Goal: Task Accomplishment & Management: Manage account settings

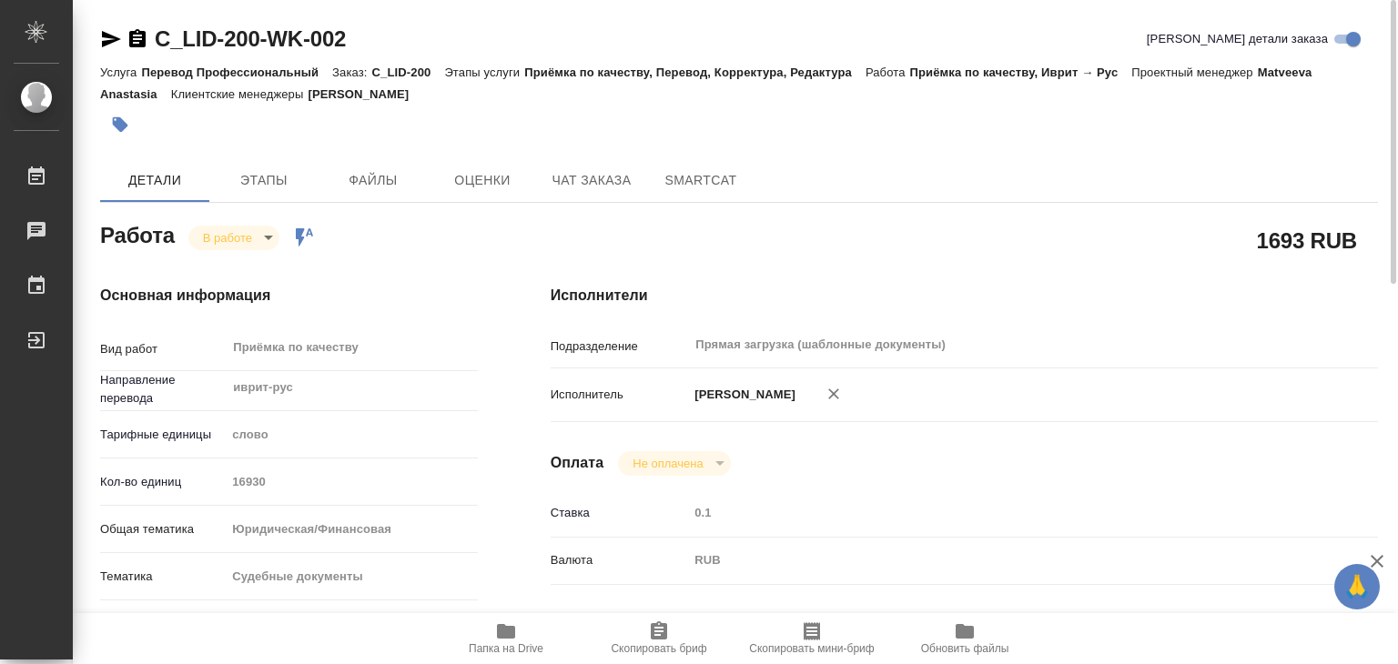
drag, startPoint x: 432, startPoint y: 90, endPoint x: 317, endPoint y: 97, distance: 115.8
click at [317, 97] on div "Услуга Перевод Профессиональный Заказ: C_LID-200 Этапы услуги Приёмка по качест…" at bounding box center [738, 83] width 1277 height 44
copy p "[PERSON_NAME]"
drag, startPoint x: 150, startPoint y: 28, endPoint x: 267, endPoint y: 48, distance: 118.2
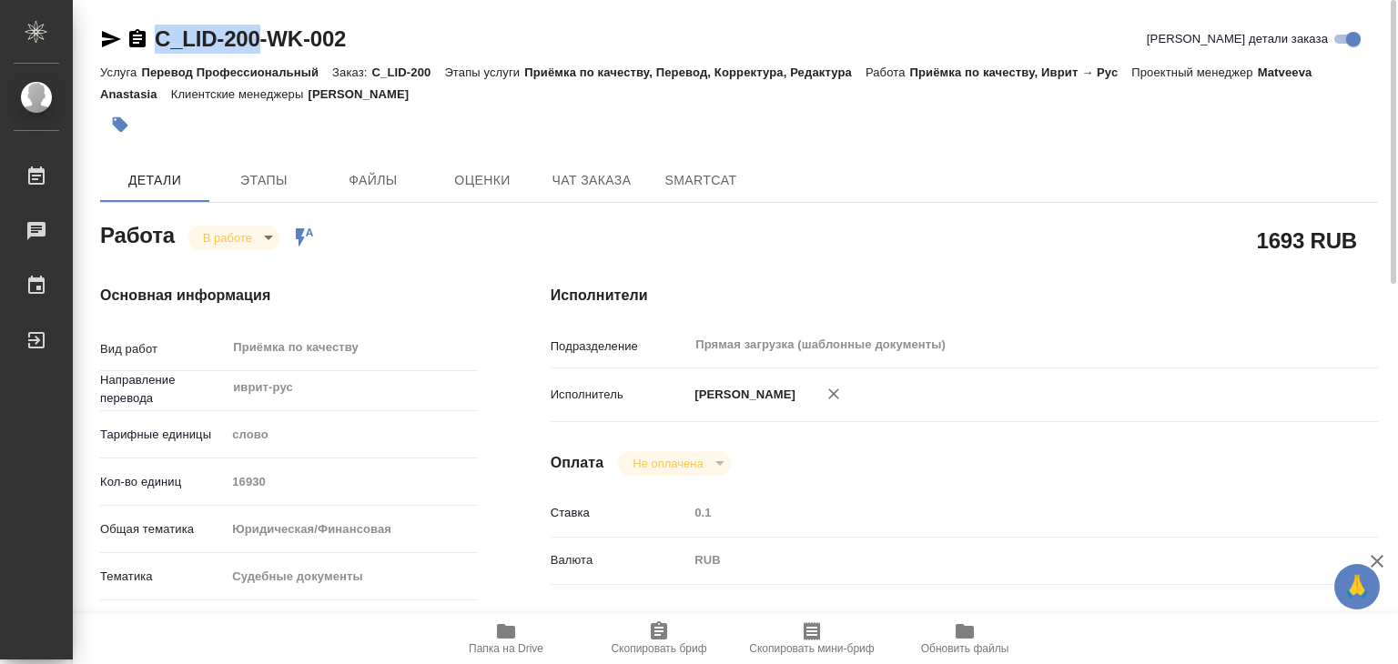
click at [267, 48] on div "C_LID-200-WK-002" at bounding box center [223, 39] width 246 height 29
copy link "C_LID-200"
click at [631, 86] on div "Услуга Перевод Профессиональный Заказ: C_LID-200 Этапы услуги Приёмка по качест…" at bounding box center [738, 83] width 1277 height 44
click at [135, 122] on button "button" at bounding box center [120, 125] width 40 height 40
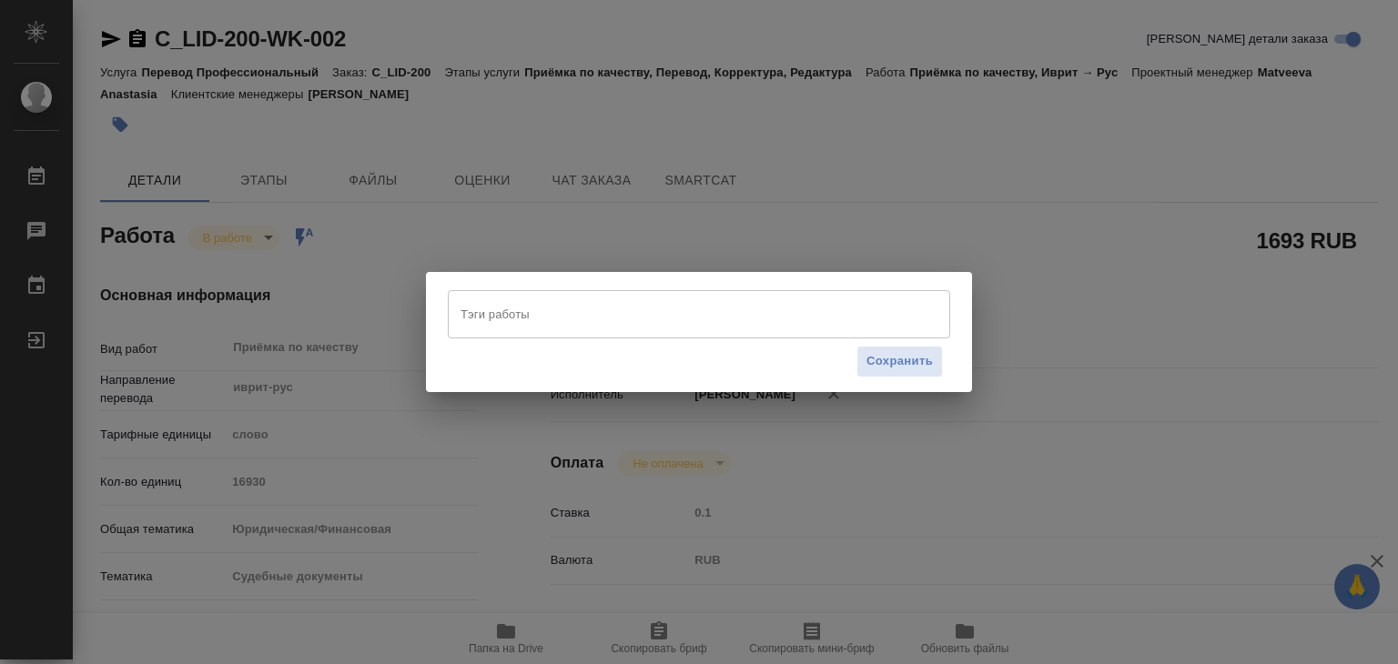
click at [579, 292] on div "Тэги работы" at bounding box center [699, 313] width 502 height 47
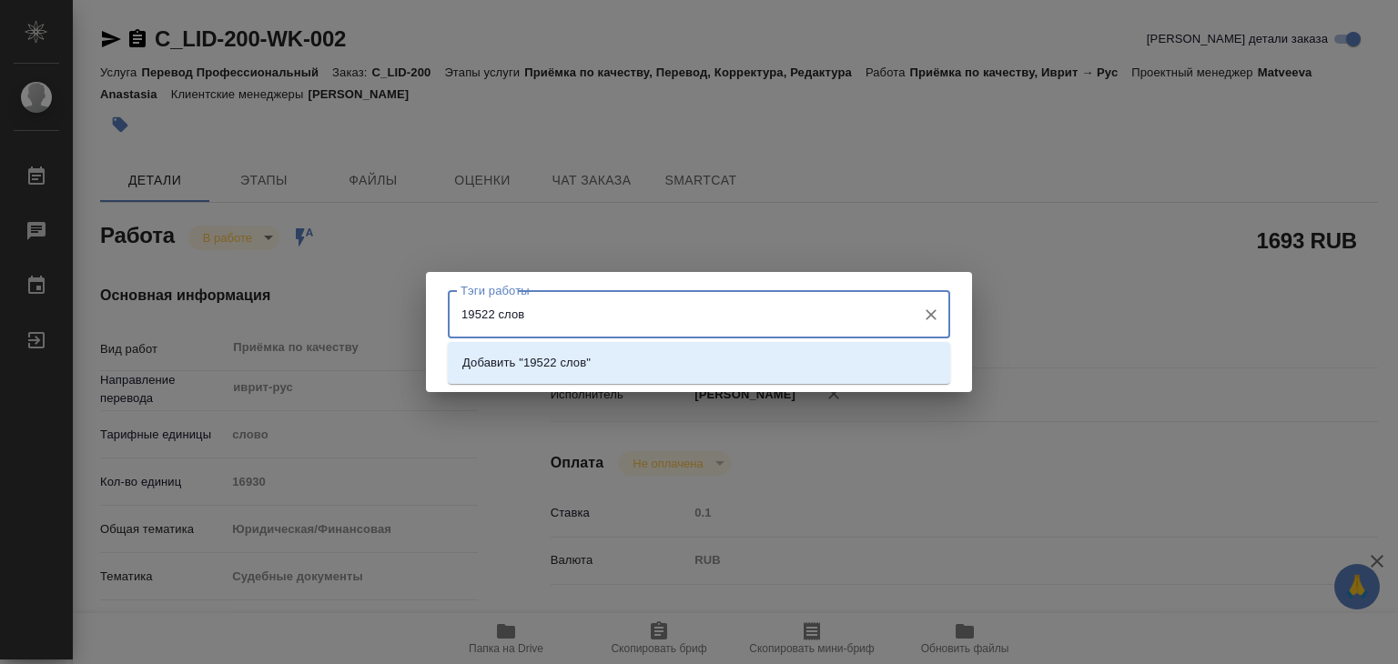
type input "19522 слова"
click at [586, 360] on p "Добавить "19522 слова"" at bounding box center [529, 363] width 135 height 18
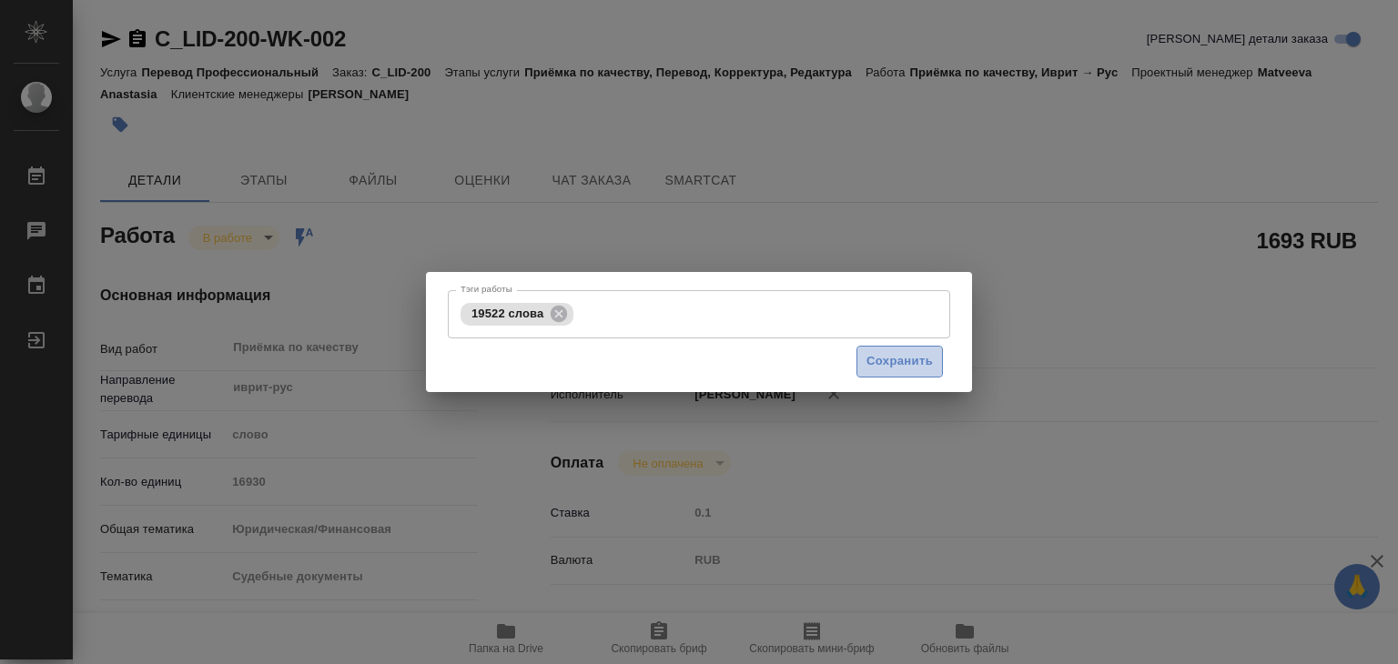
click at [885, 366] on span "Сохранить" at bounding box center [899, 361] width 66 height 21
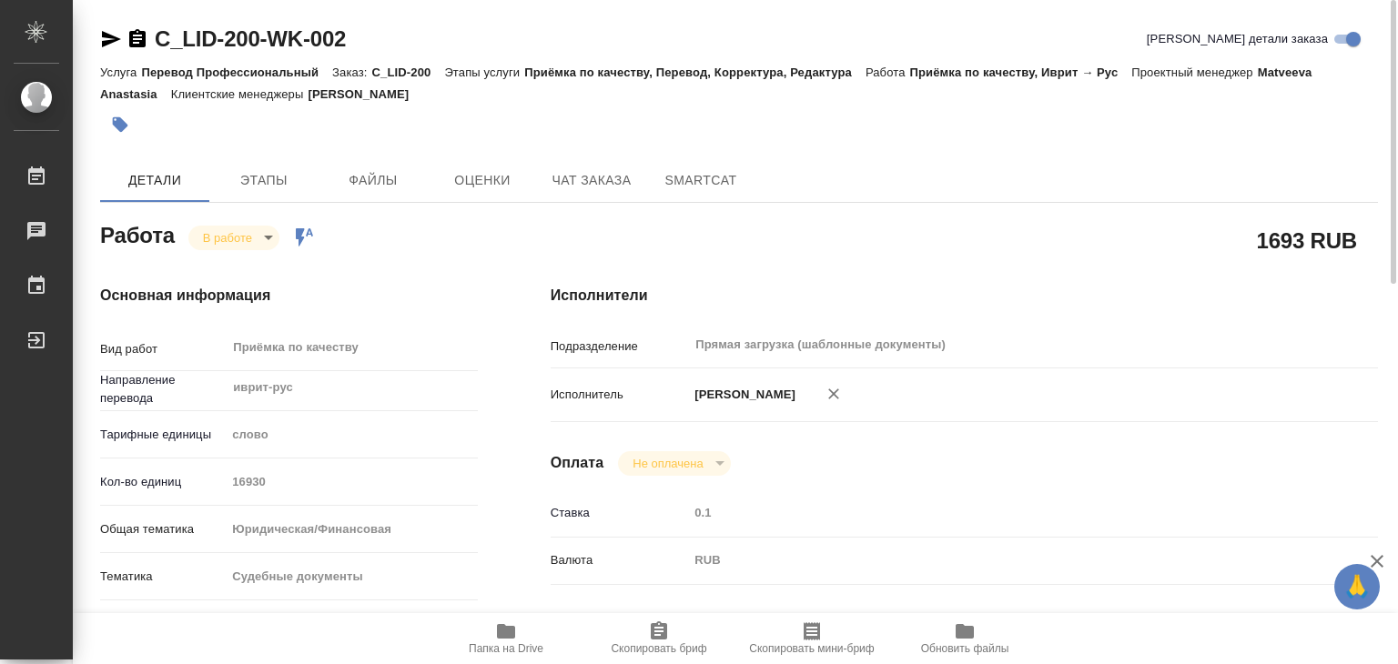
type input "inProgress"
type input "иврит-рус"
type input "5a8b1489cc6b4906c91bfd90"
type input "16930"
type input "yr-fn"
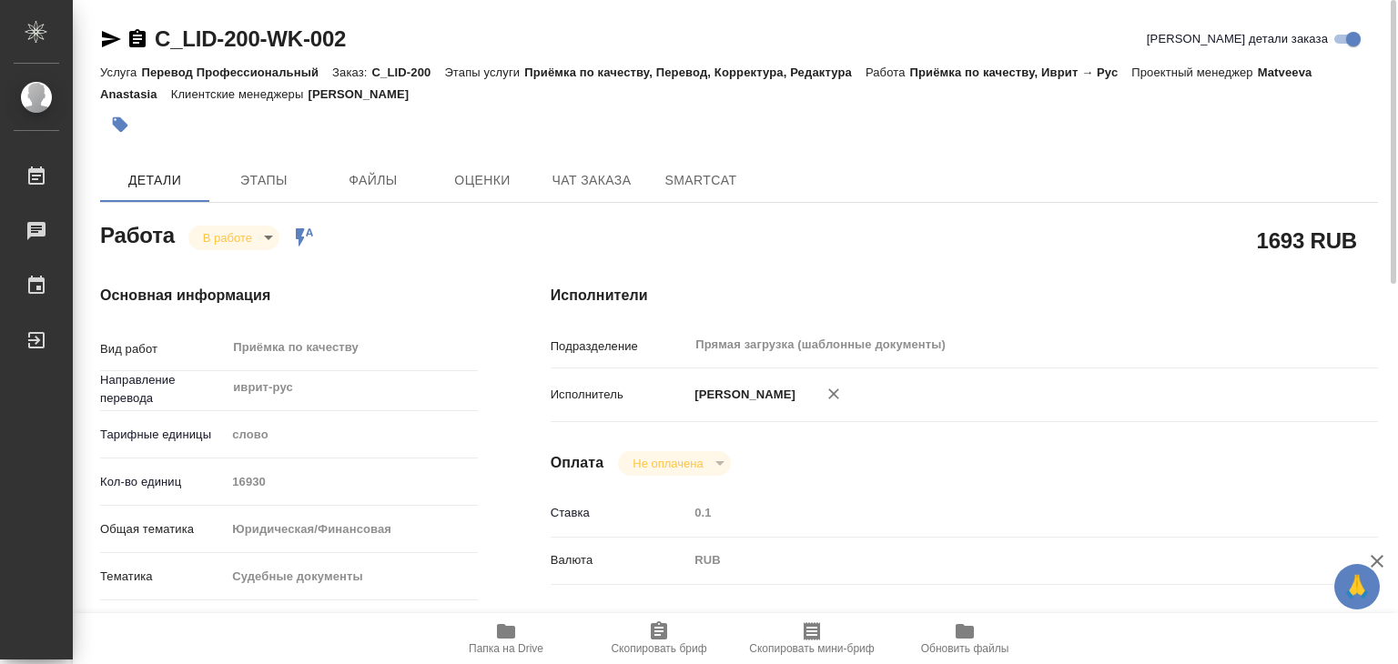
type input "5a8b8b956a9677013d343d23"
type input "[DATE] 14:00"
type input "[DATE] 15:32"
type input "[DATE] 19:00"
type input "[DATE] 15:00"
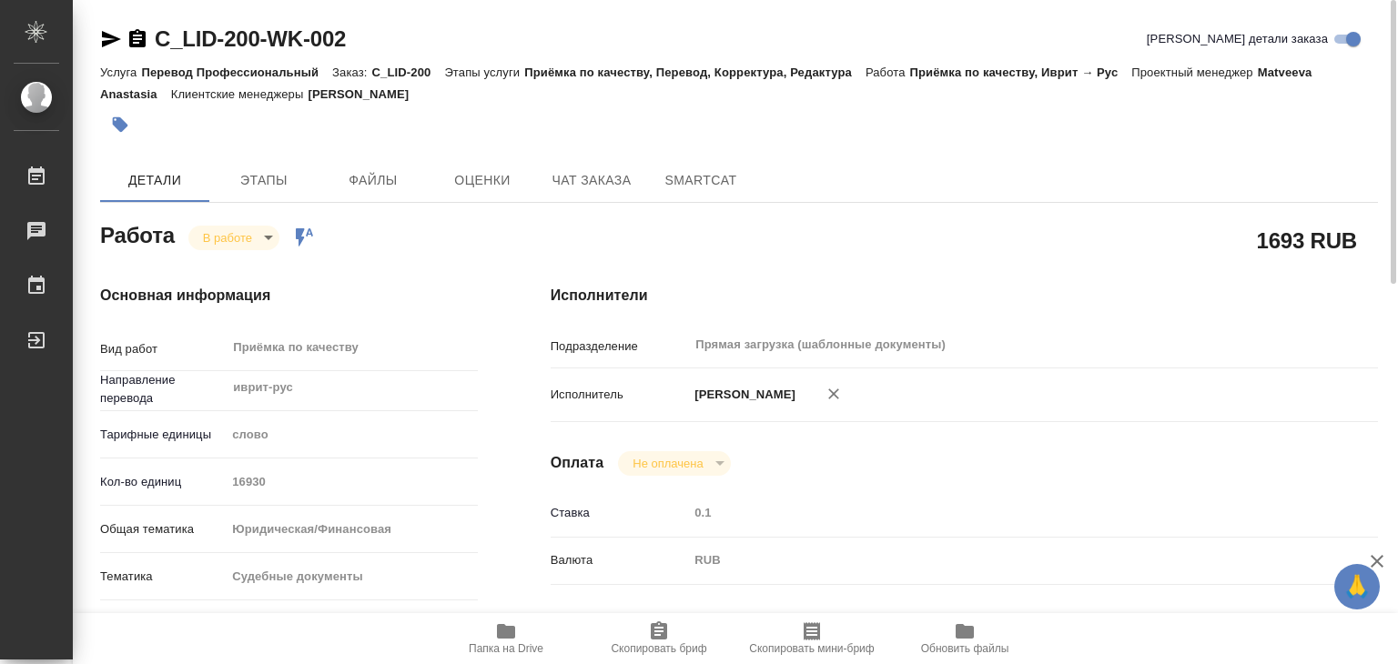
type input "Прямая загрузка (шаблонные документы)"
type input "notPayed"
type input "0.1"
type input "RUB"
type input "[PERSON_NAME]"
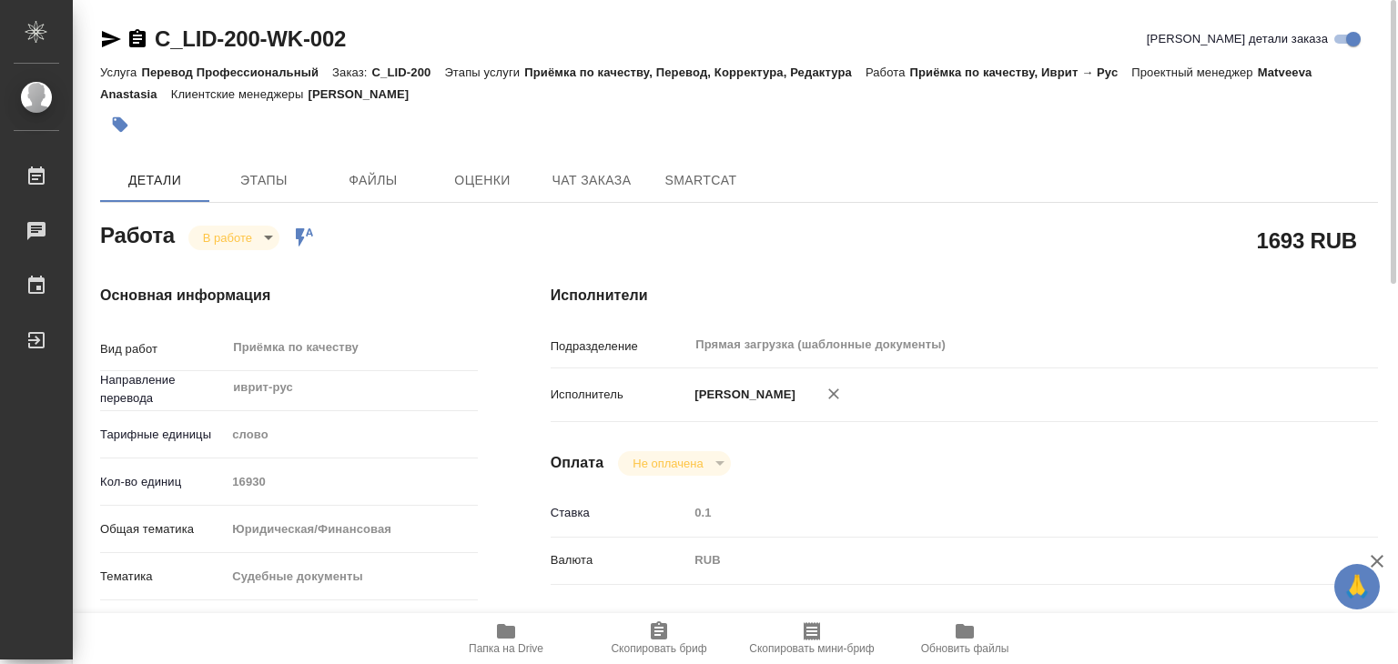
type input "C_LID-200"
type input "Перевод Профессиональный"
type input "Приёмка по качеству, Перевод, Корректура, Редактура"
type input "[PERSON_NAME]"
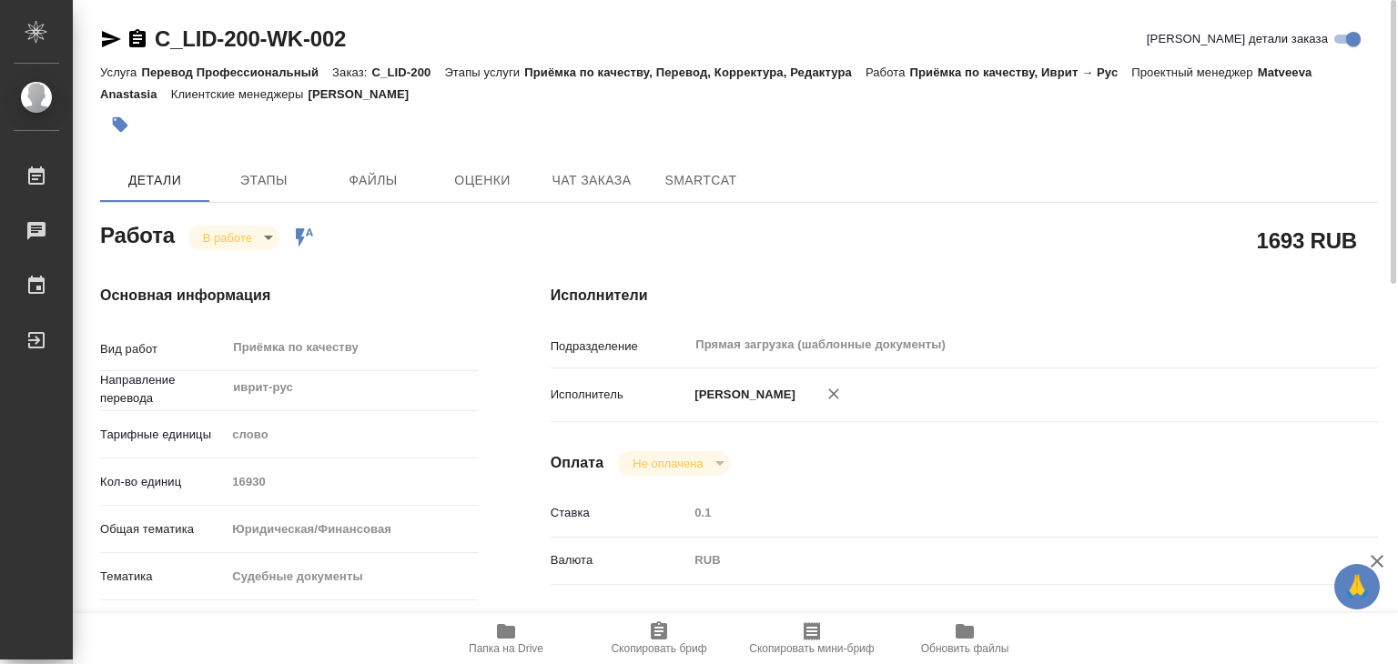
type input "/Clients/ЛИДИНГС_LID/Orders/C_LID-200"
click at [257, 231] on body "🙏 .cls-1 fill:#fff; AWATERA Alilekova Valeriya Работы 0 Чаты График Выйти C_LID…" at bounding box center [699, 332] width 1398 height 664
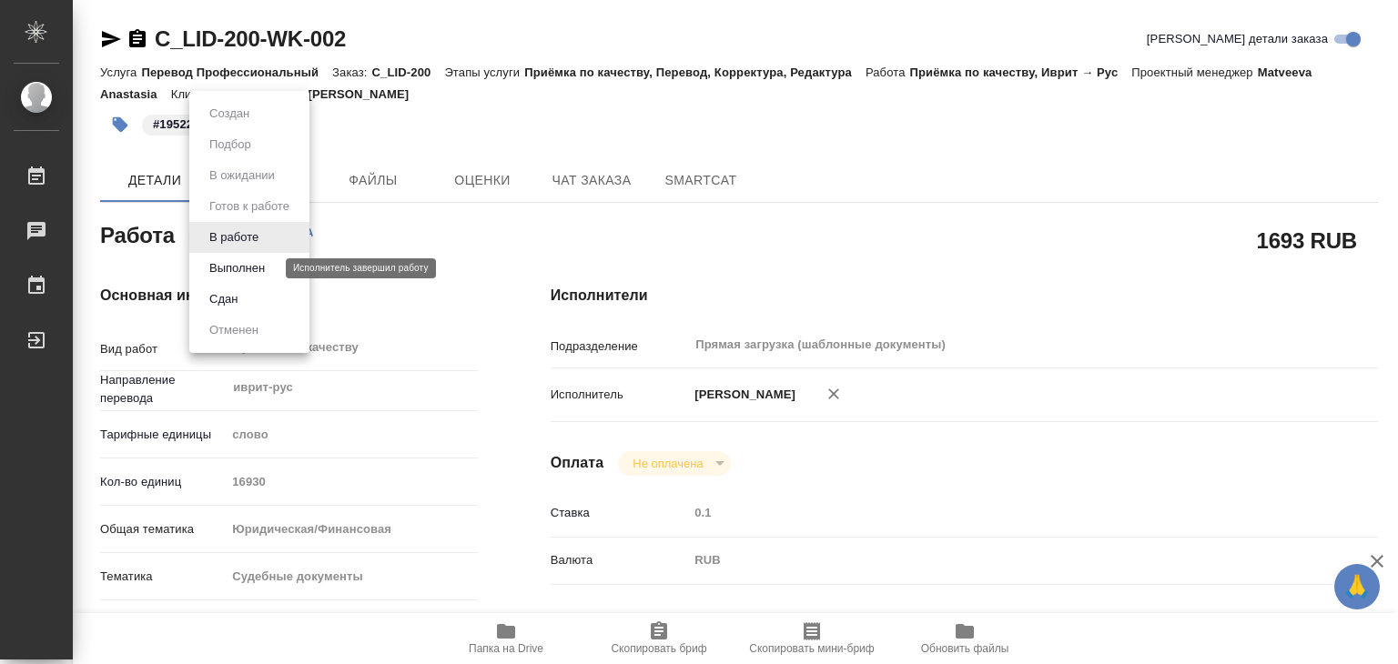
click at [257, 267] on button "Выполнен" at bounding box center [237, 268] width 66 height 20
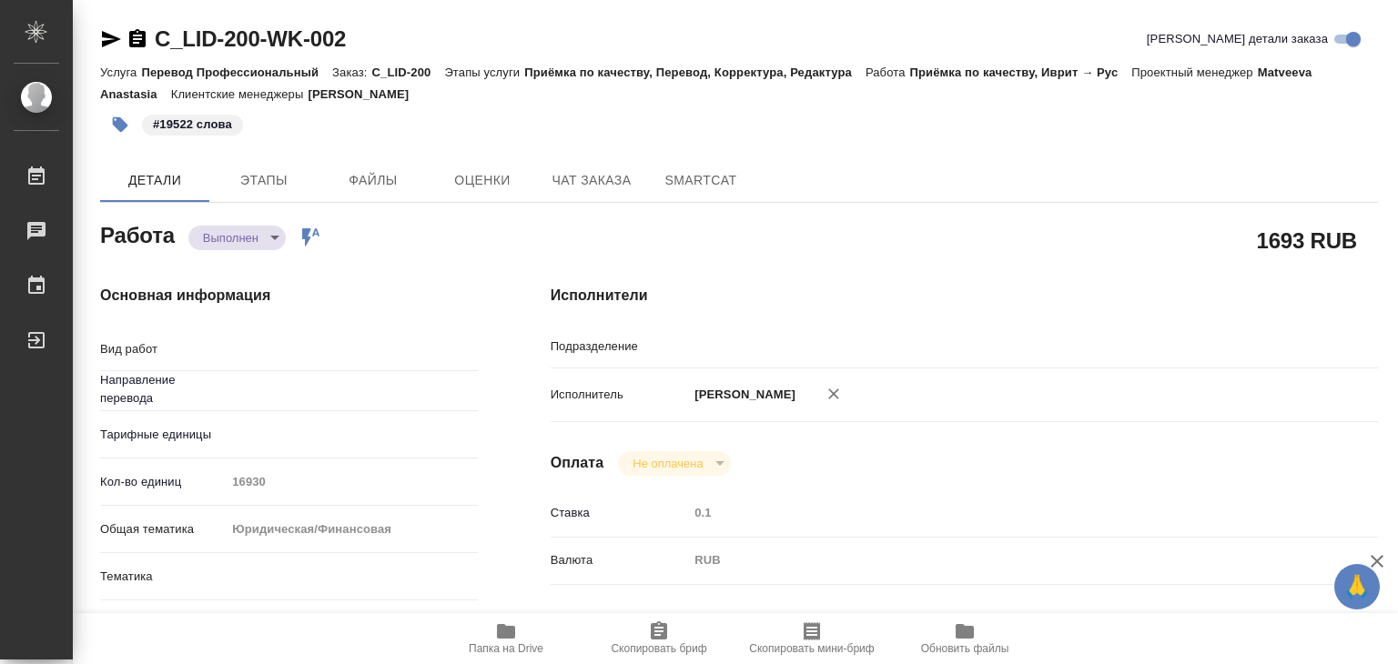
type textarea "x"
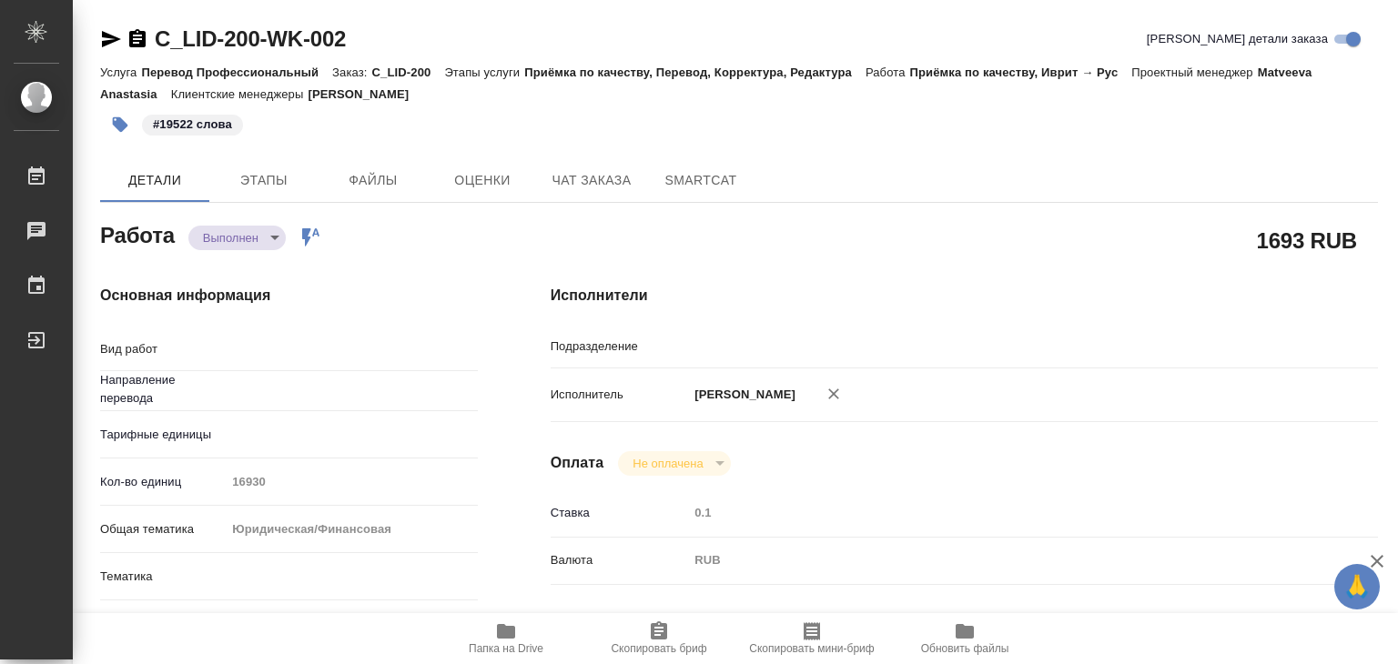
type textarea "x"
type input "Прямая загрузка (шаблонные документы)"
type textarea "Приёмка по качеству"
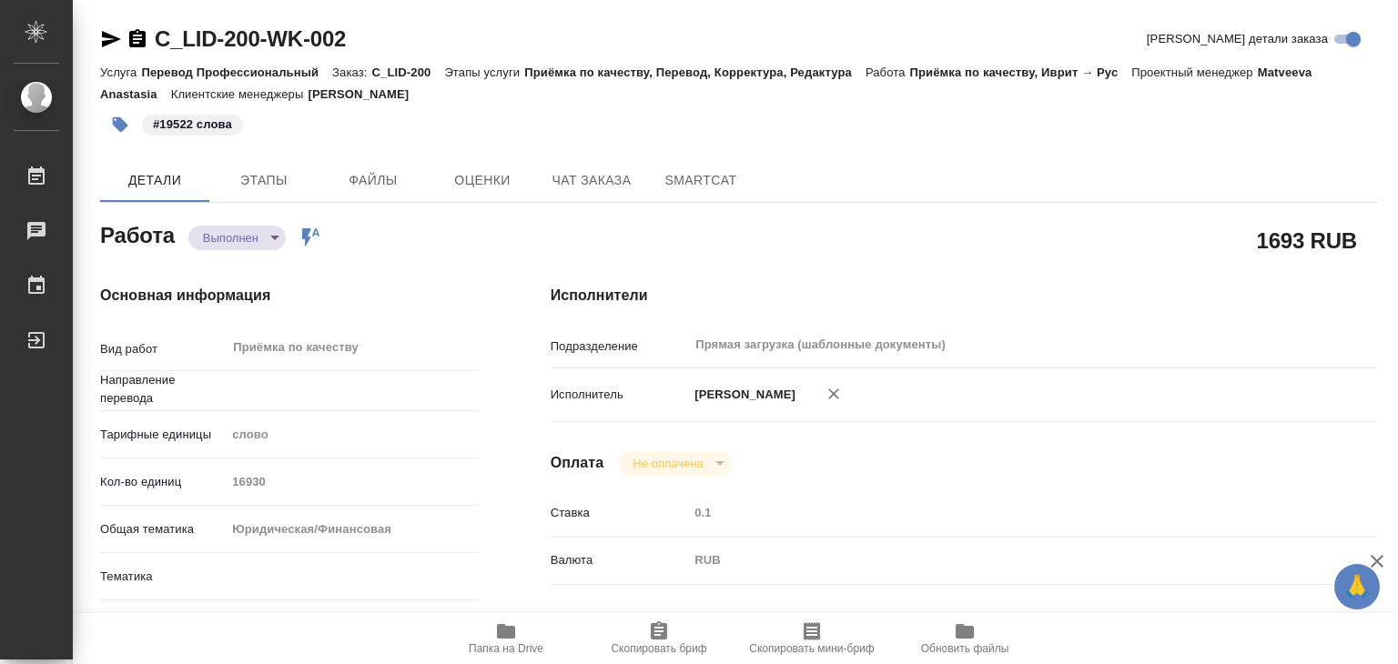
type textarea "x"
type input "иврит-рус"
type textarea "x"
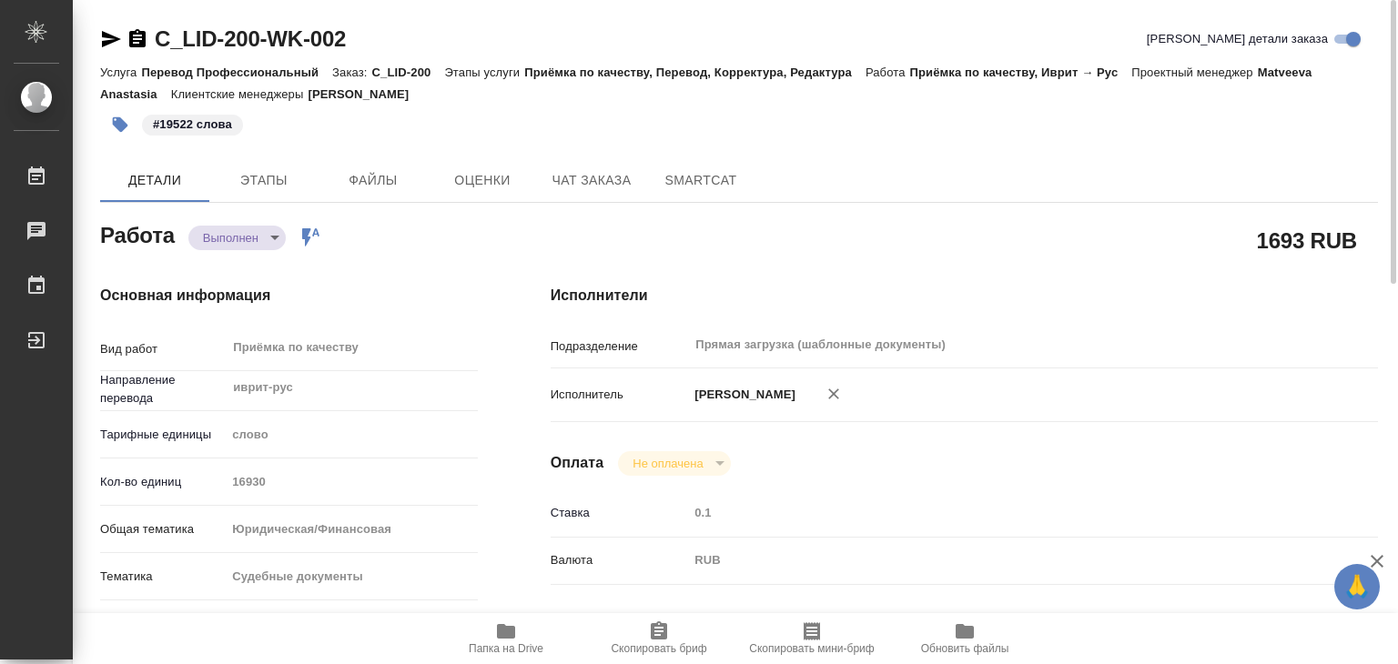
type textarea "x"
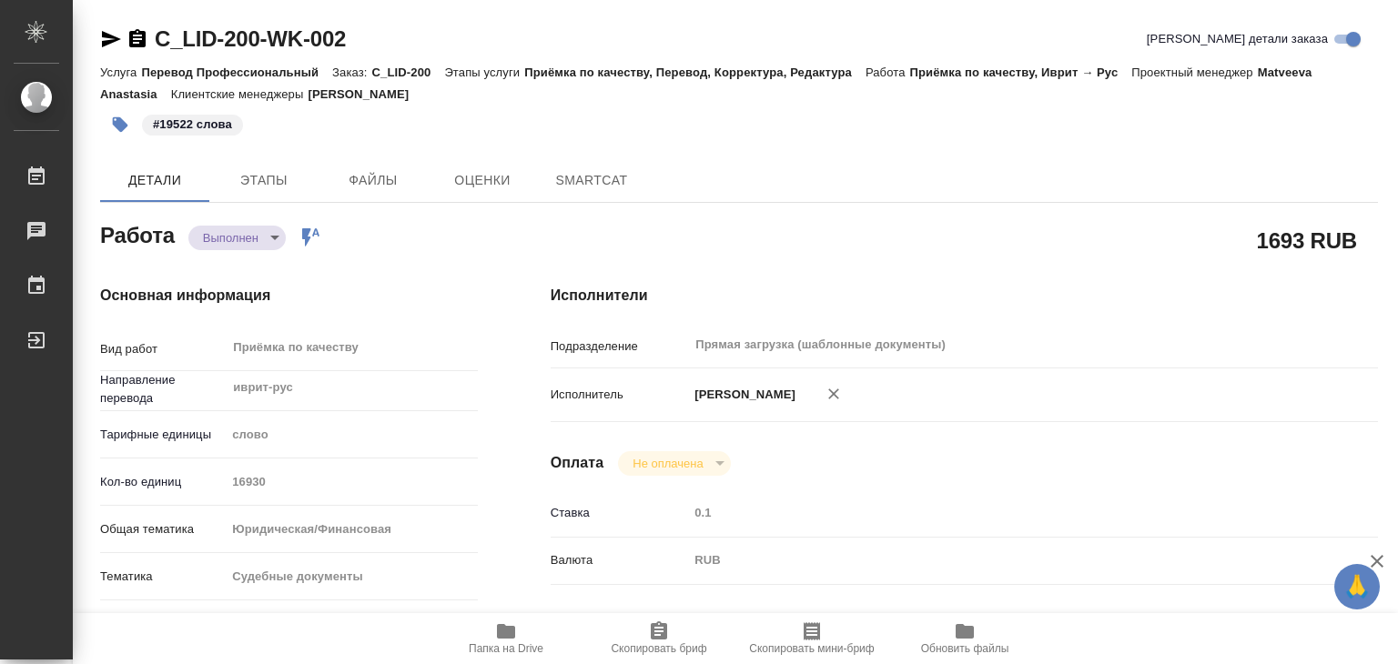
type textarea "x"
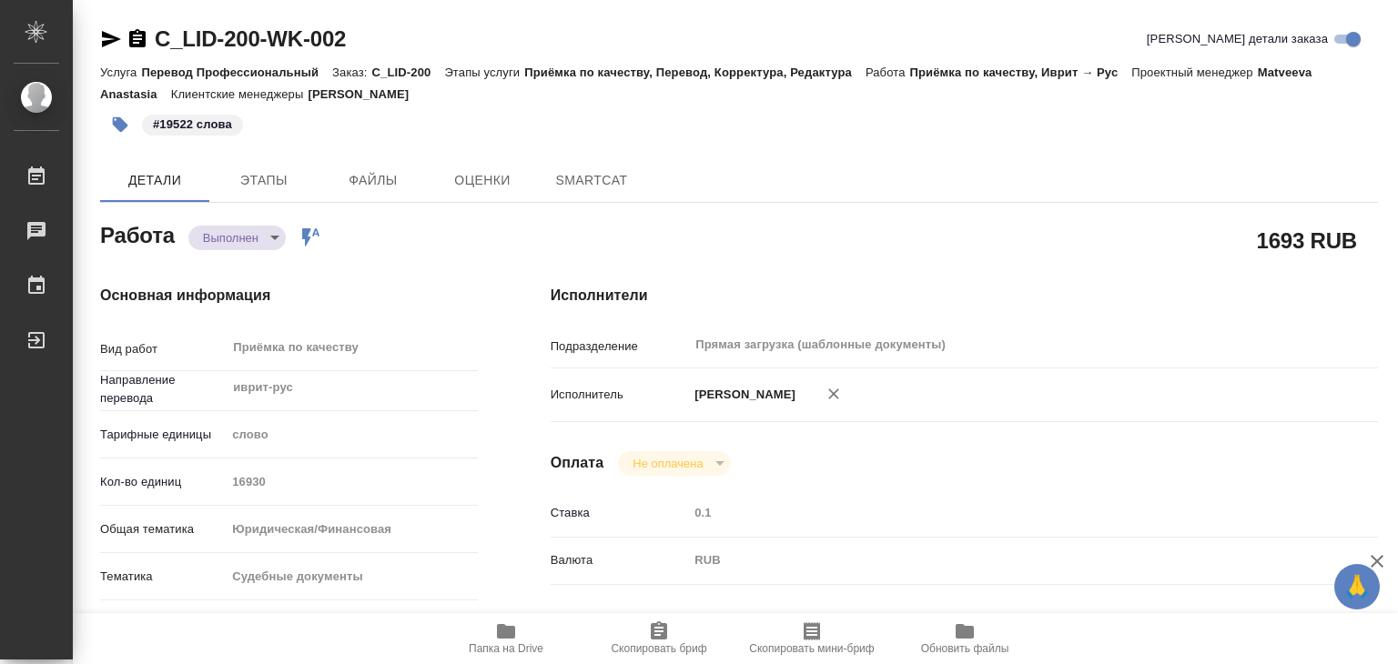
type textarea "x"
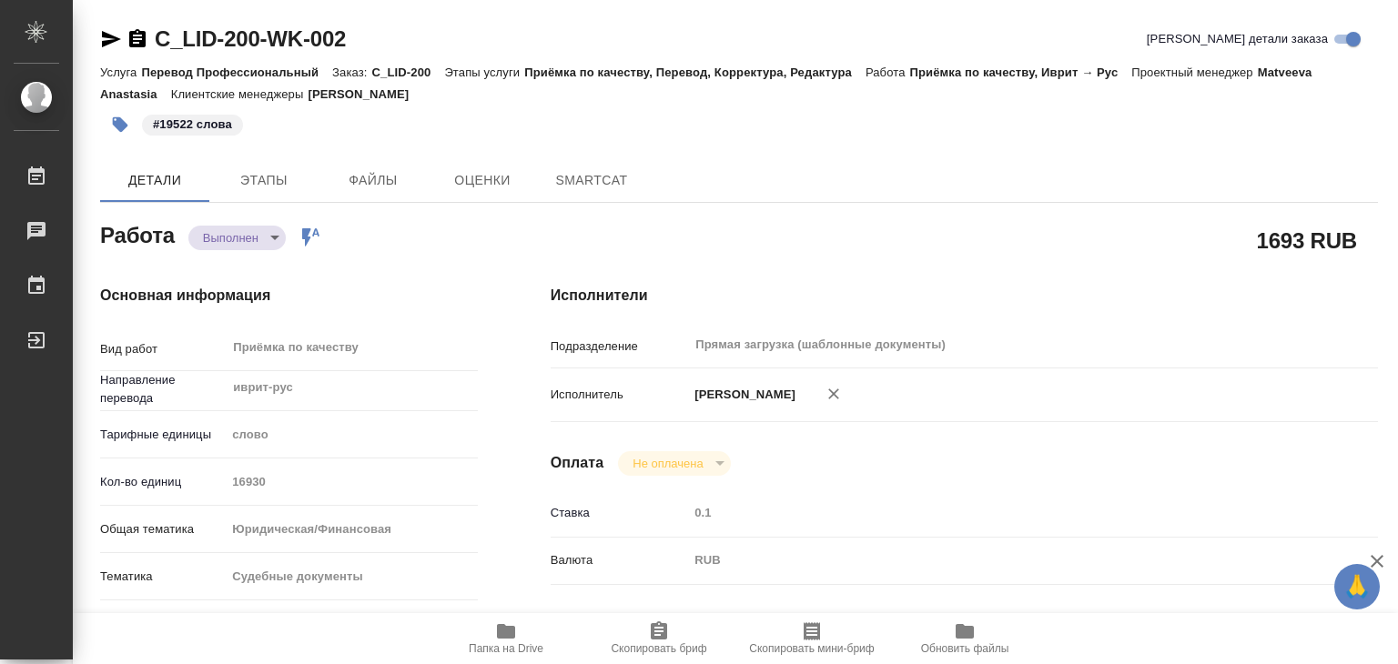
type textarea "x"
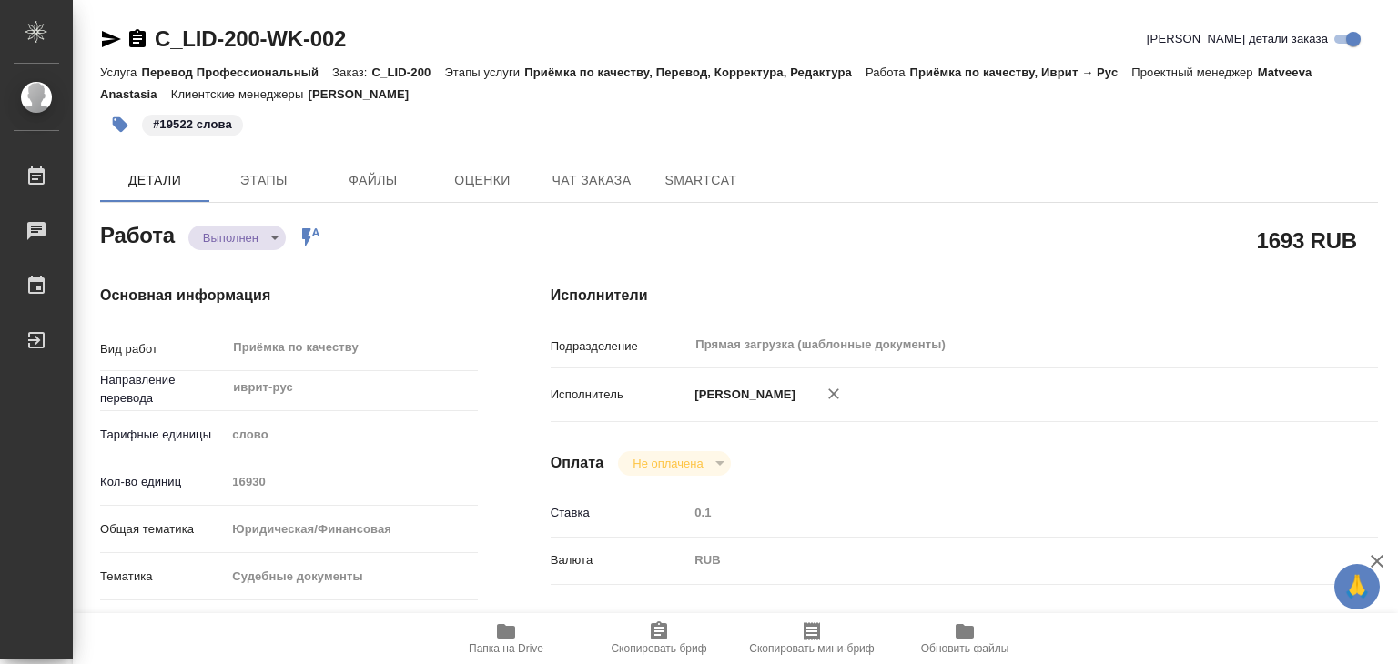
type textarea "x"
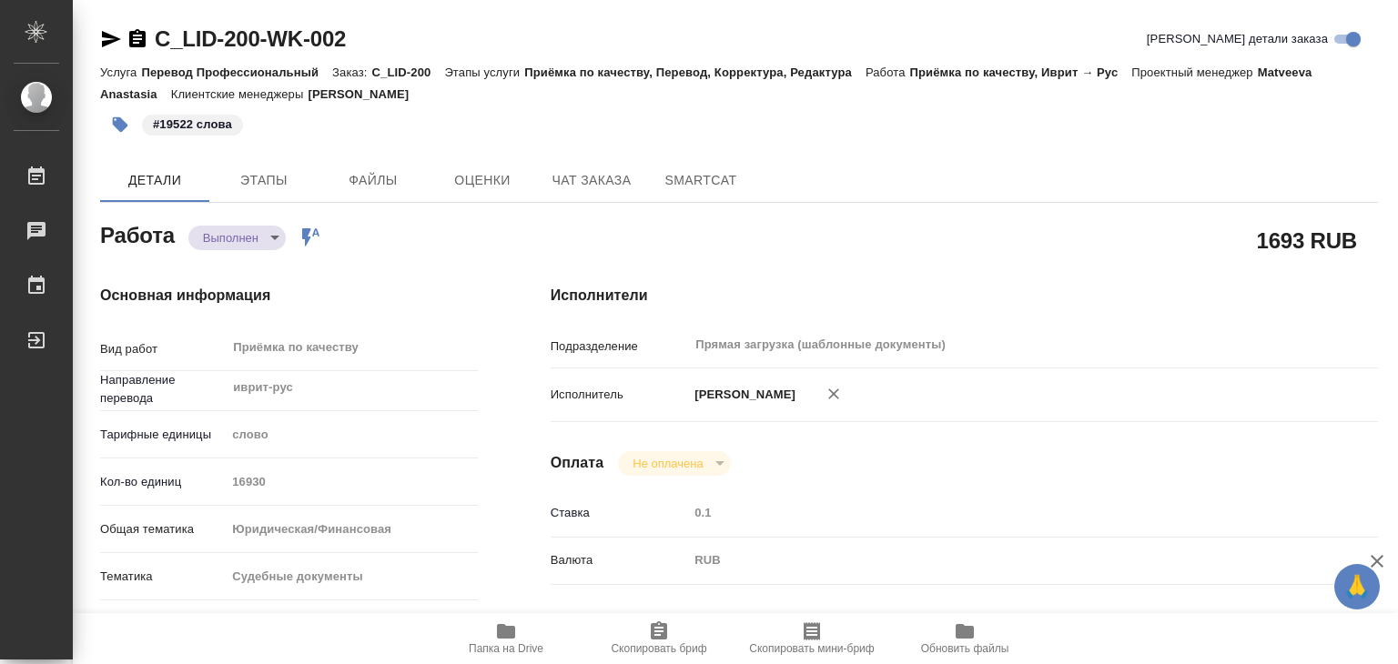
type textarea "x"
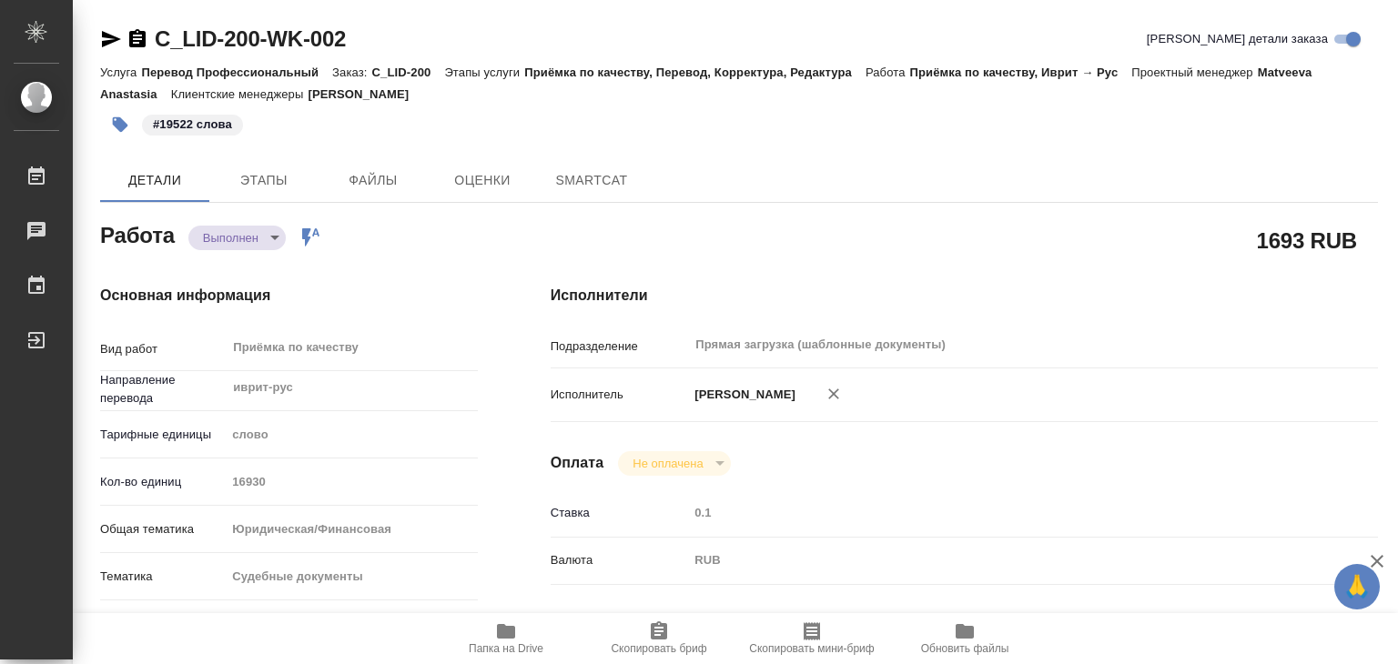
type textarea "x"
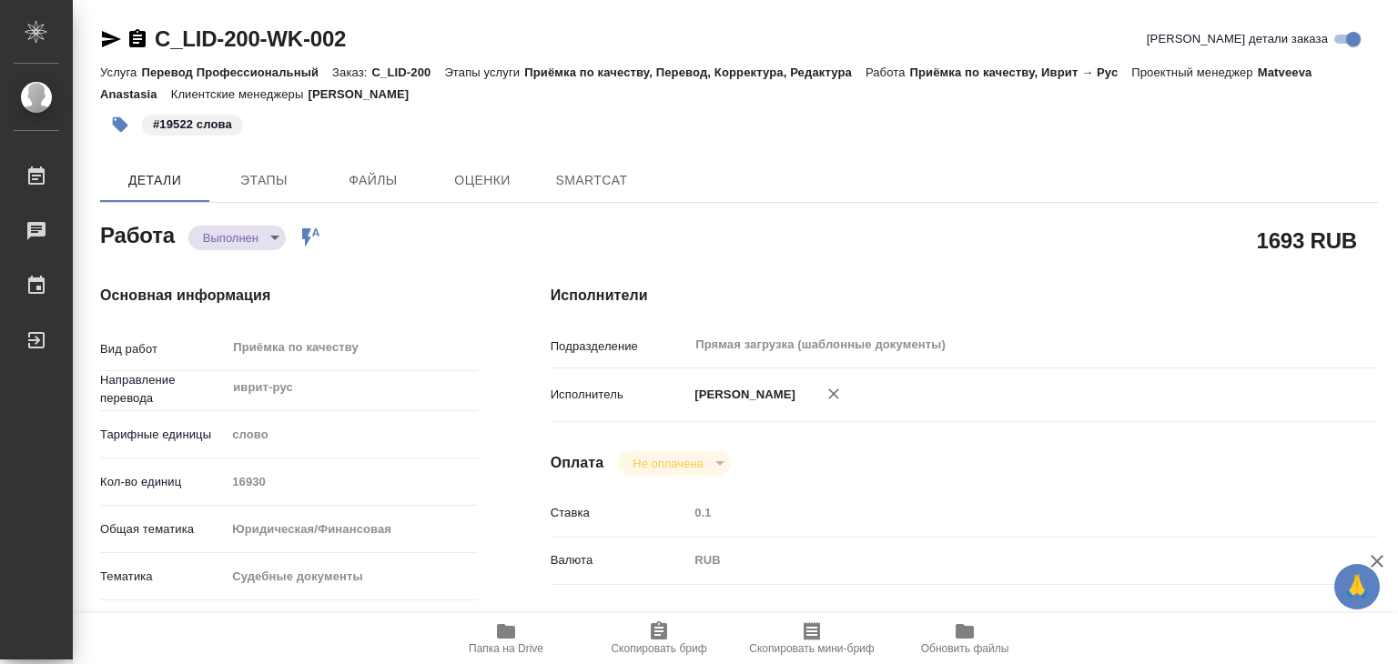
type textarea "x"
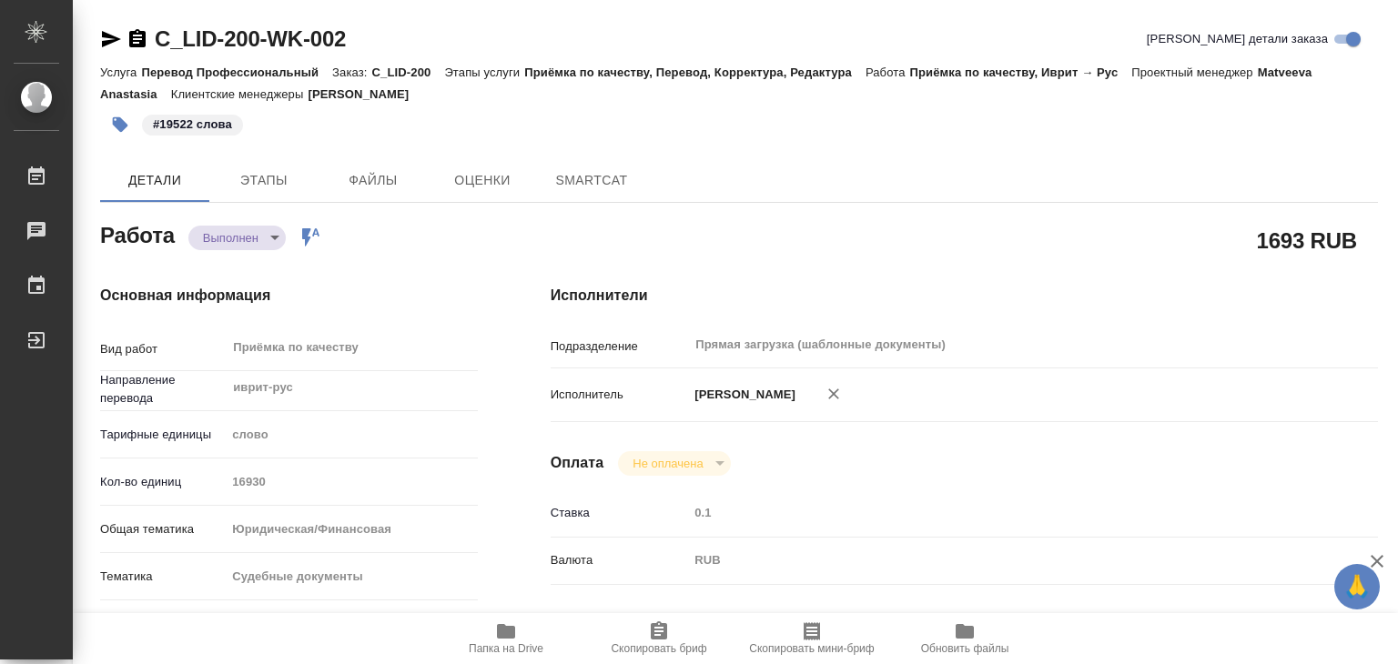
type textarea "x"
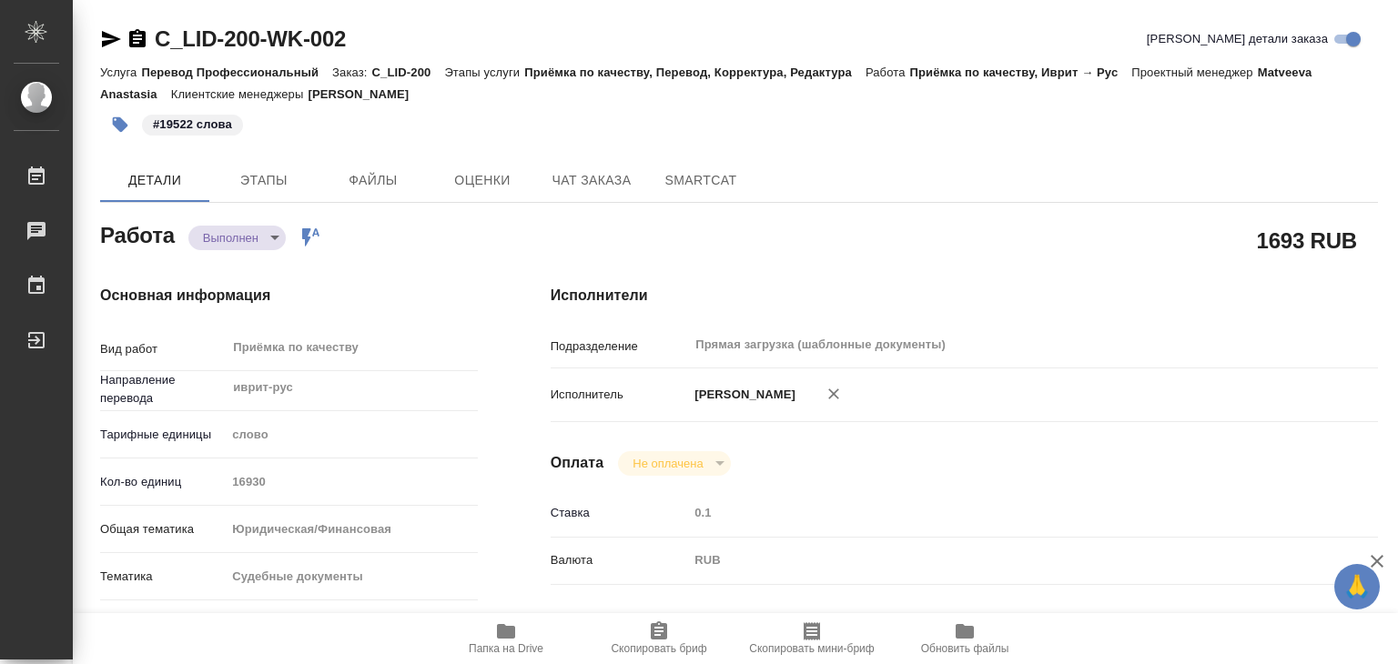
type textarea "x"
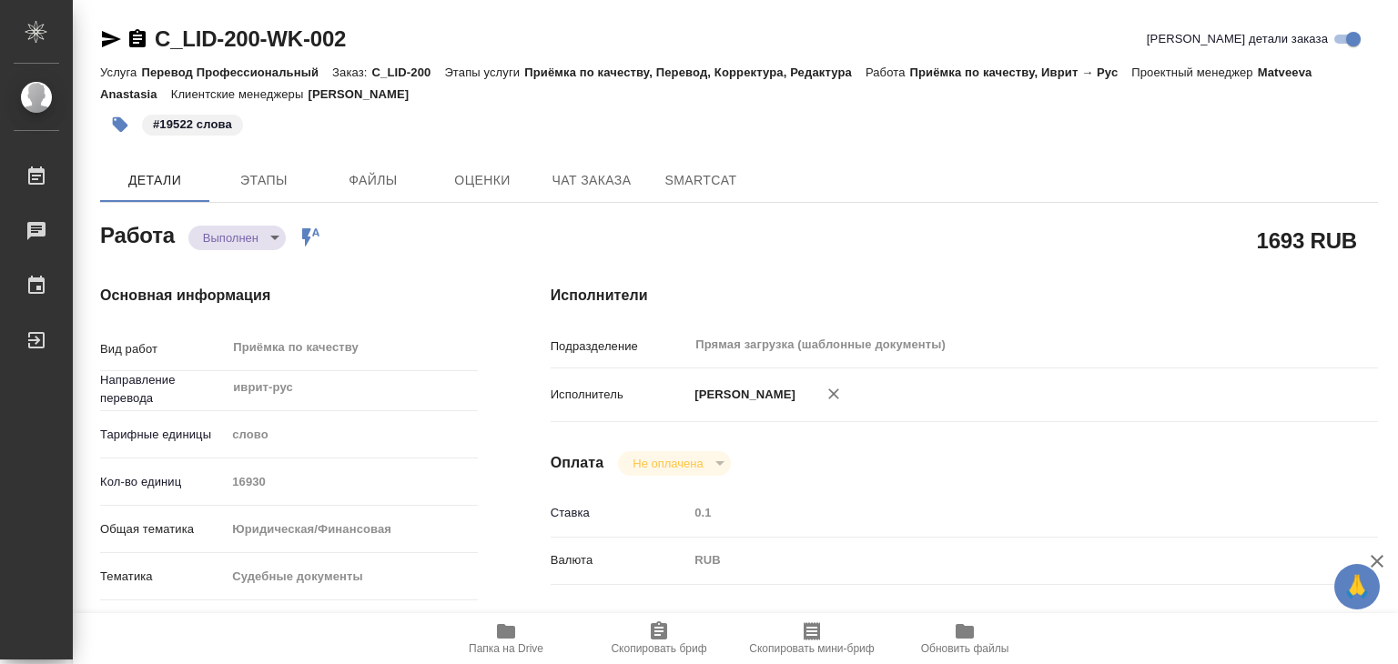
type textarea "x"
click at [272, 170] on span "Этапы" at bounding box center [263, 180] width 87 height 23
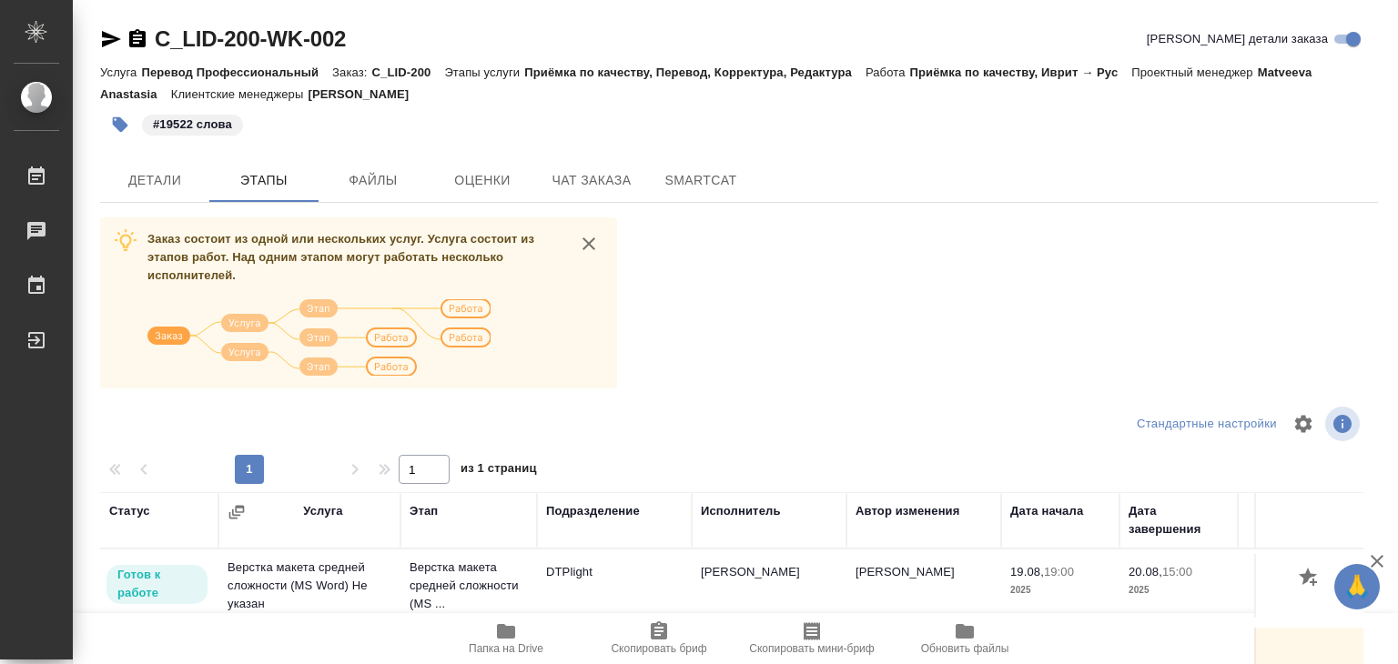
click at [1032, 257] on div "Заказ состоит из одной или нескольких услуг. Услуга состоит из этапов работ. На…" at bounding box center [738, 559] width 1277 height 684
click at [180, 183] on span "Детали" at bounding box center [154, 180] width 87 height 23
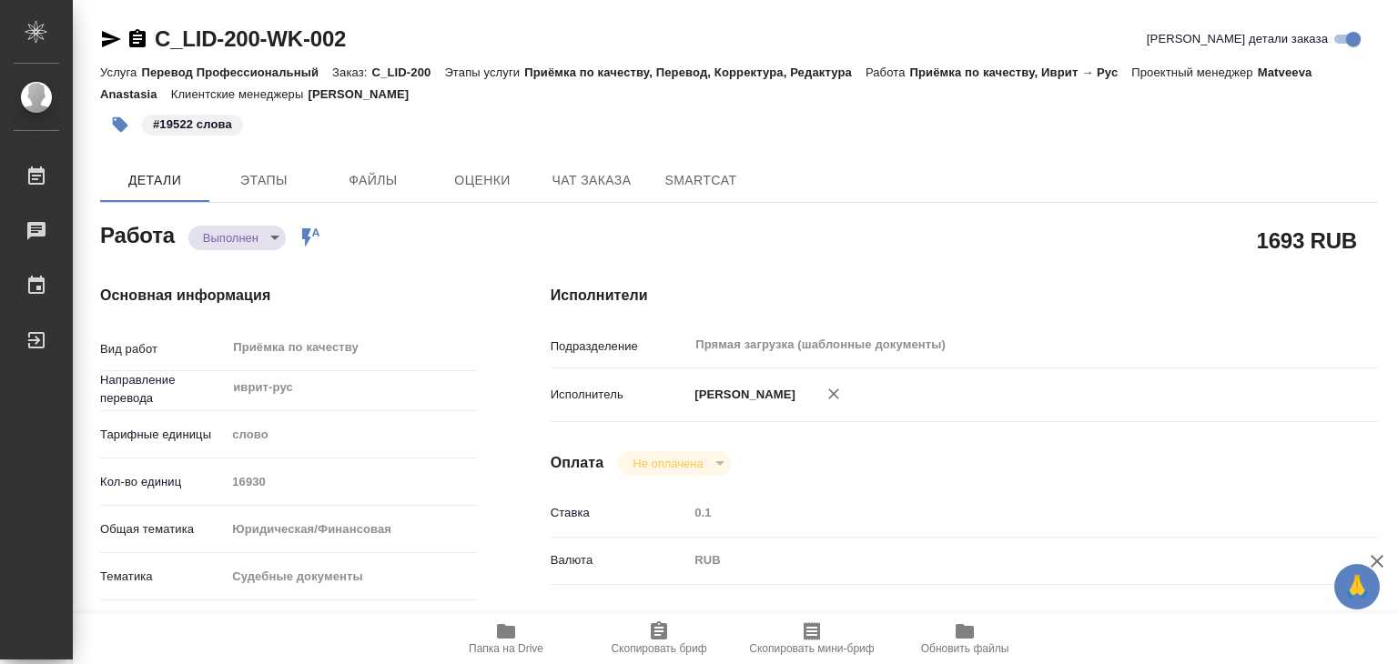
type textarea "x"
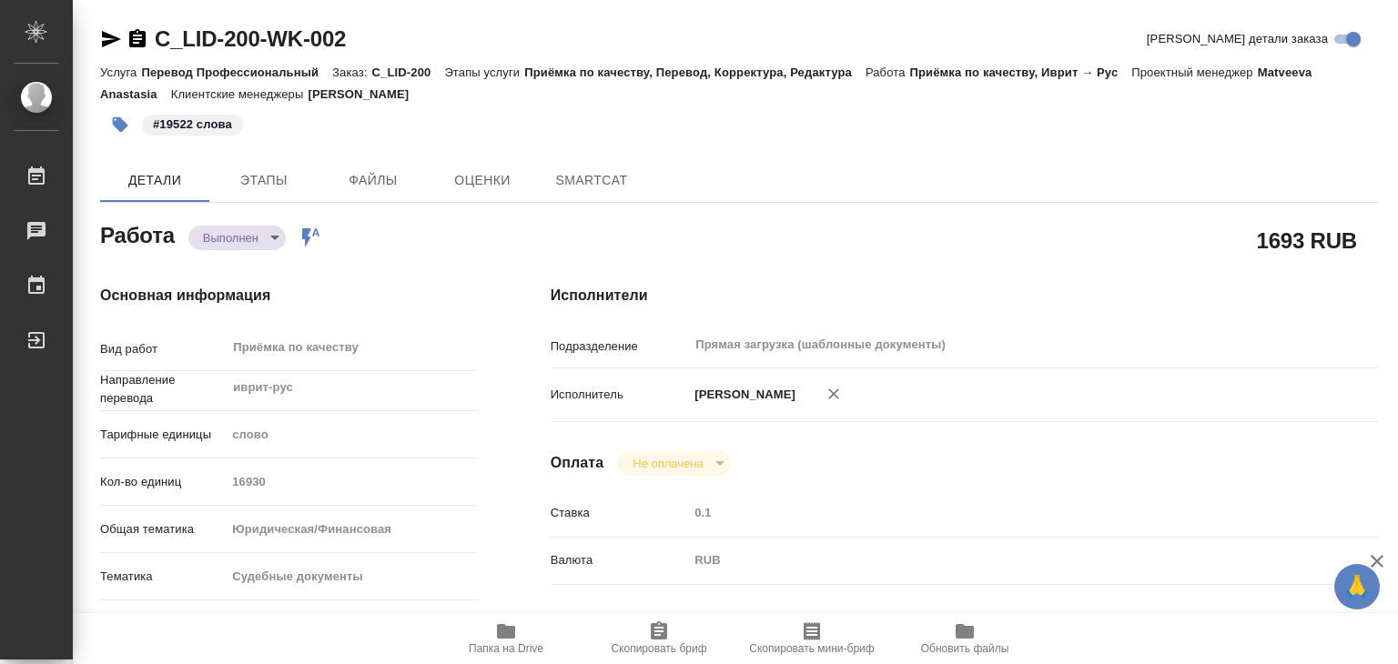
type textarea "x"
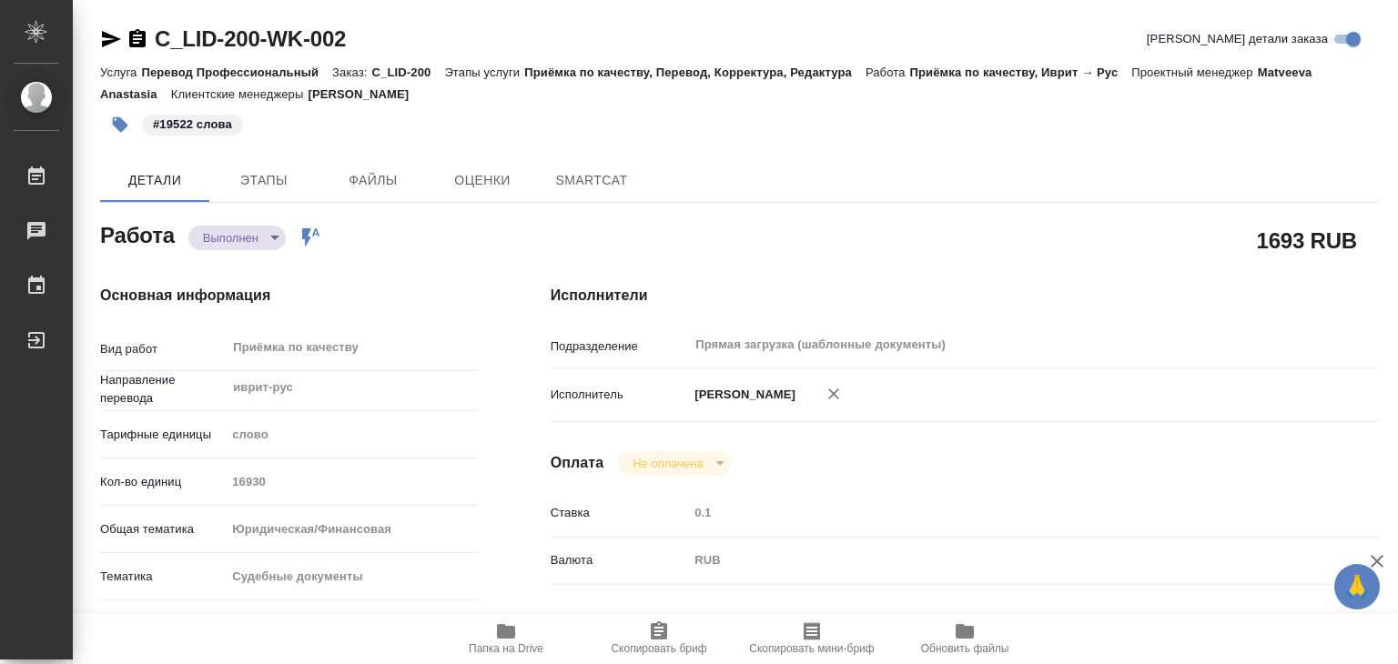
type textarea "x"
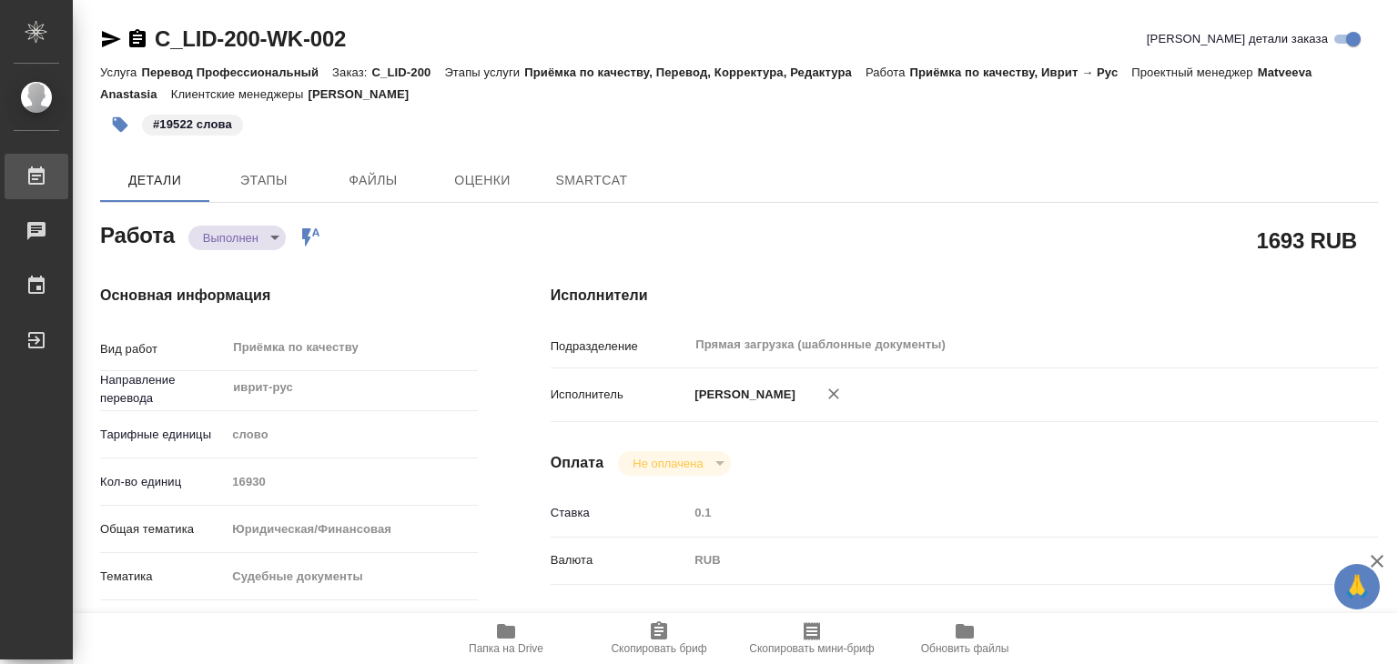
type textarea "x"
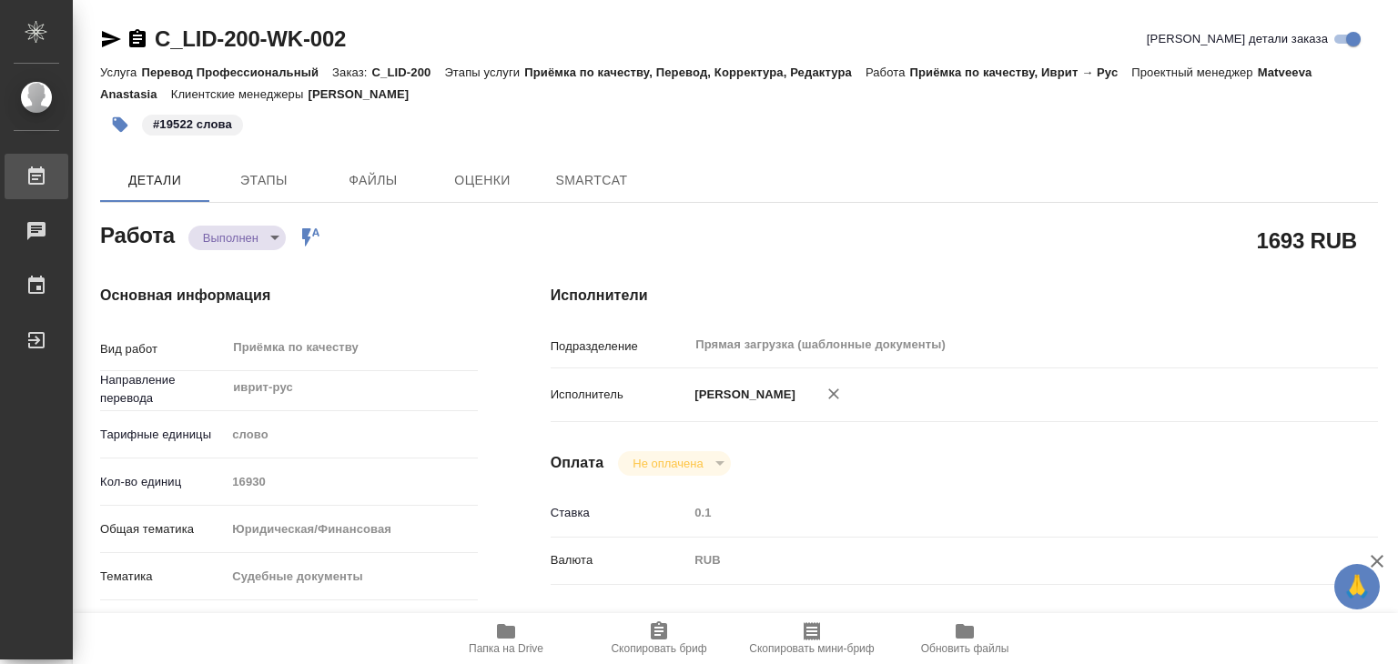
type textarea "x"
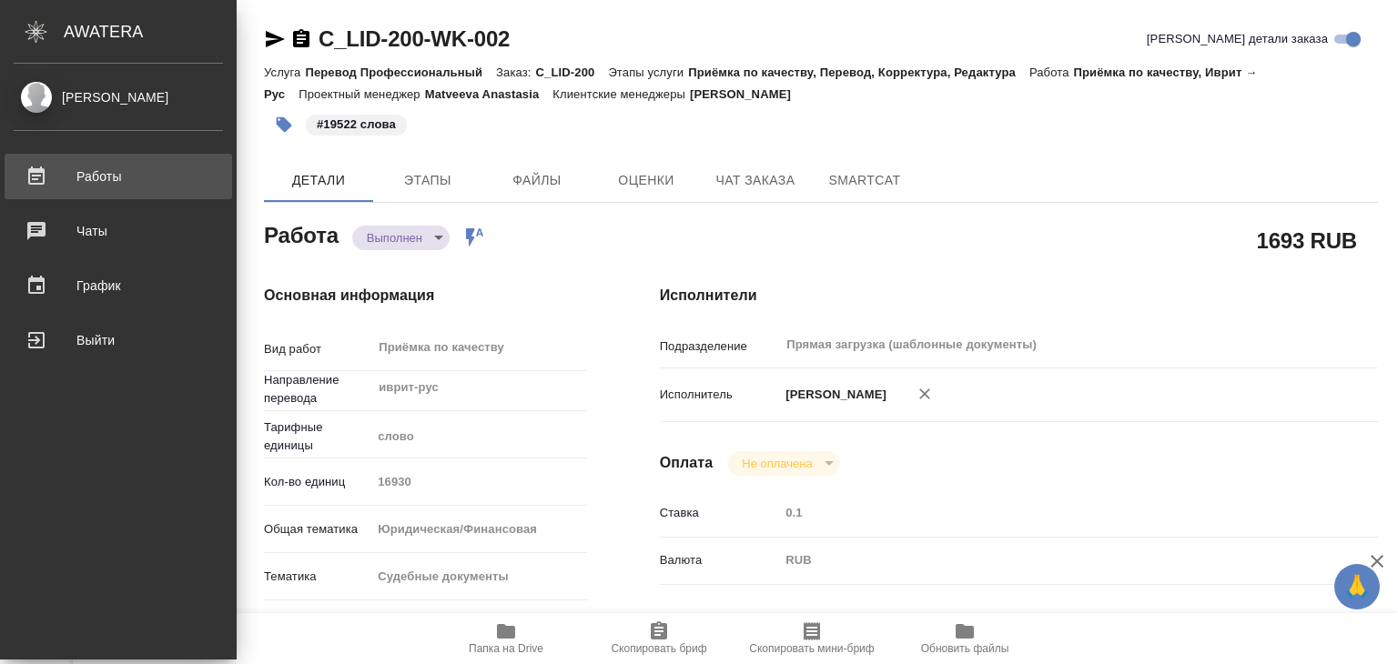
type textarea "x"
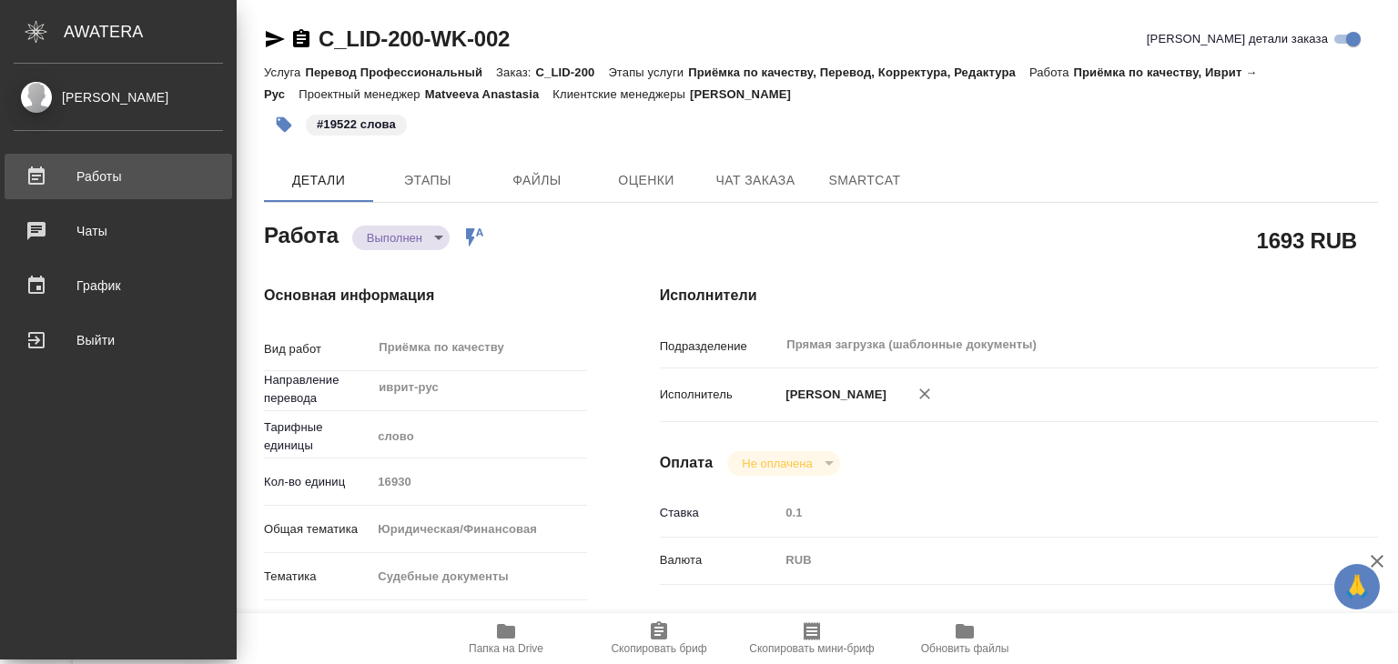
type textarea "x"
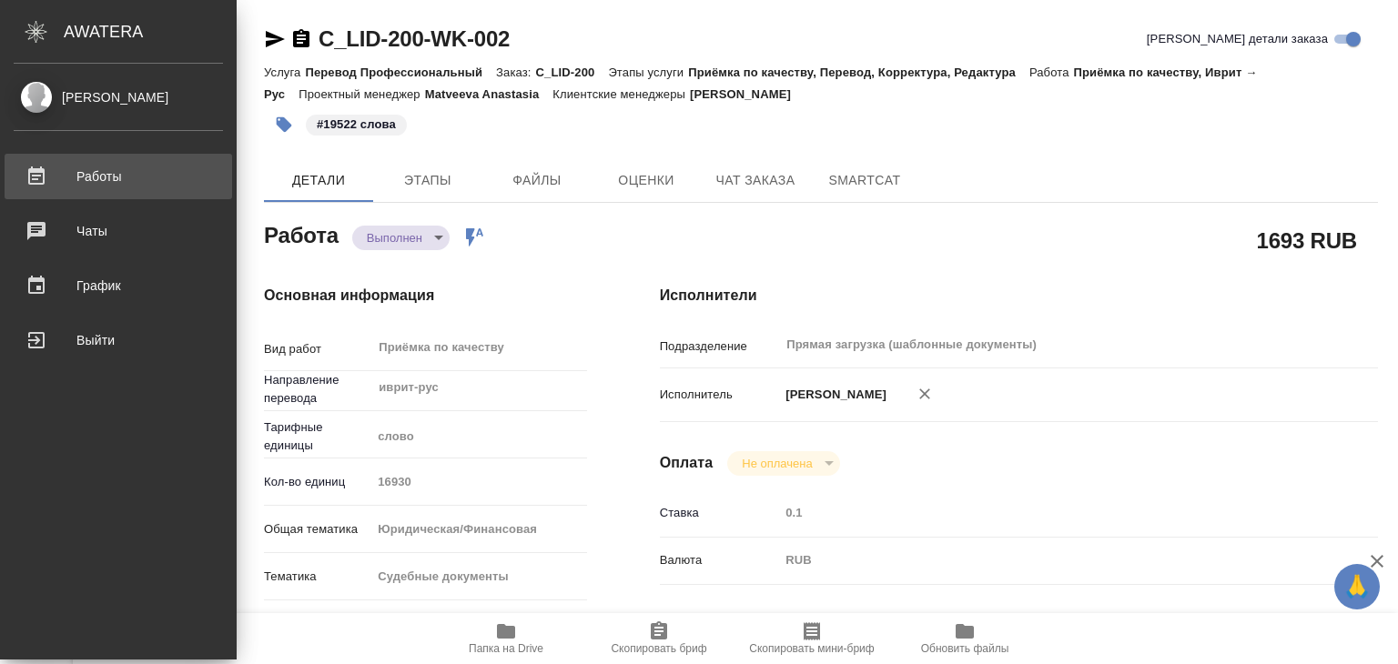
click at [49, 170] on div "Работы" at bounding box center [118, 176] width 209 height 27
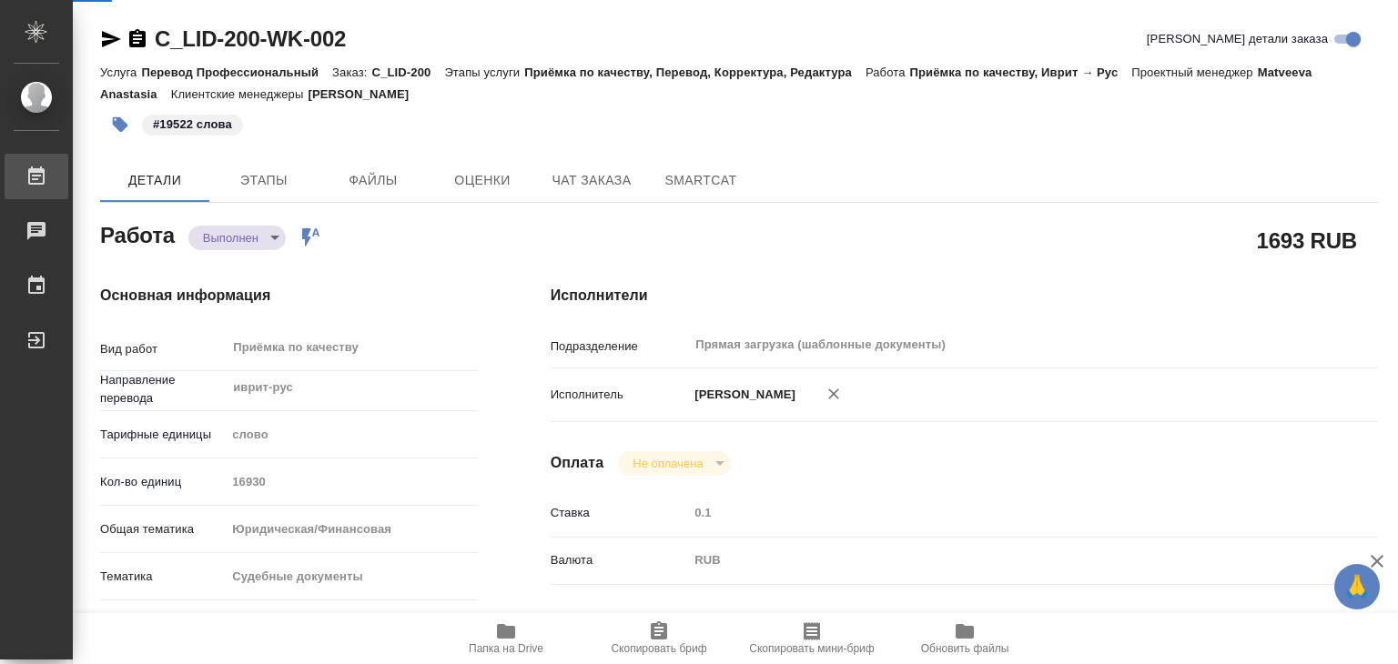
type textarea "x"
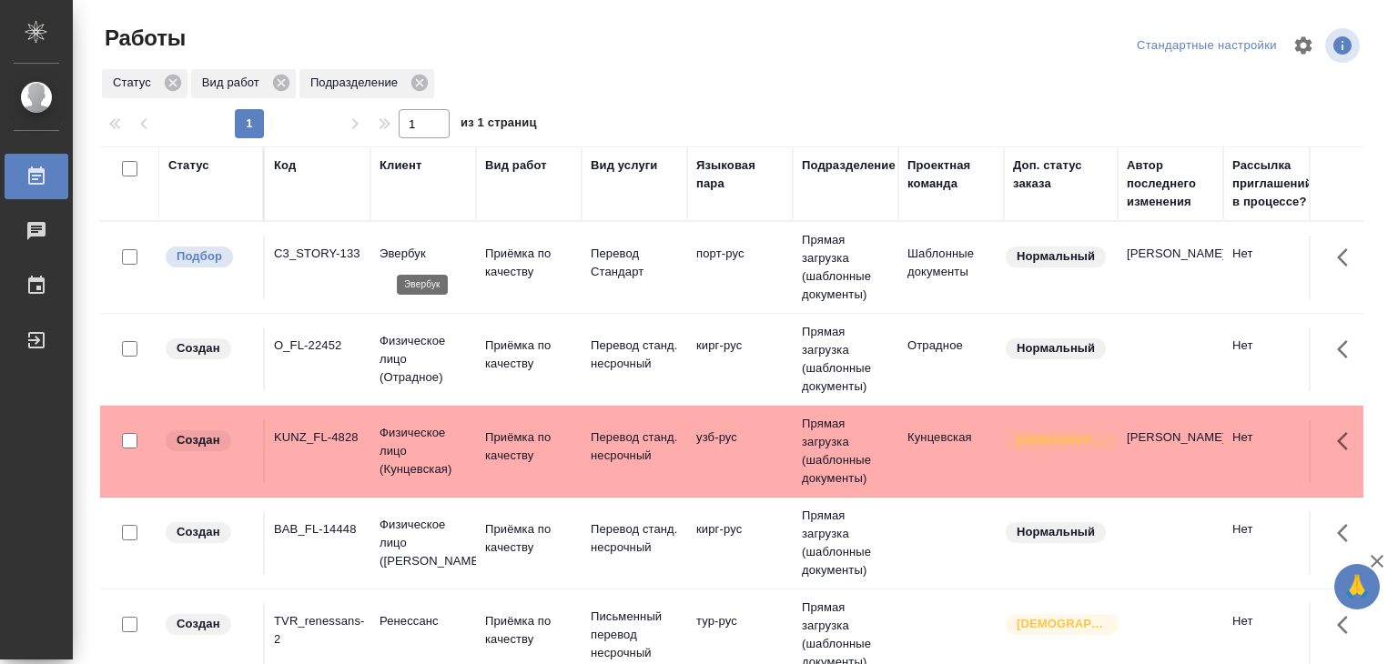
click at [438, 247] on p "Эвербук" at bounding box center [422, 254] width 87 height 18
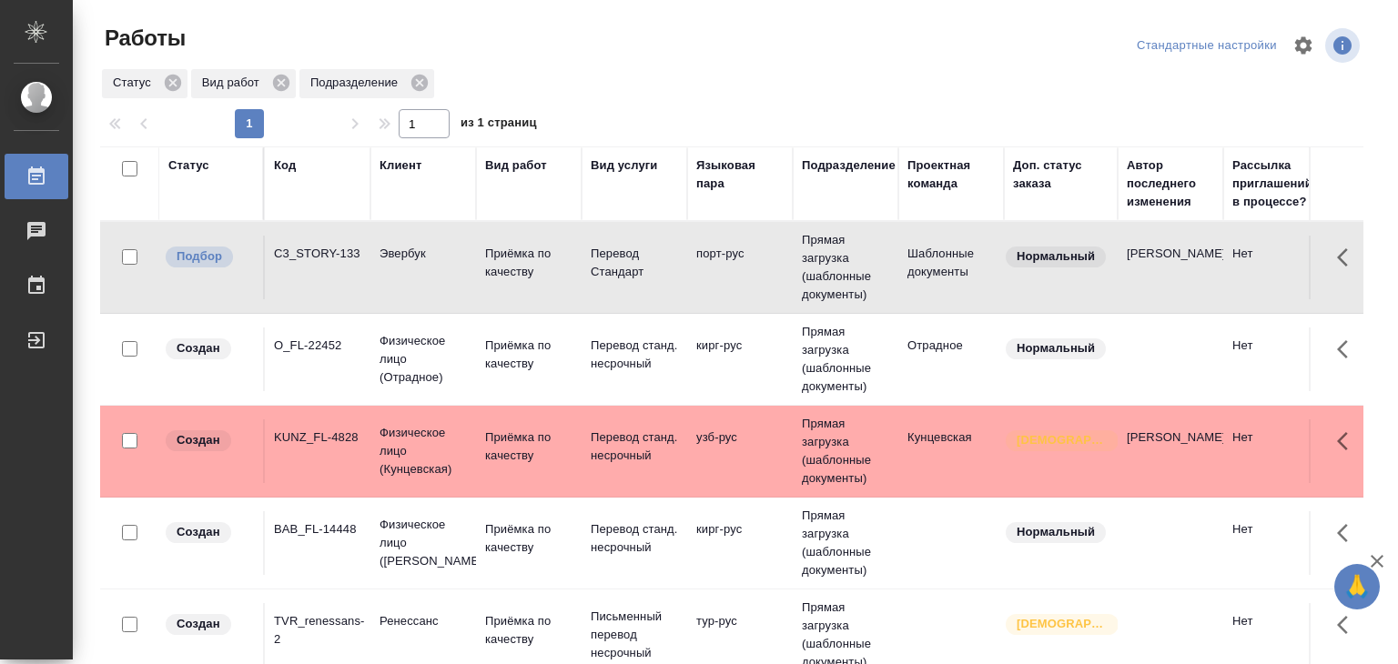
click at [843, 88] on div "Статус Вид работ Подразделение" at bounding box center [731, 83] width 1263 height 33
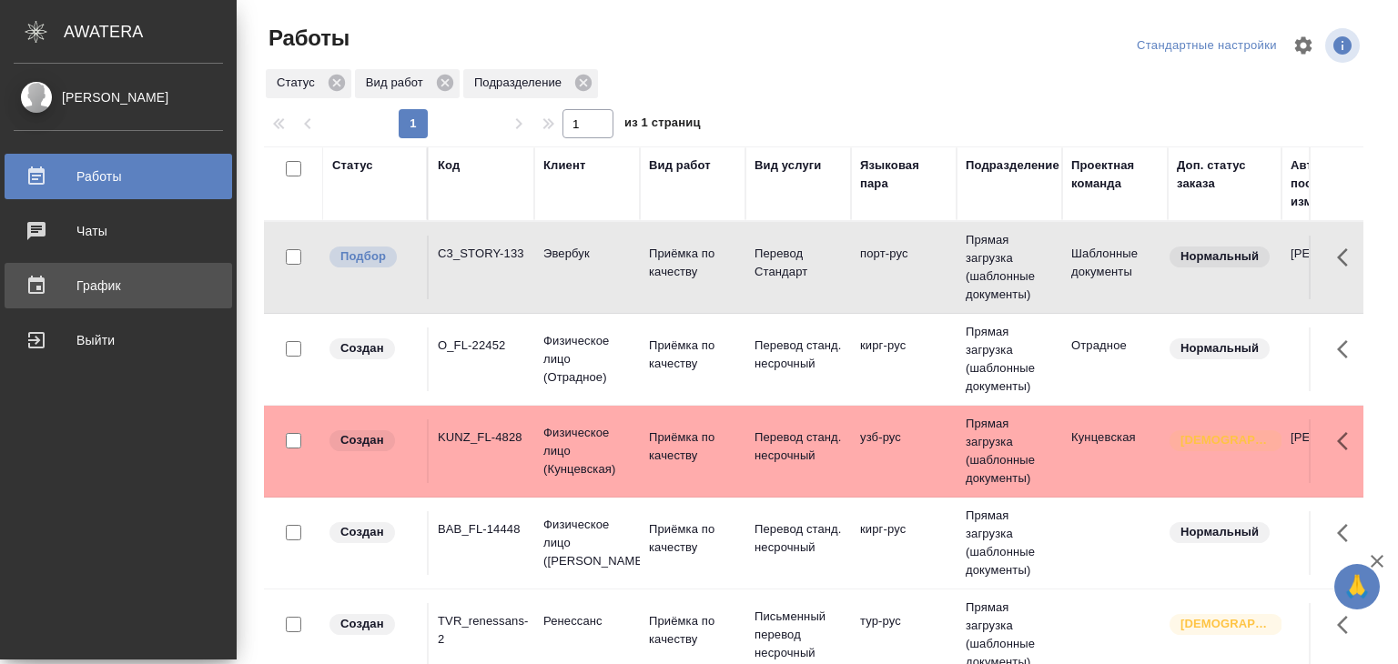
click at [91, 289] on div "График" at bounding box center [118, 285] width 209 height 27
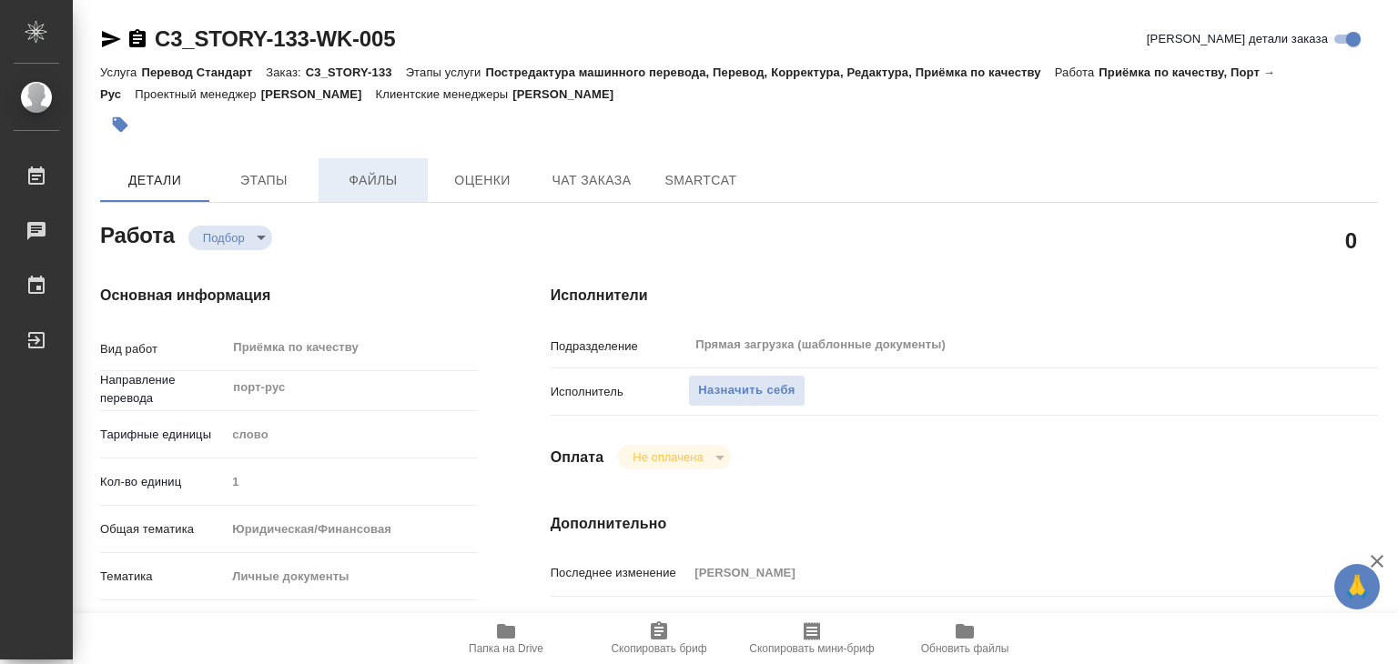
click at [378, 177] on span "Файлы" at bounding box center [372, 180] width 87 height 23
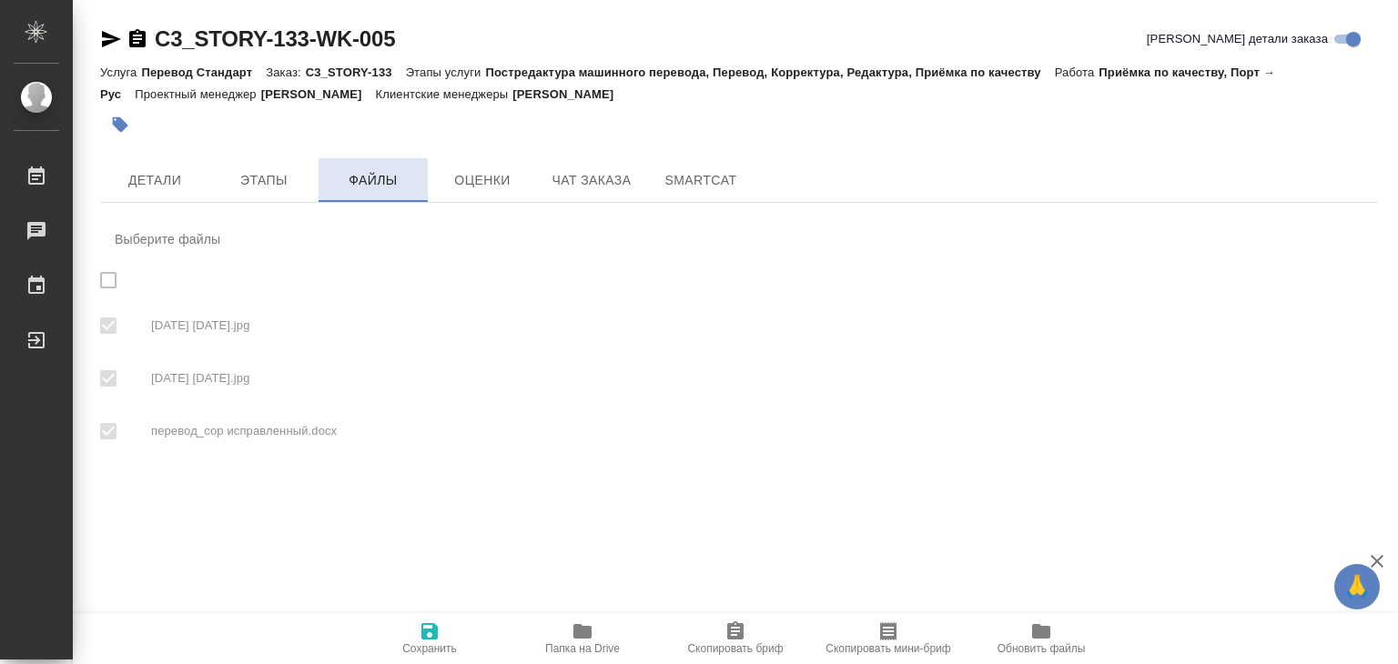
checkbox input "true"
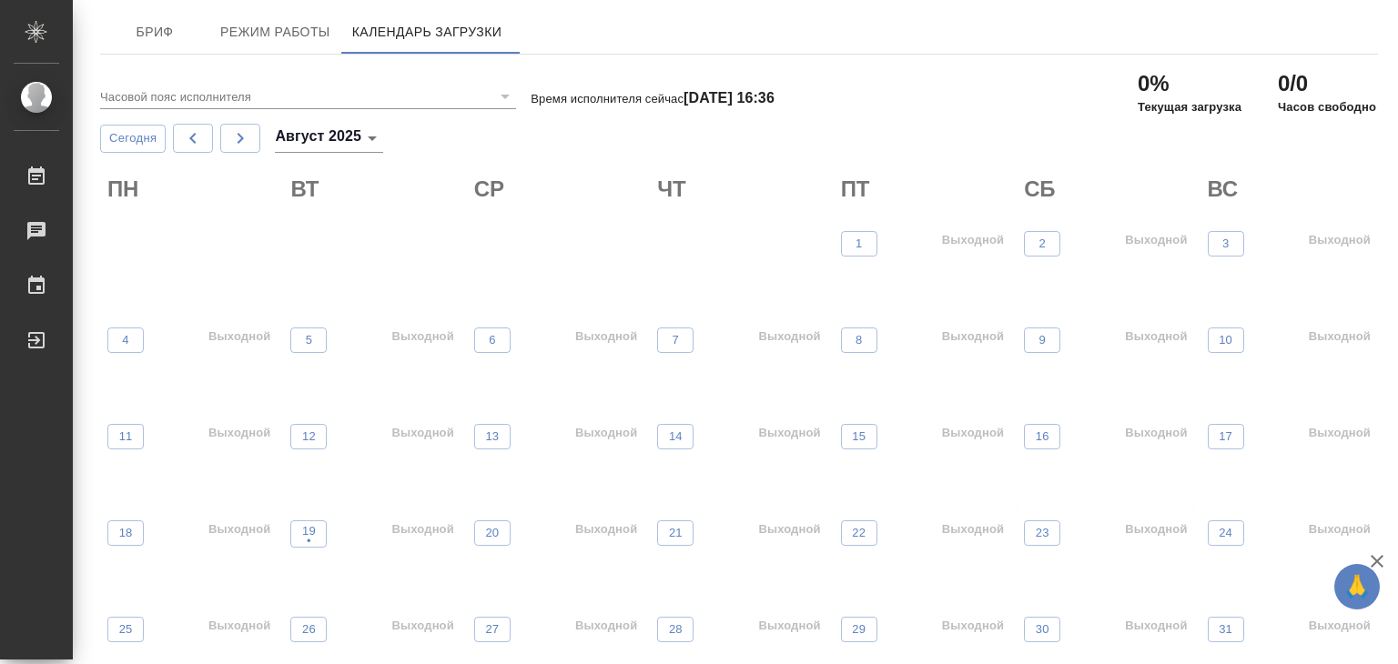
scroll to position [47, 0]
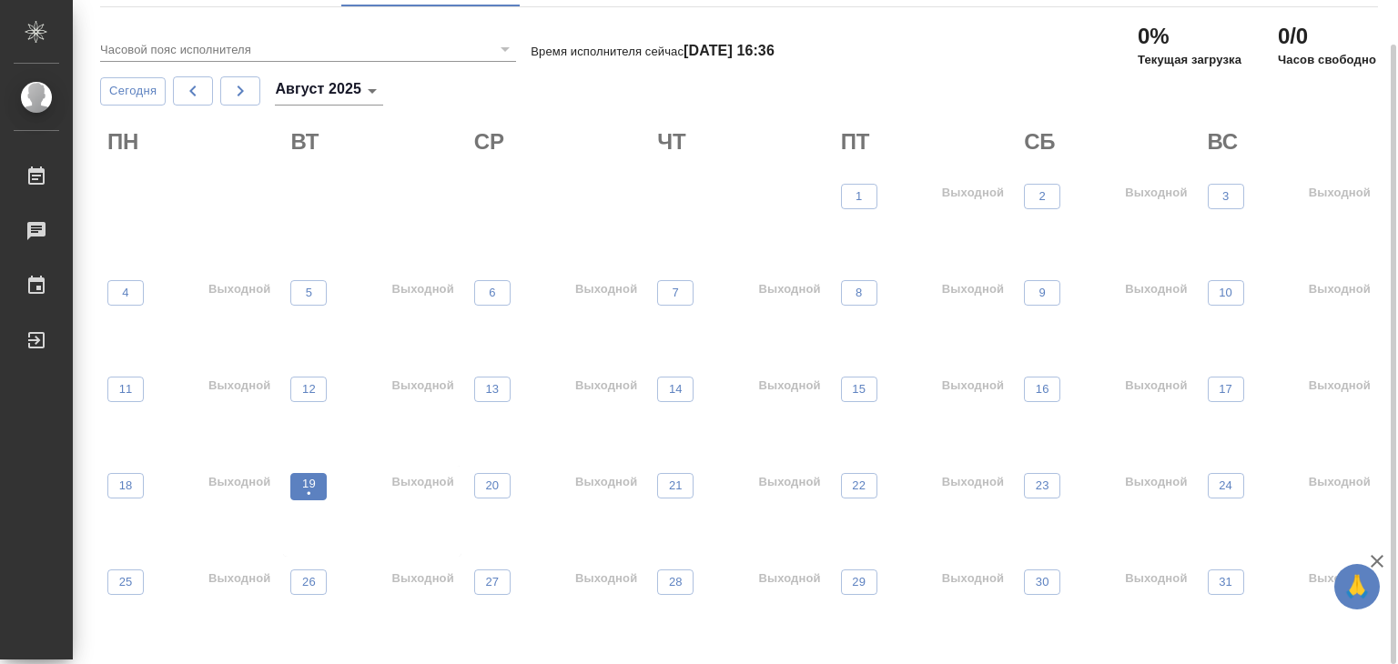
click at [316, 485] on span "19 •" at bounding box center [308, 487] width 18 height 24
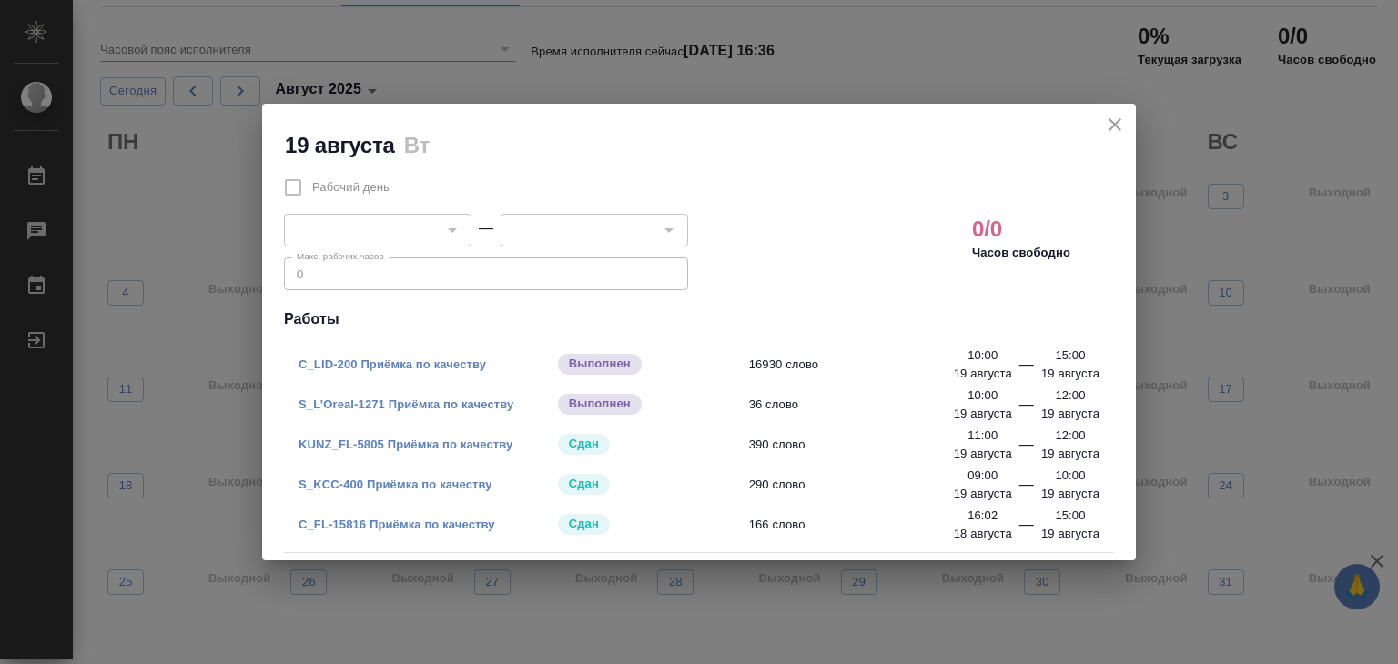
click at [393, 527] on link "C_FL-15816 Приёмка по качеству" at bounding box center [396, 525] width 197 height 14
click at [459, 367] on link "C_LID-200 Приёмка по качеству" at bounding box center [391, 365] width 187 height 14
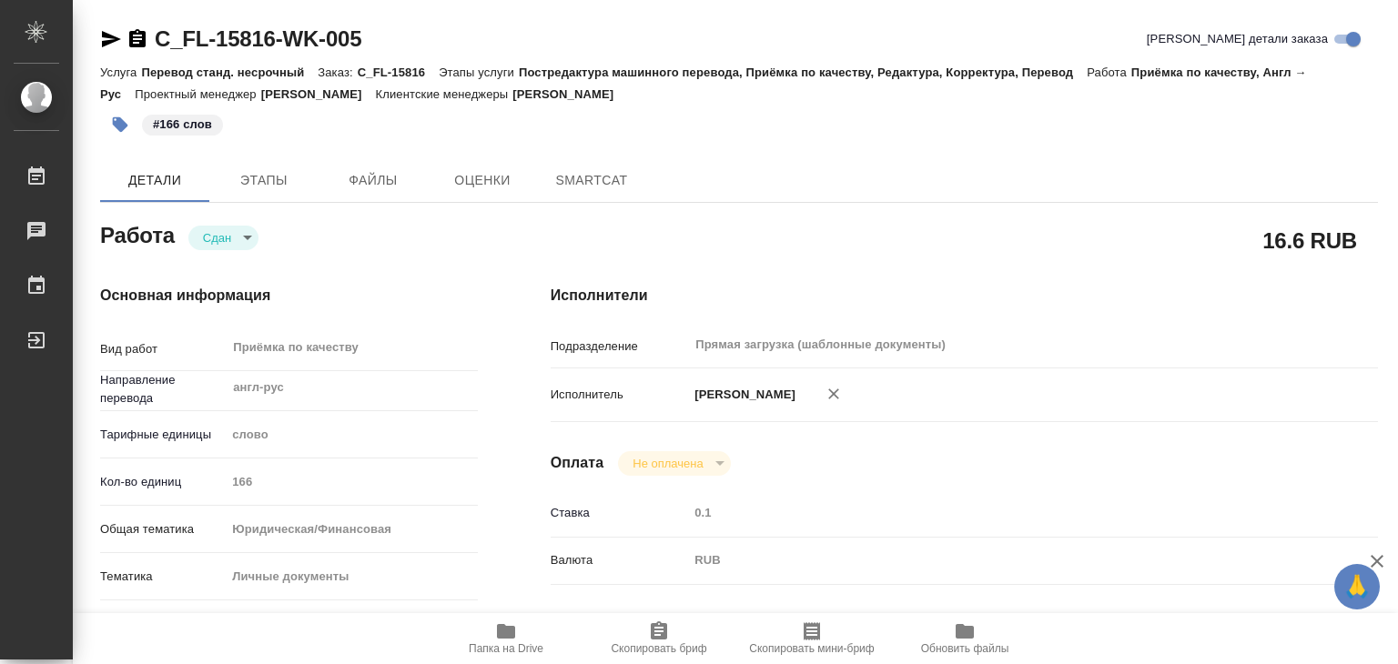
type textarea "x"
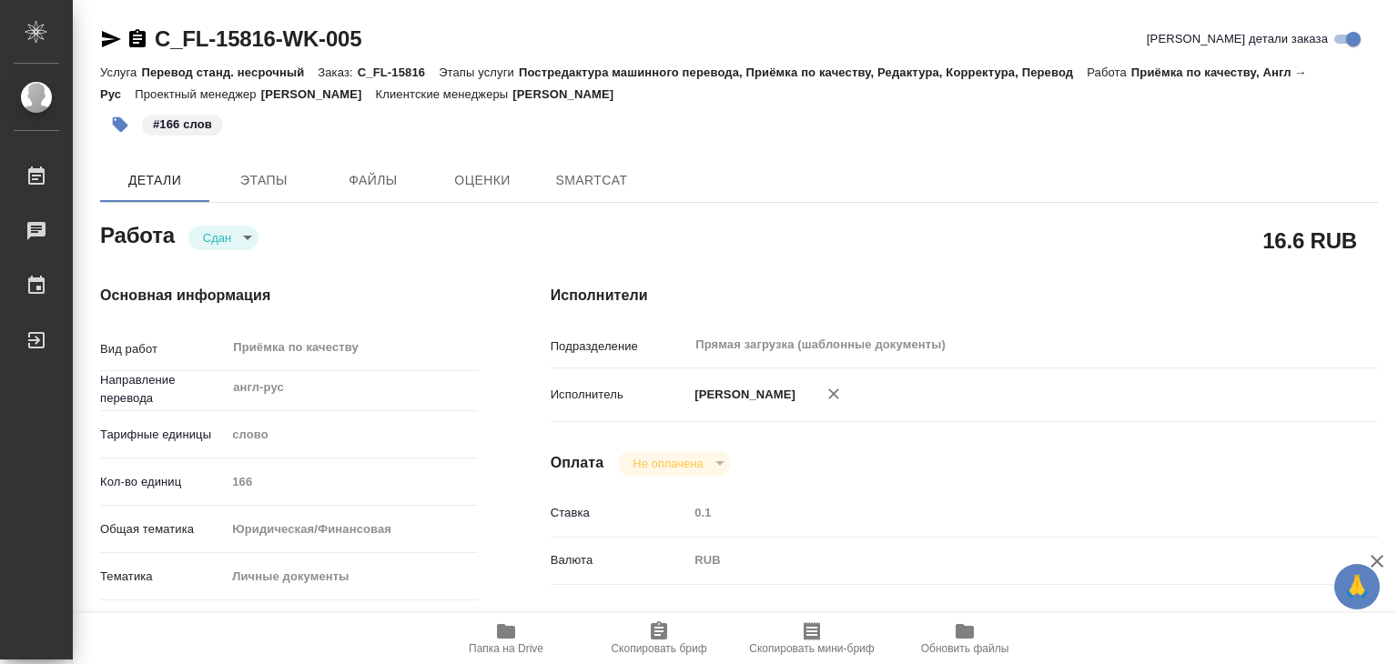
type textarea "x"
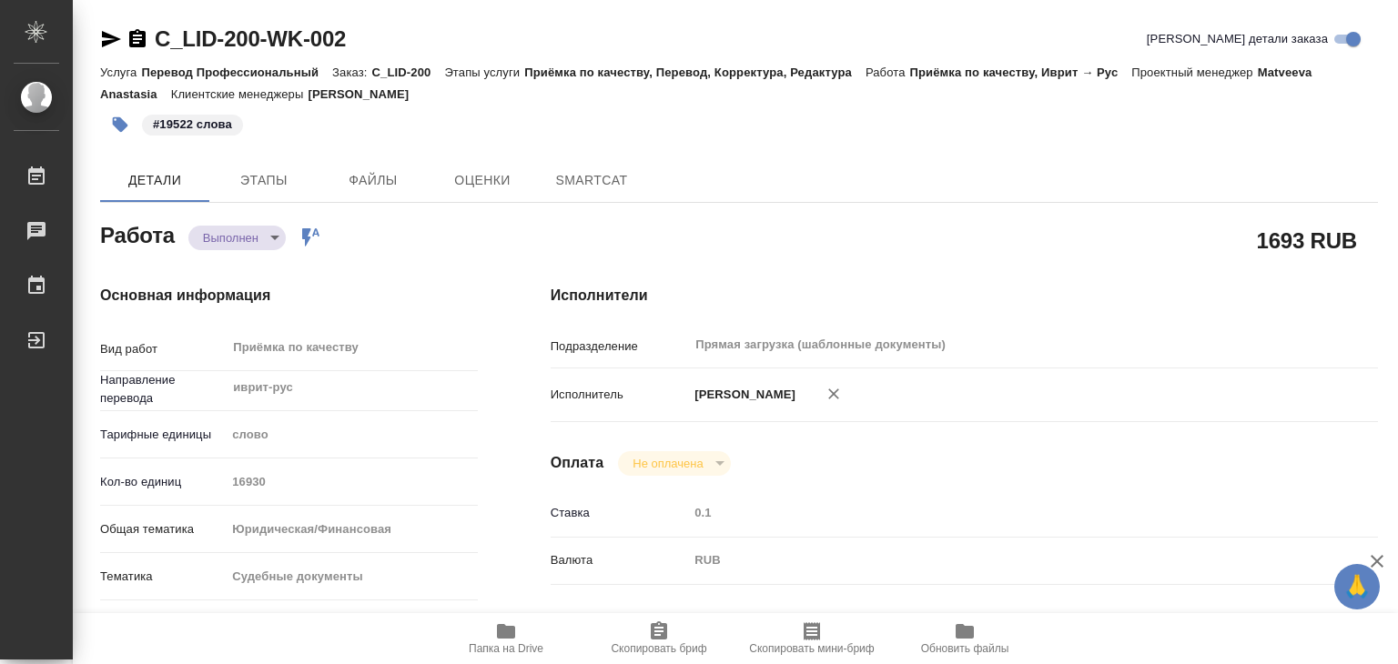
type textarea "x"
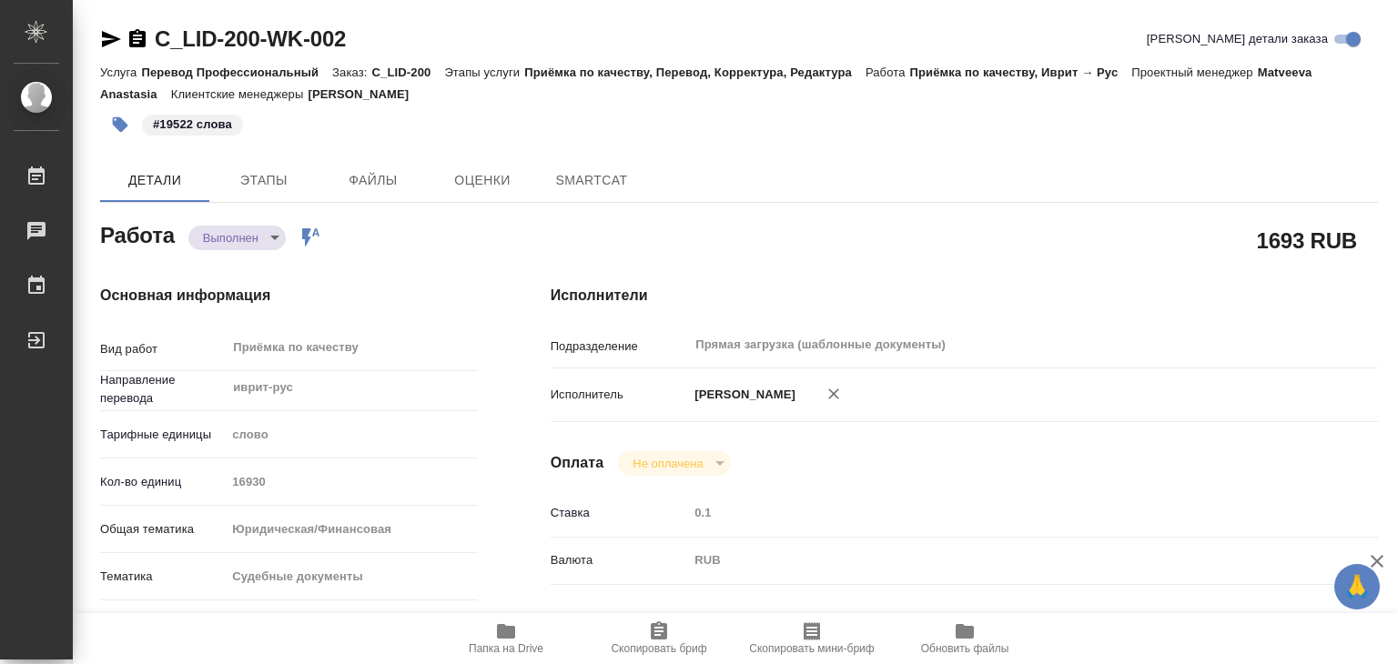
type textarea "x"
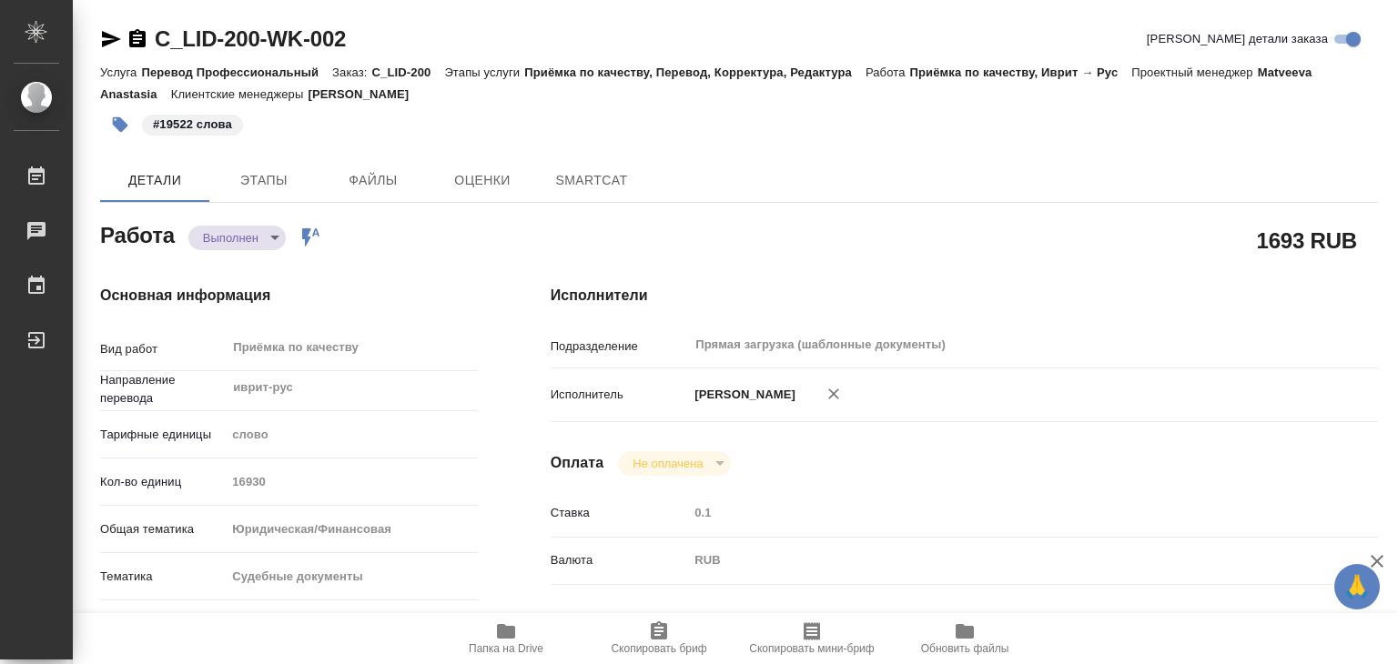
type textarea "x"
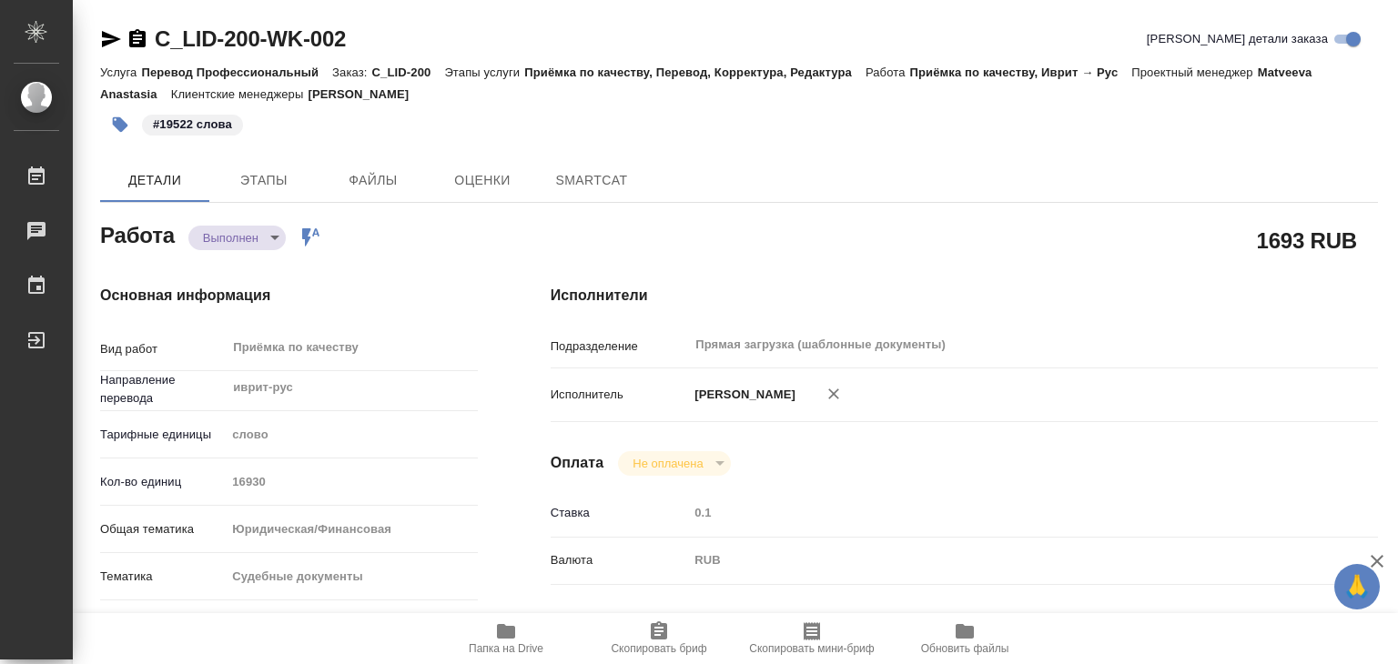
type textarea "x"
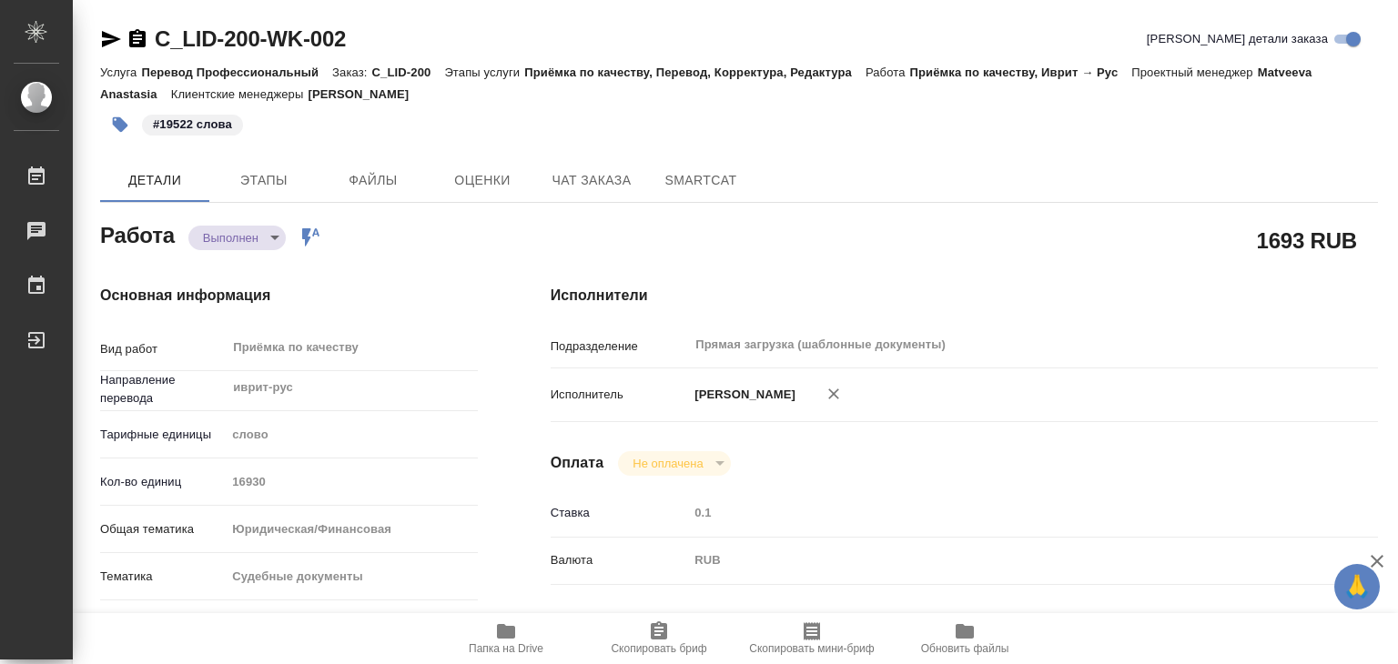
type textarea "x"
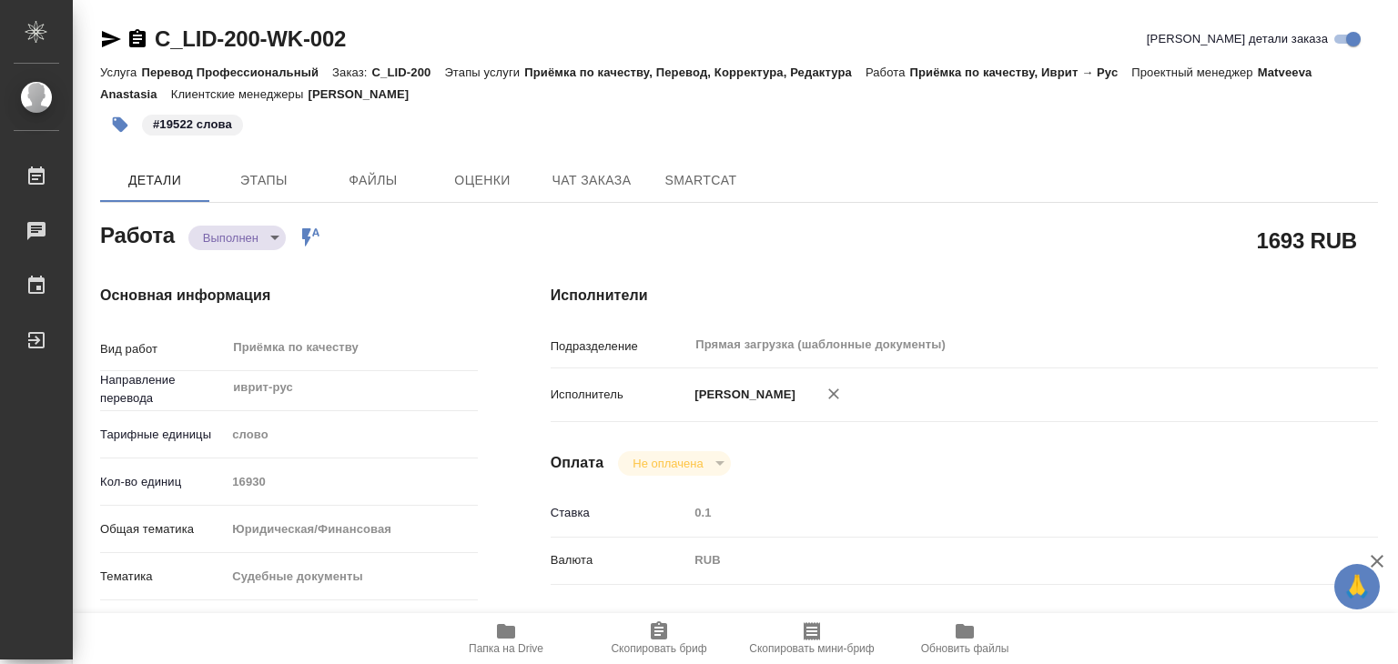
type textarea "x"
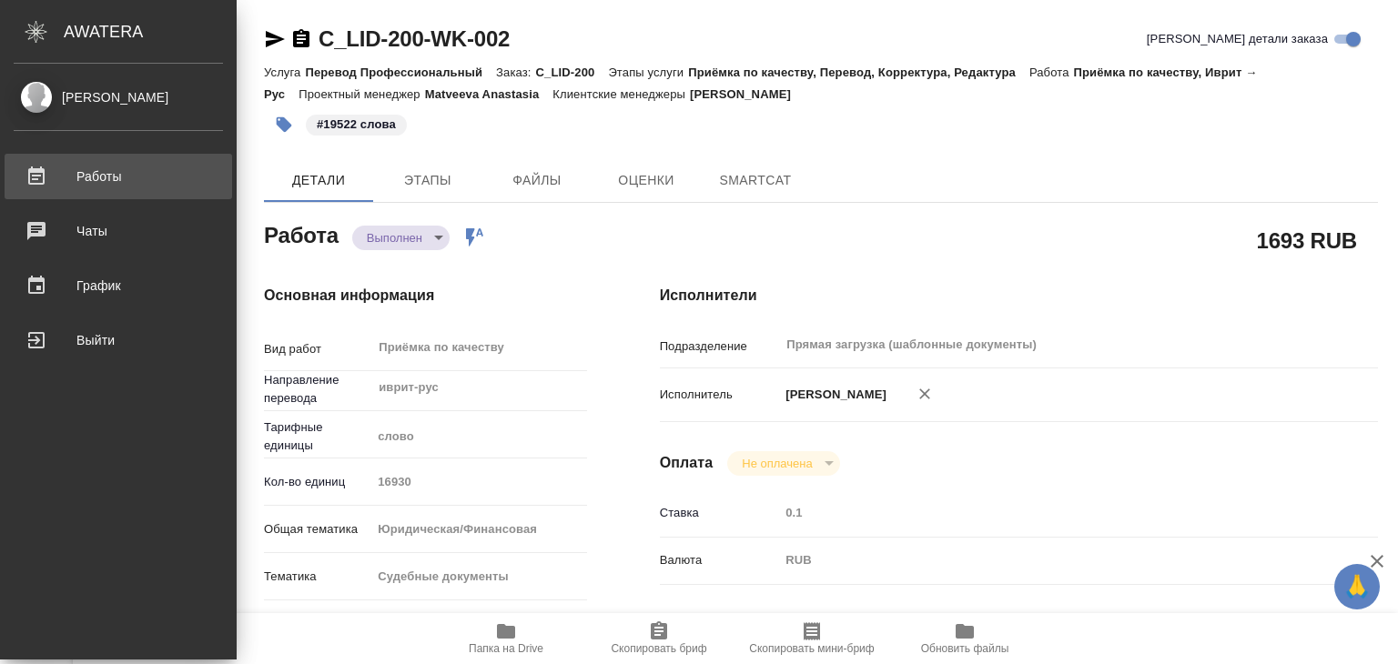
type textarea "x"
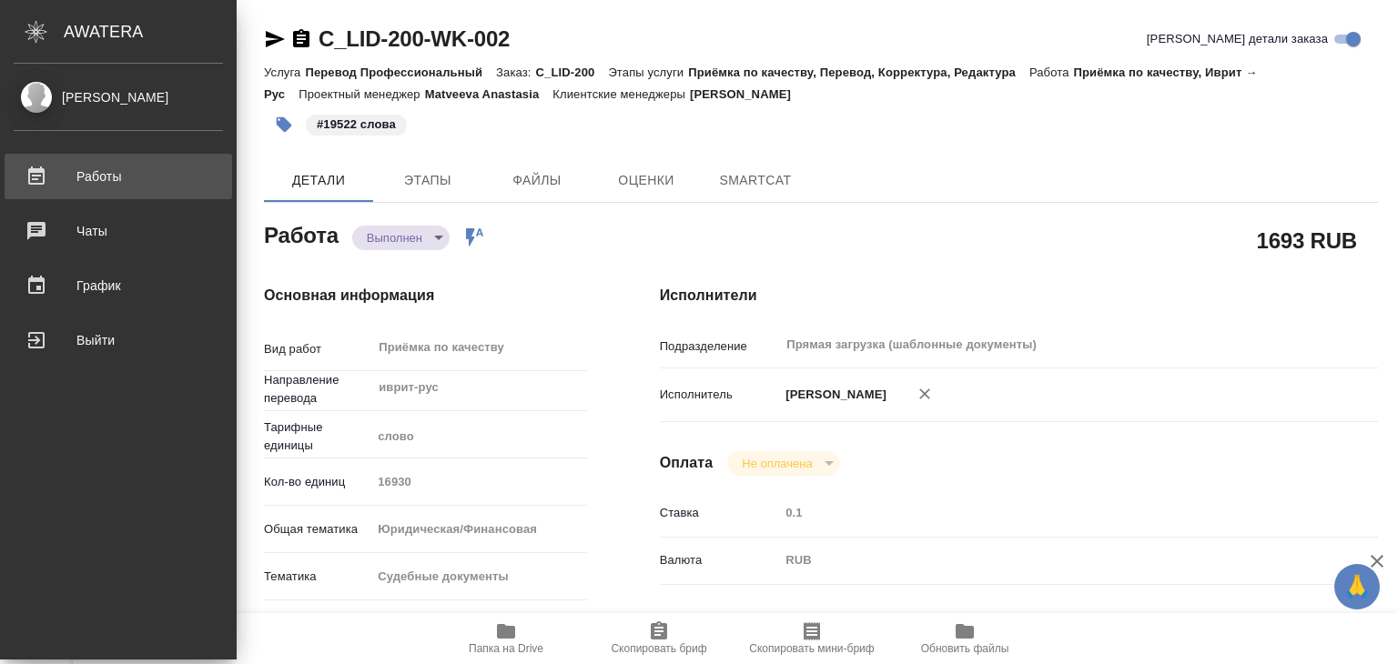
type textarea "x"
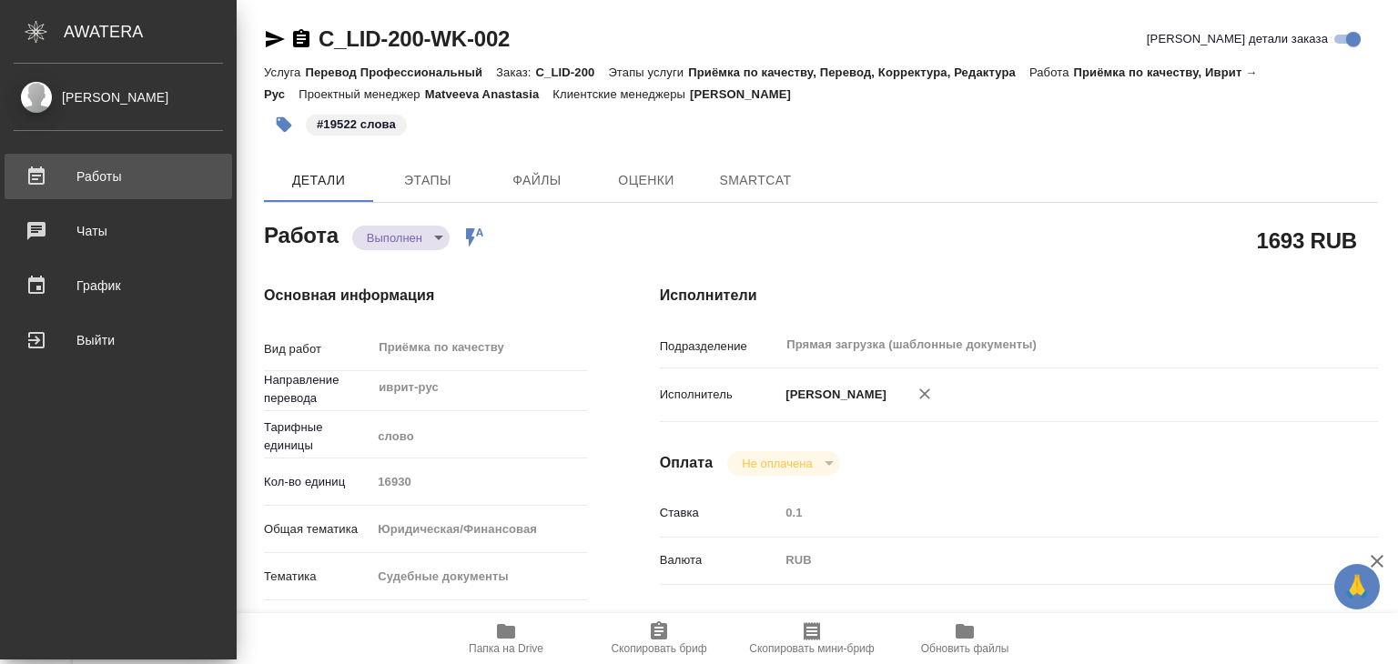
click at [54, 174] on div "Работы" at bounding box center [118, 176] width 209 height 27
type textarea "x"
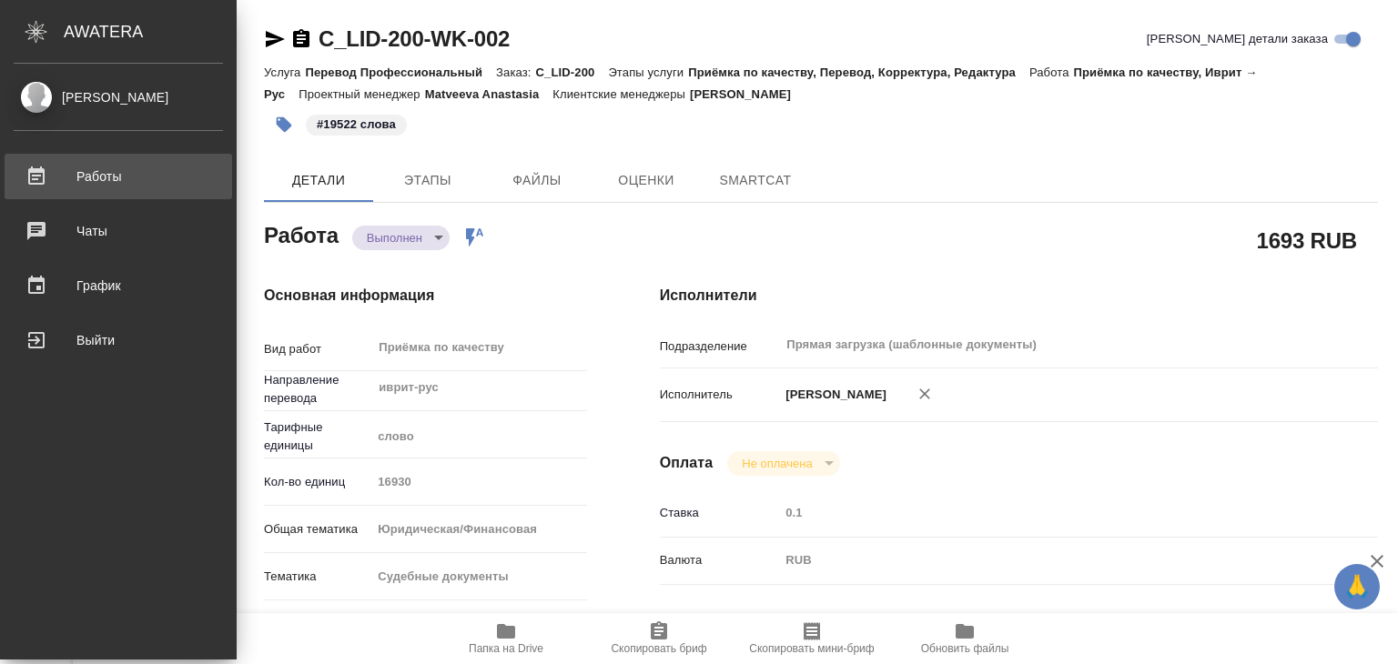
type textarea "x"
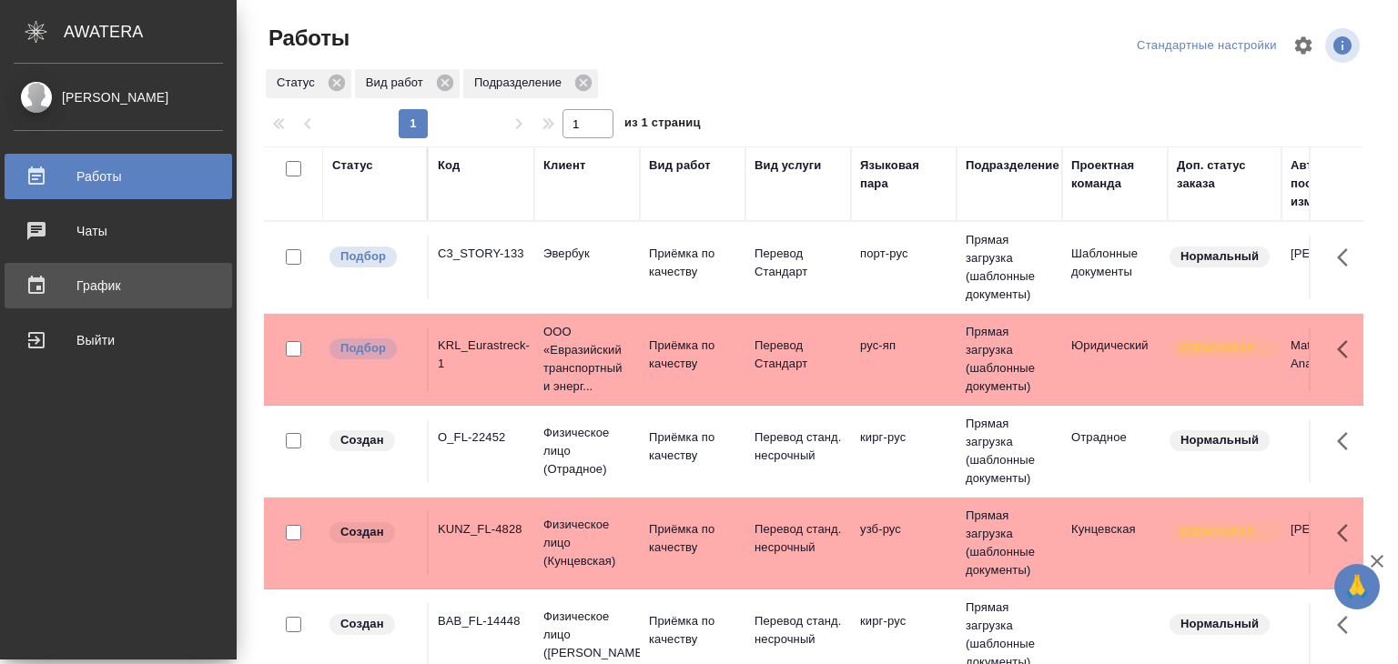
click at [84, 278] on div "График" at bounding box center [118, 285] width 209 height 27
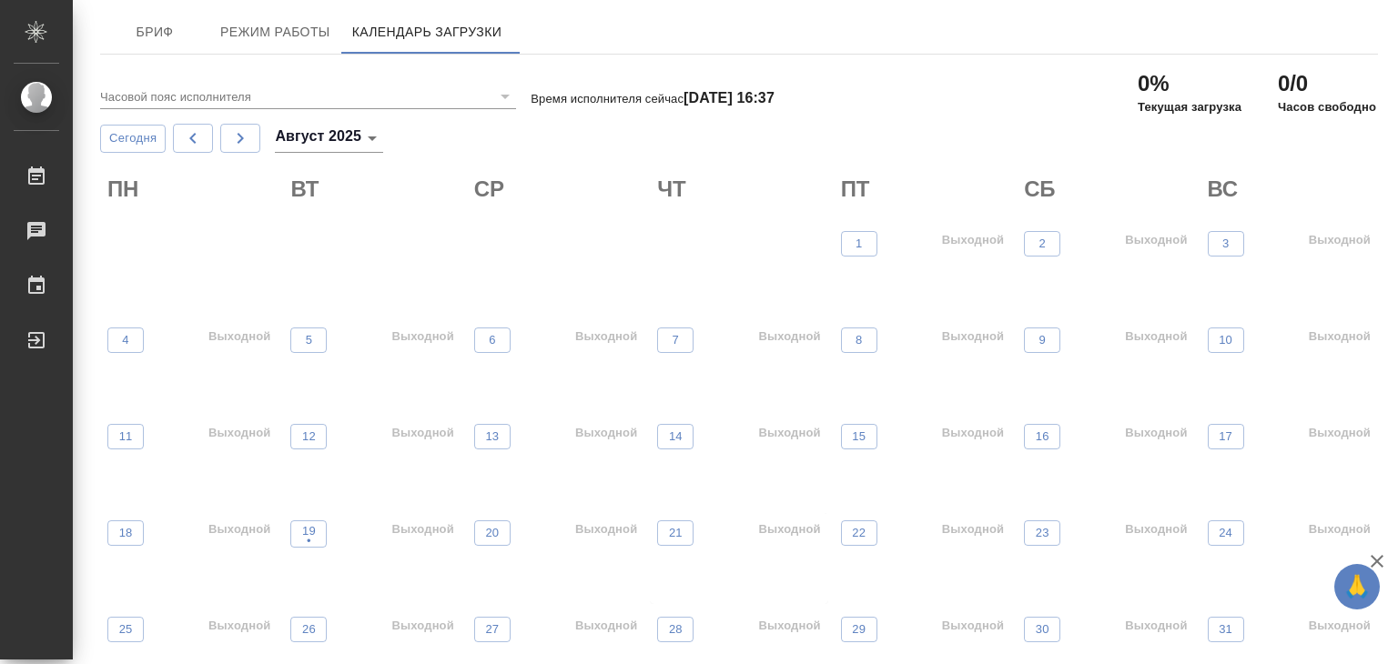
scroll to position [47, 0]
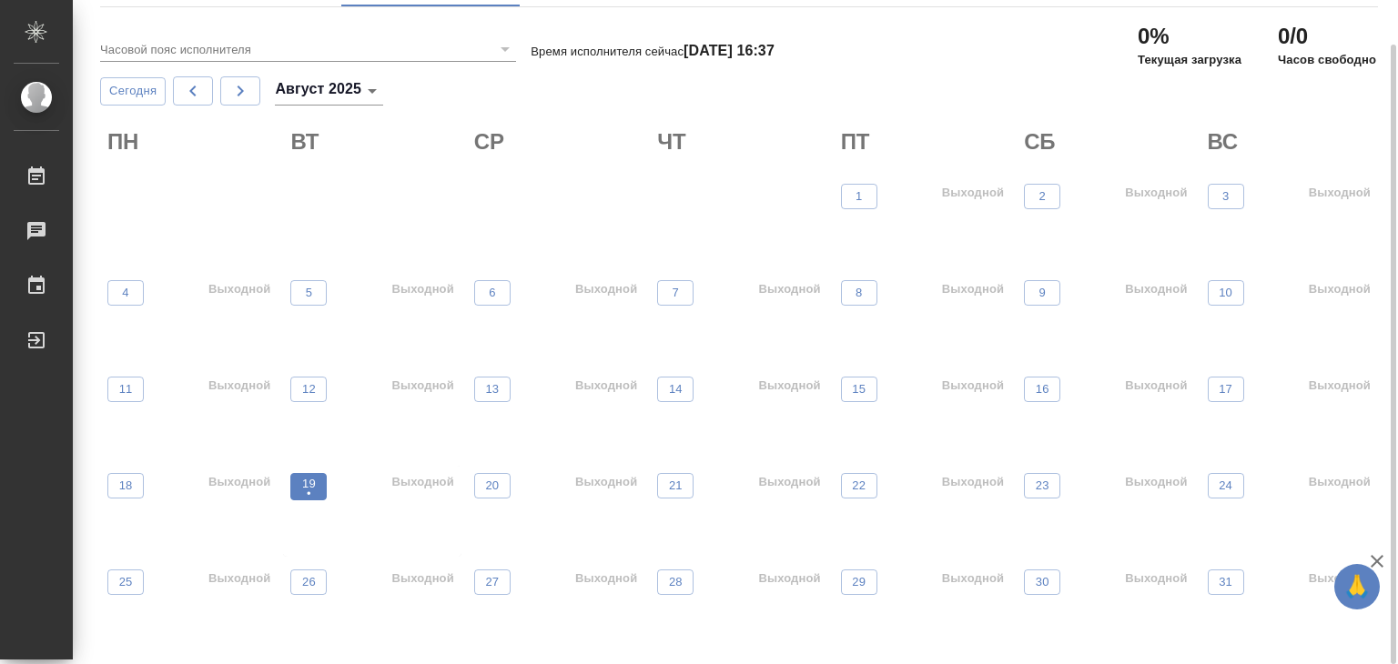
click at [299, 475] on span "19 •" at bounding box center [308, 487] width 18 height 24
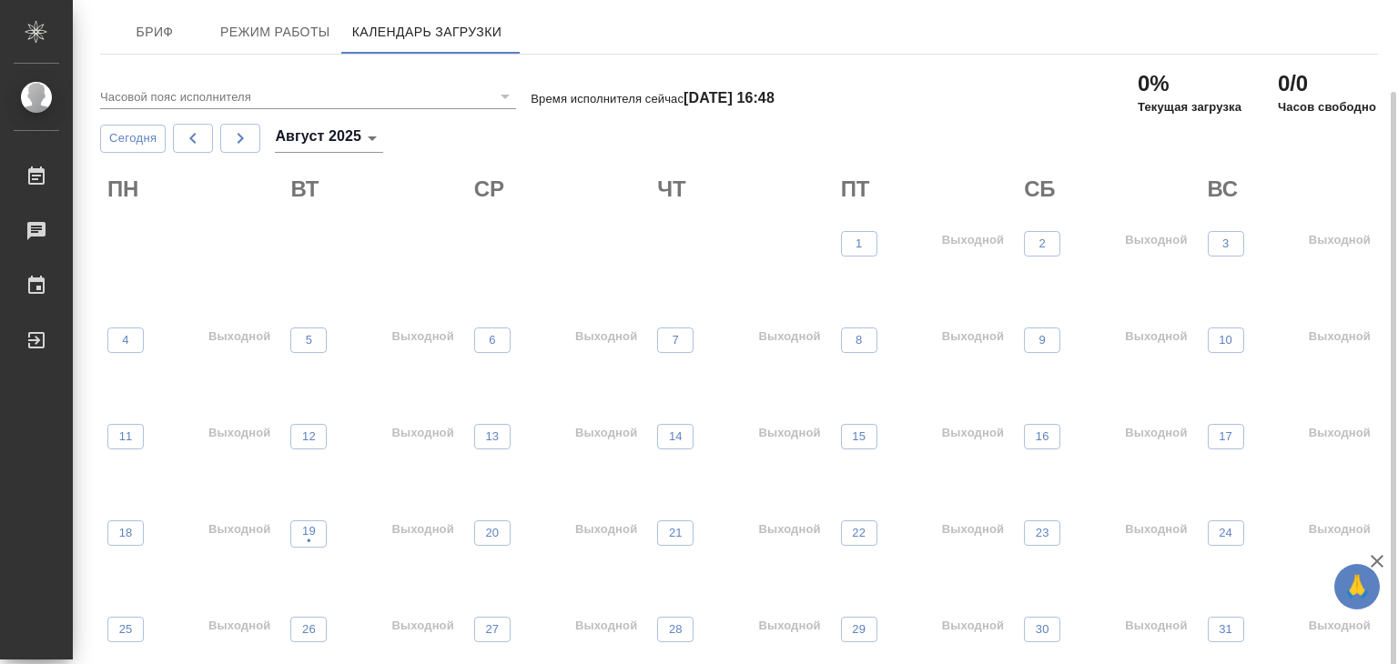
scroll to position [47, 0]
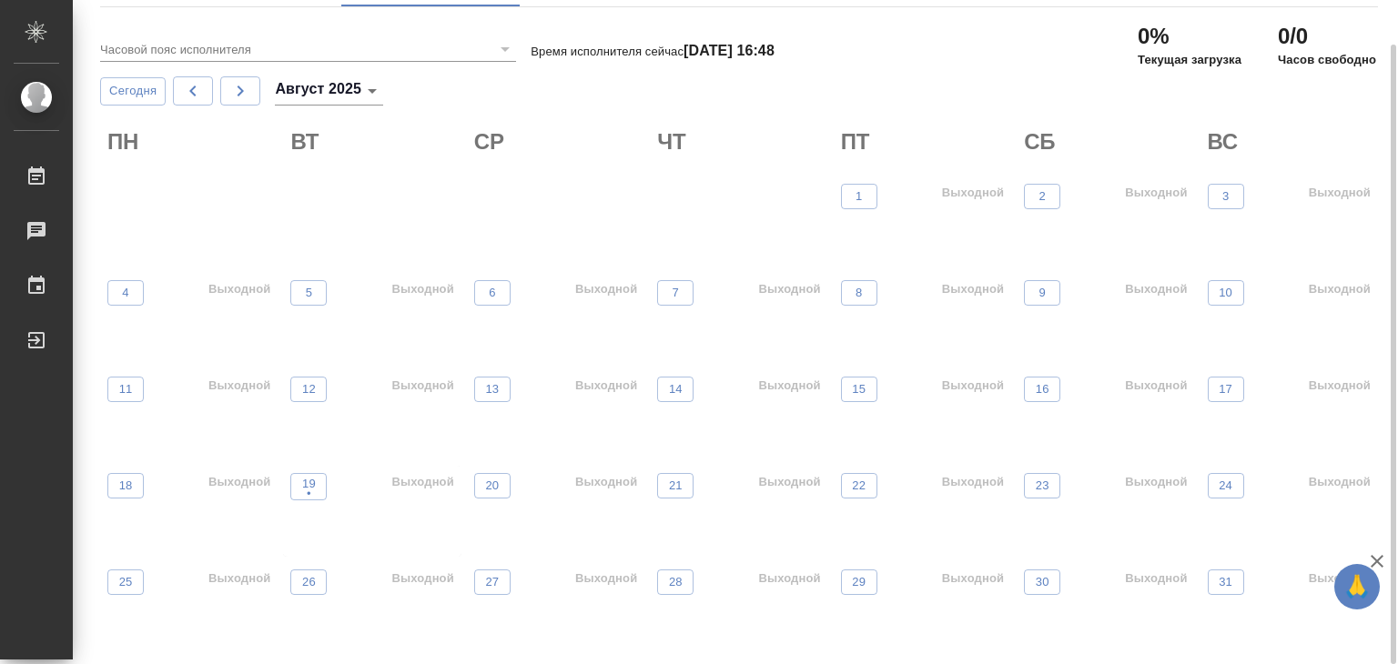
click at [291, 500] on div "19 •" at bounding box center [308, 515] width 36 height 84
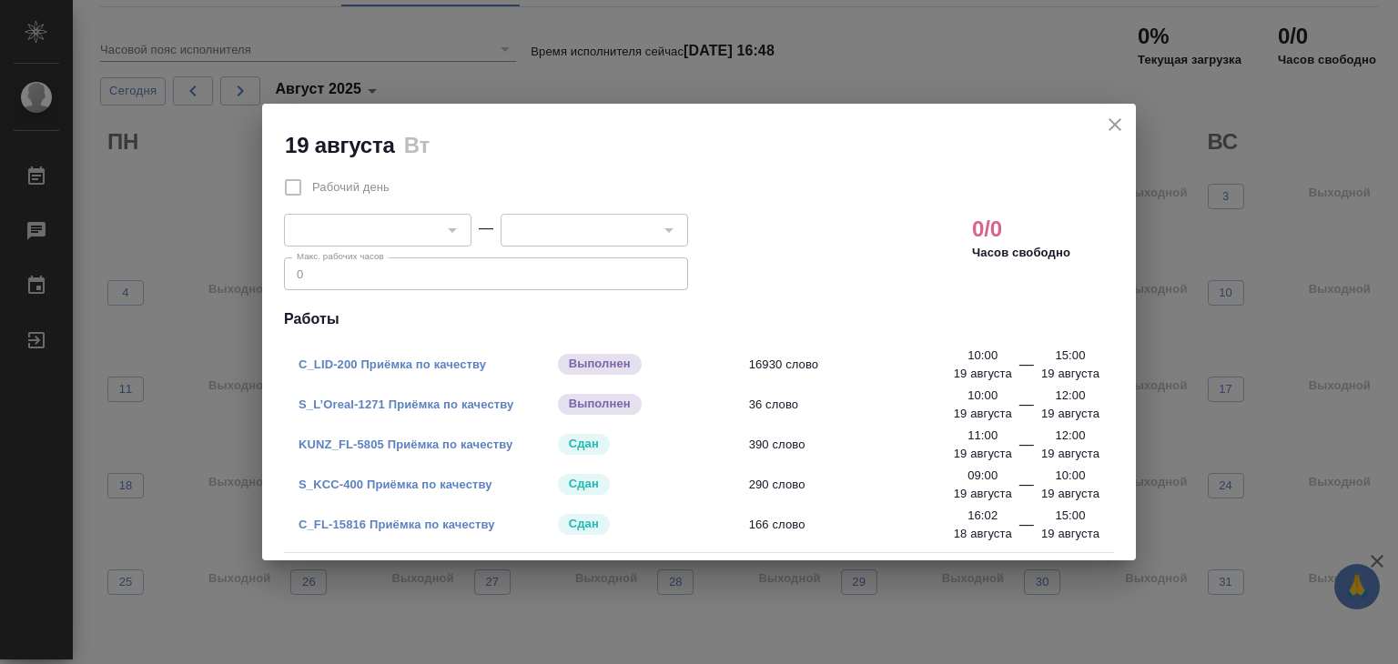
click at [296, 496] on div "S_KCC-400 Приёмка по качеству Сдан 290 слово" at bounding box center [699, 485] width 830 height 40
click at [406, 366] on link "C_LID-200 Приёмка по качеству" at bounding box center [391, 365] width 187 height 14
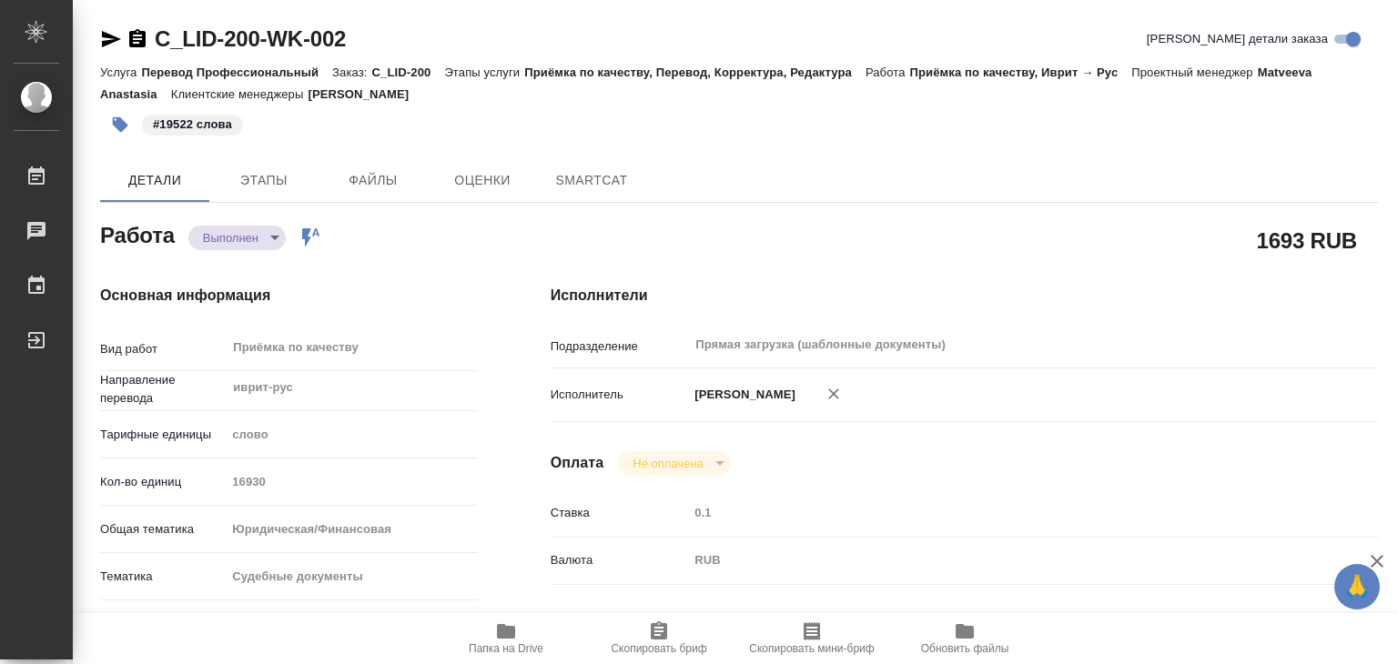
type textarea "x"
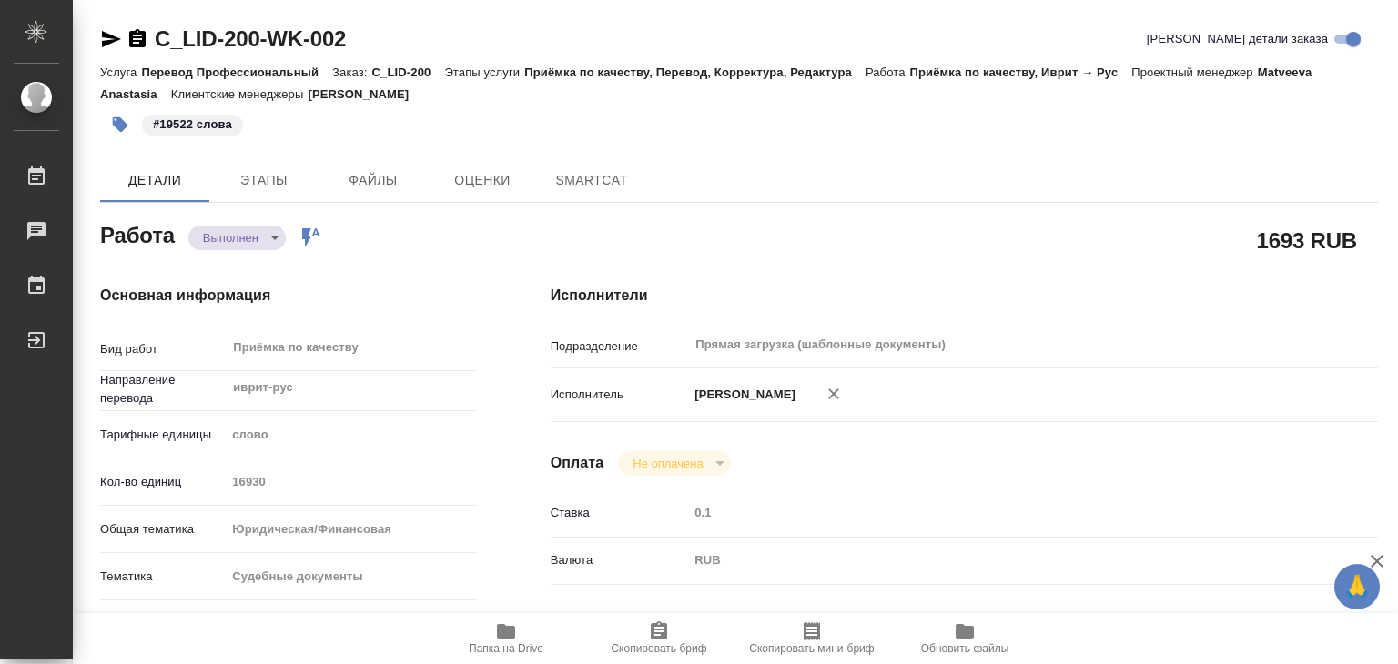
type textarea "x"
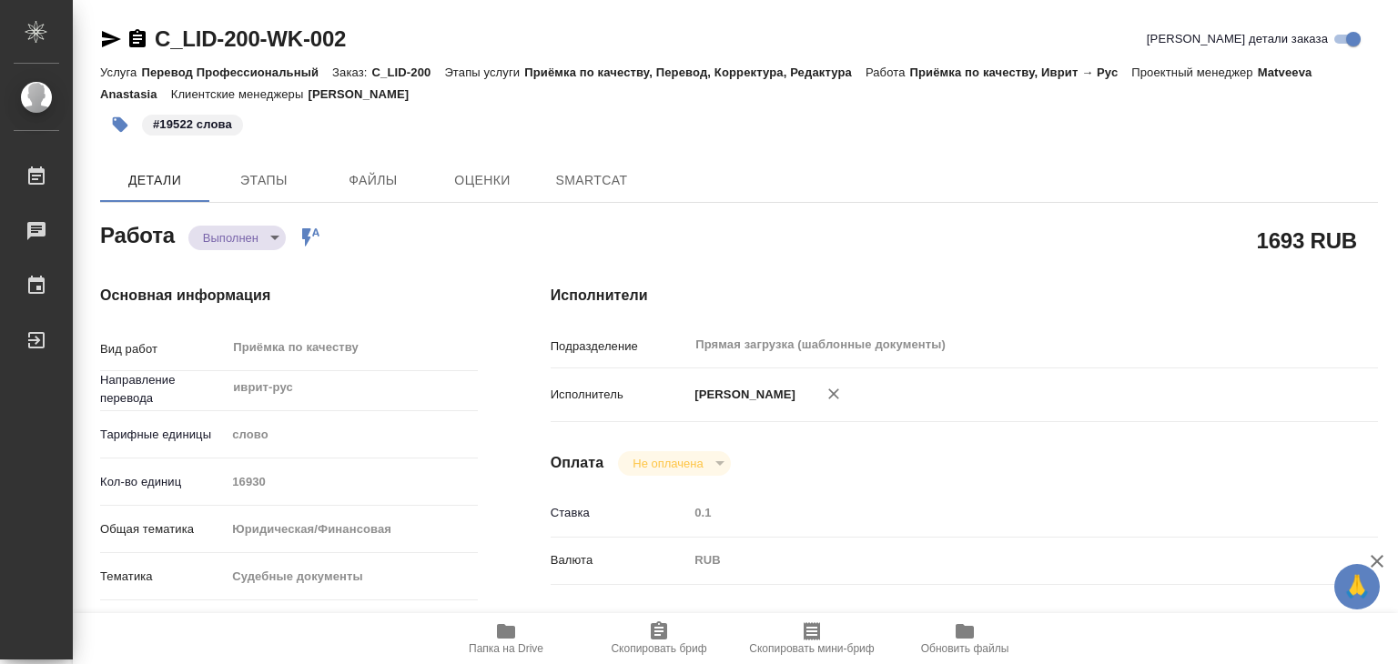
type textarea "x"
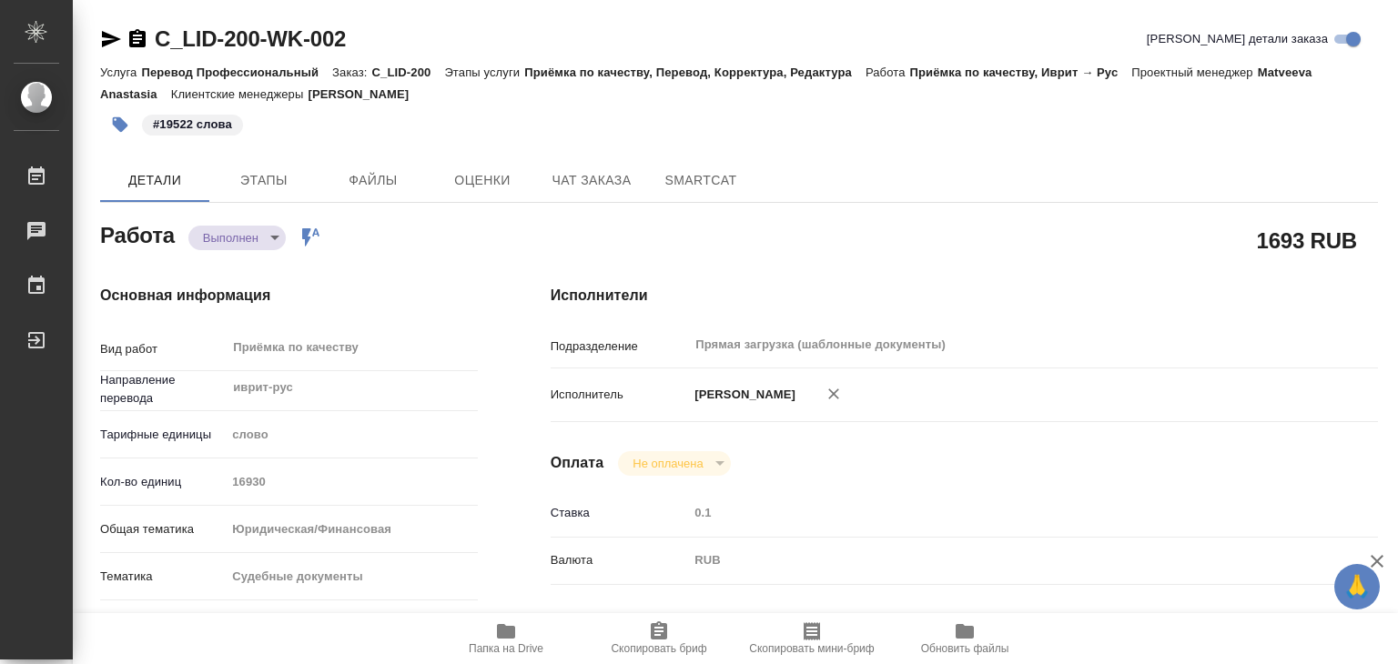
type textarea "x"
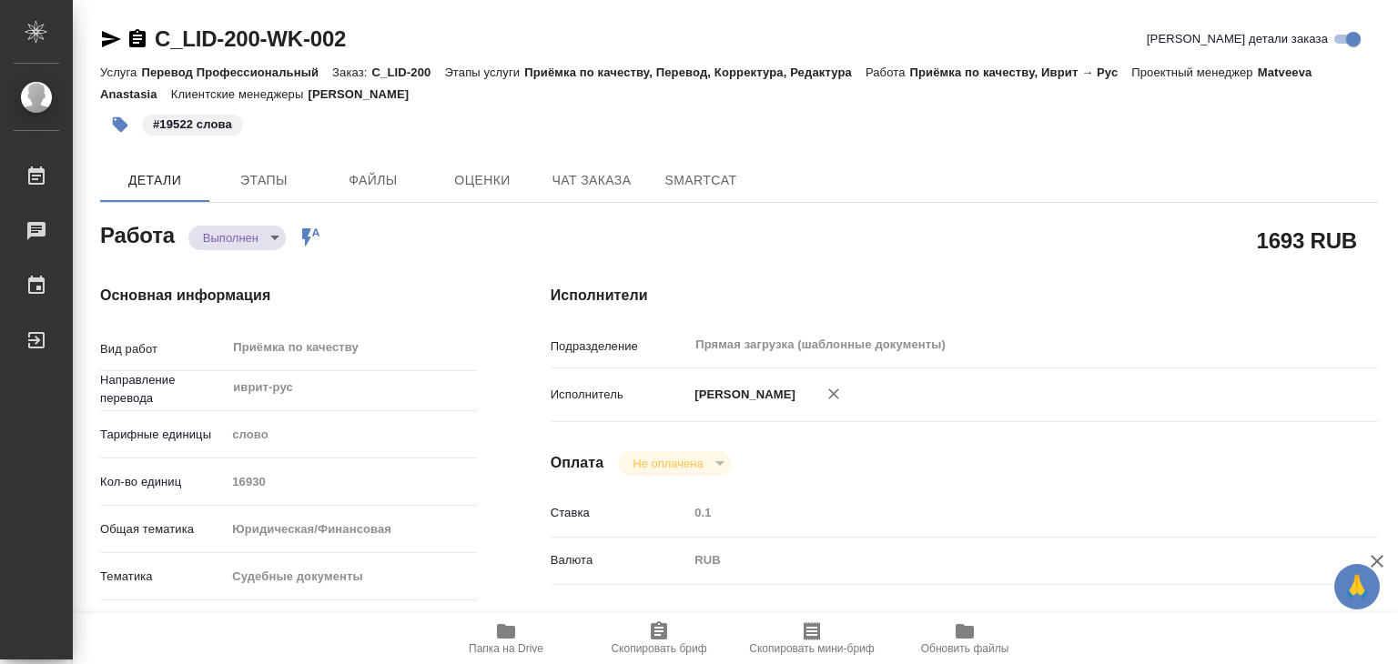
type textarea "x"
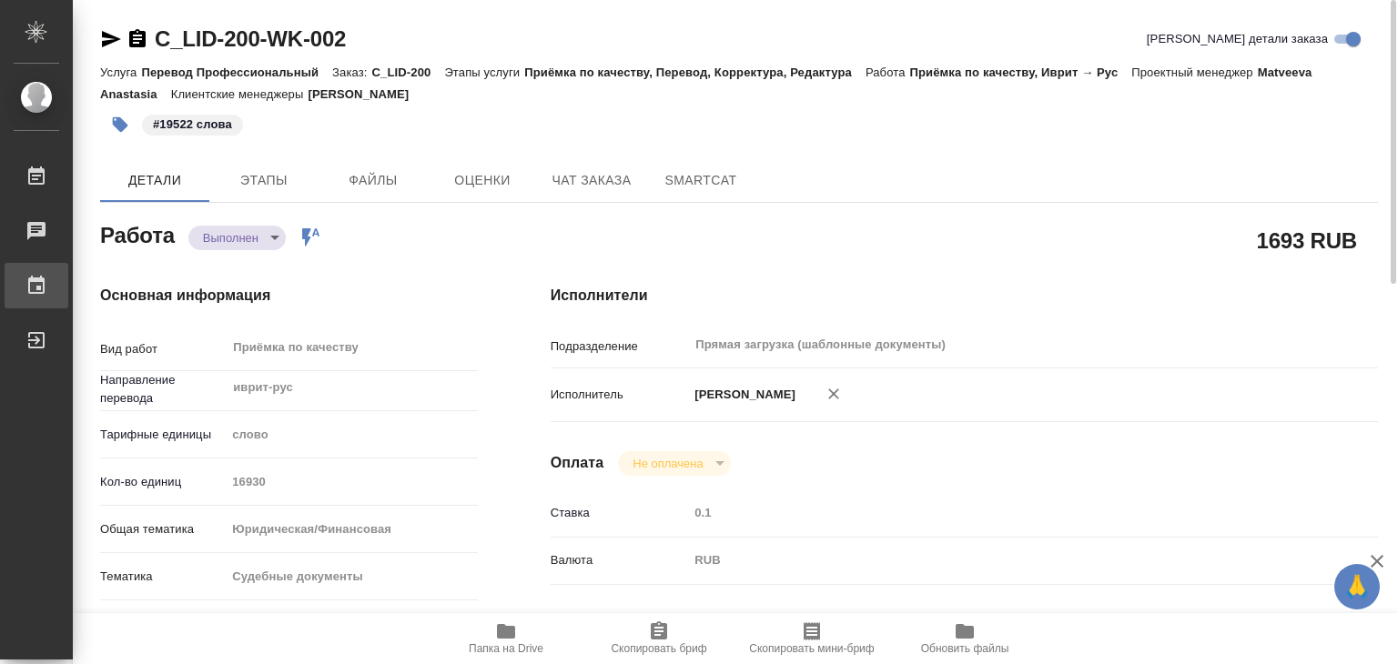
type textarea "x"
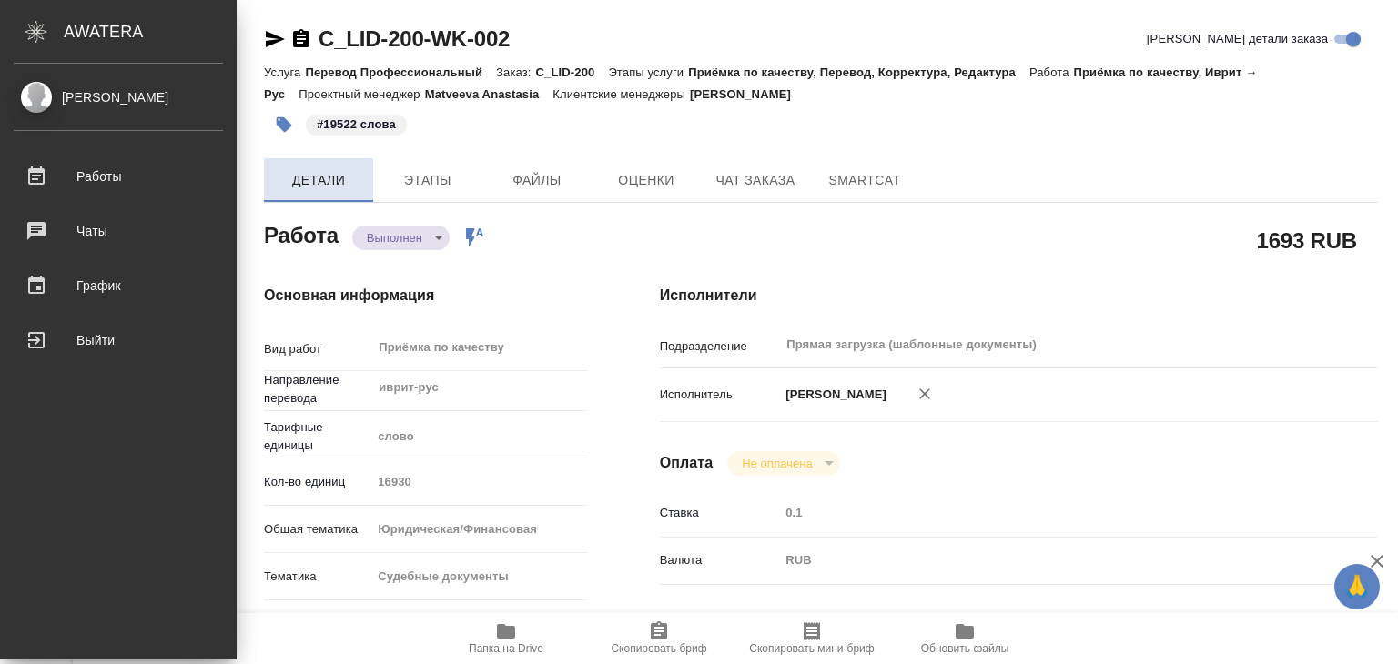
type textarea "x"
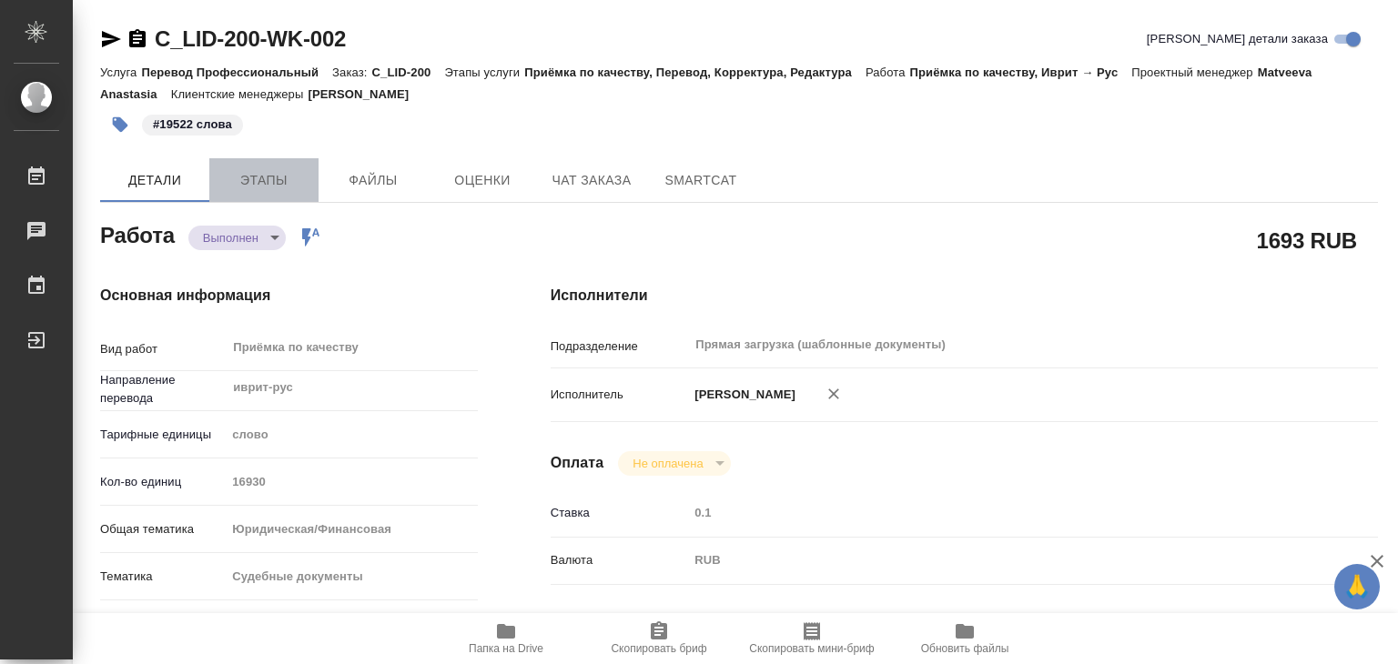
click at [269, 169] on span "Этапы" at bounding box center [263, 180] width 87 height 23
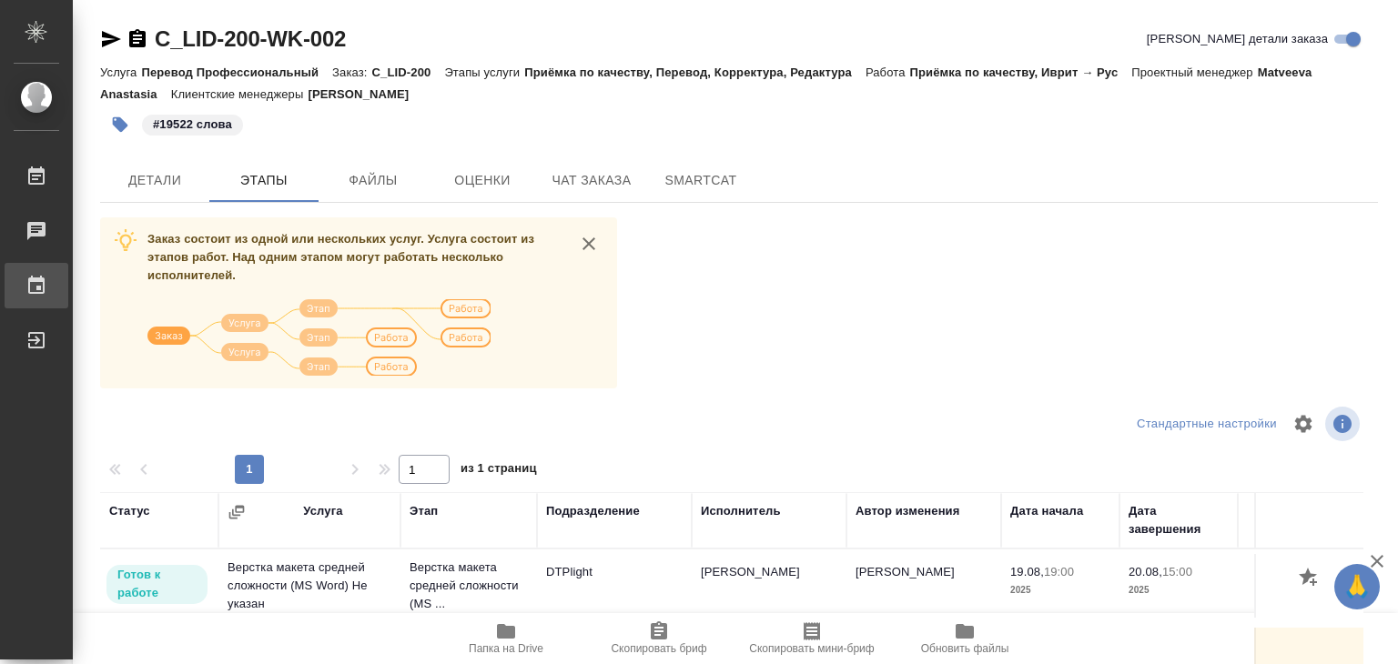
click at [36, 282] on div "График" at bounding box center [13, 285] width 45 height 27
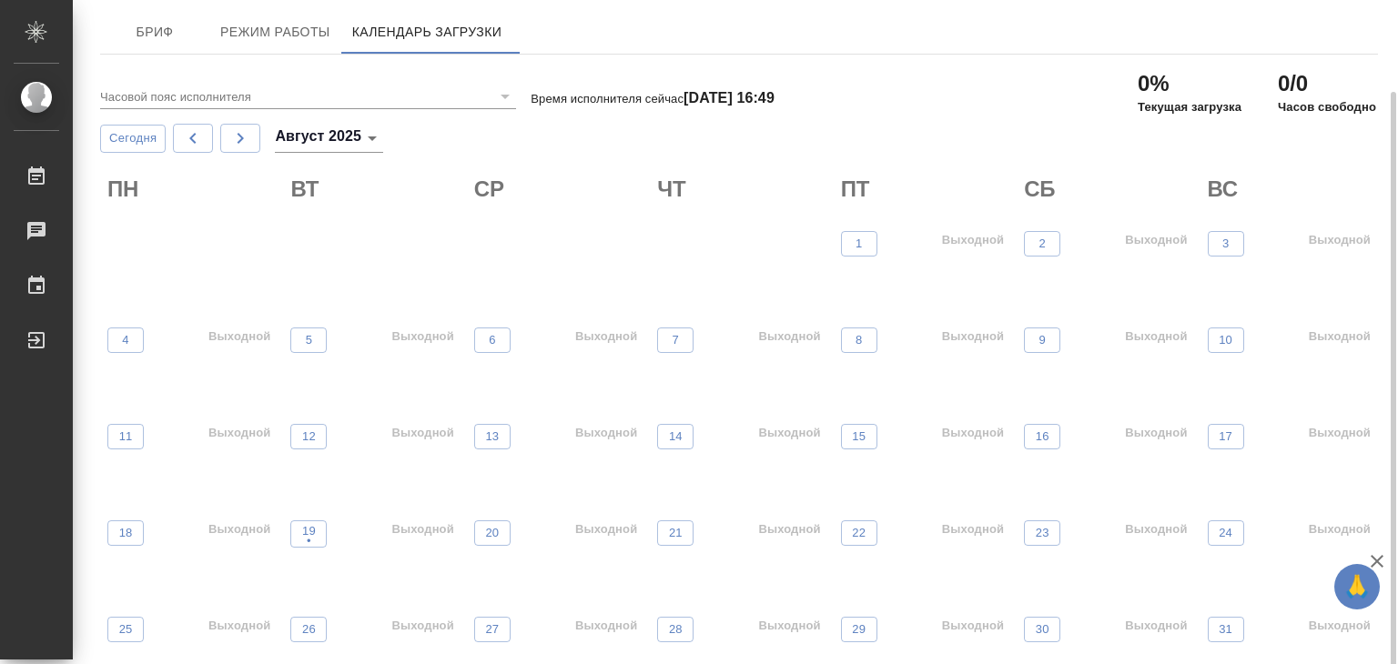
scroll to position [47, 0]
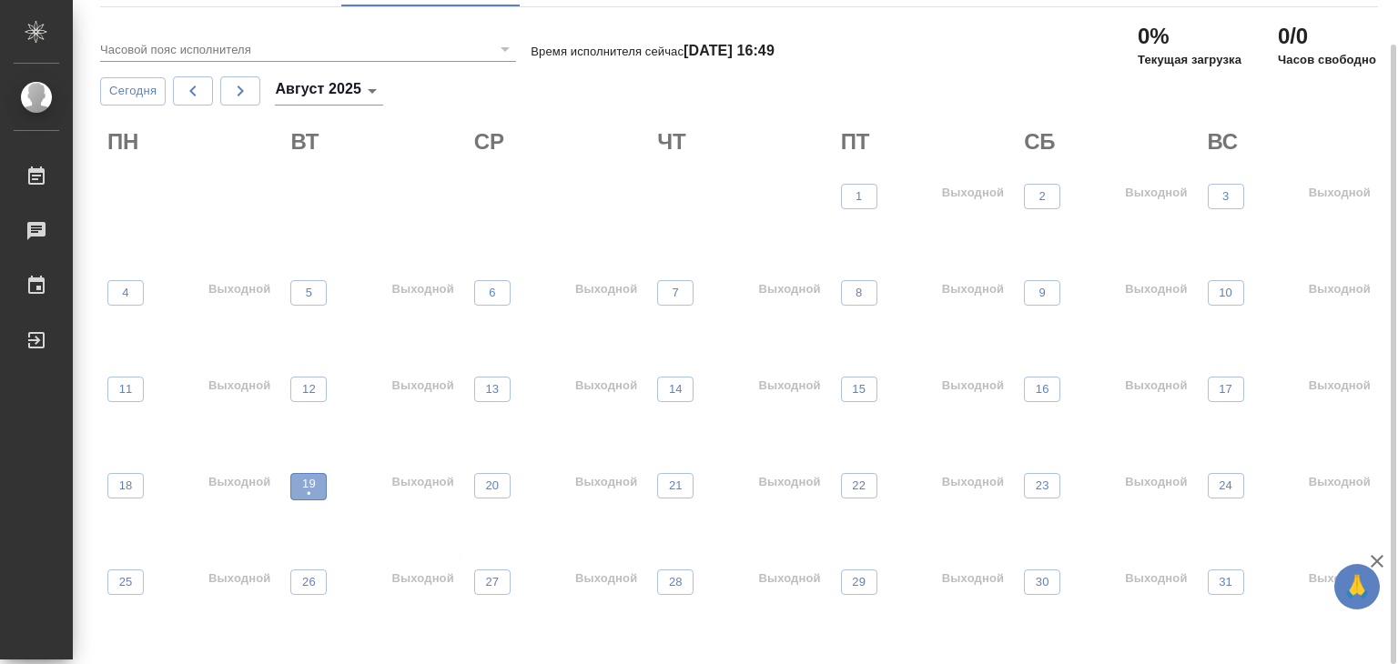
click at [317, 489] on span "19 •" at bounding box center [308, 487] width 18 height 24
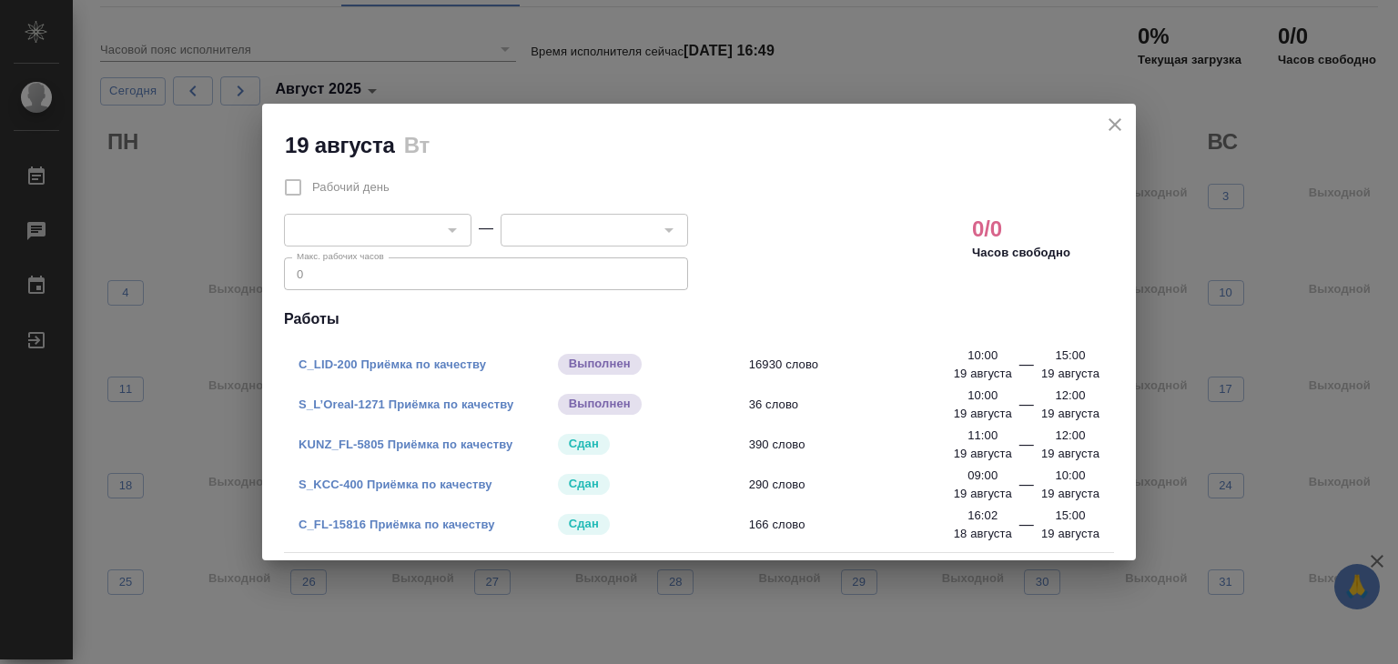
click at [459, 399] on link "S_L’Oreal-1271 Приёмка по качеству" at bounding box center [405, 405] width 215 height 14
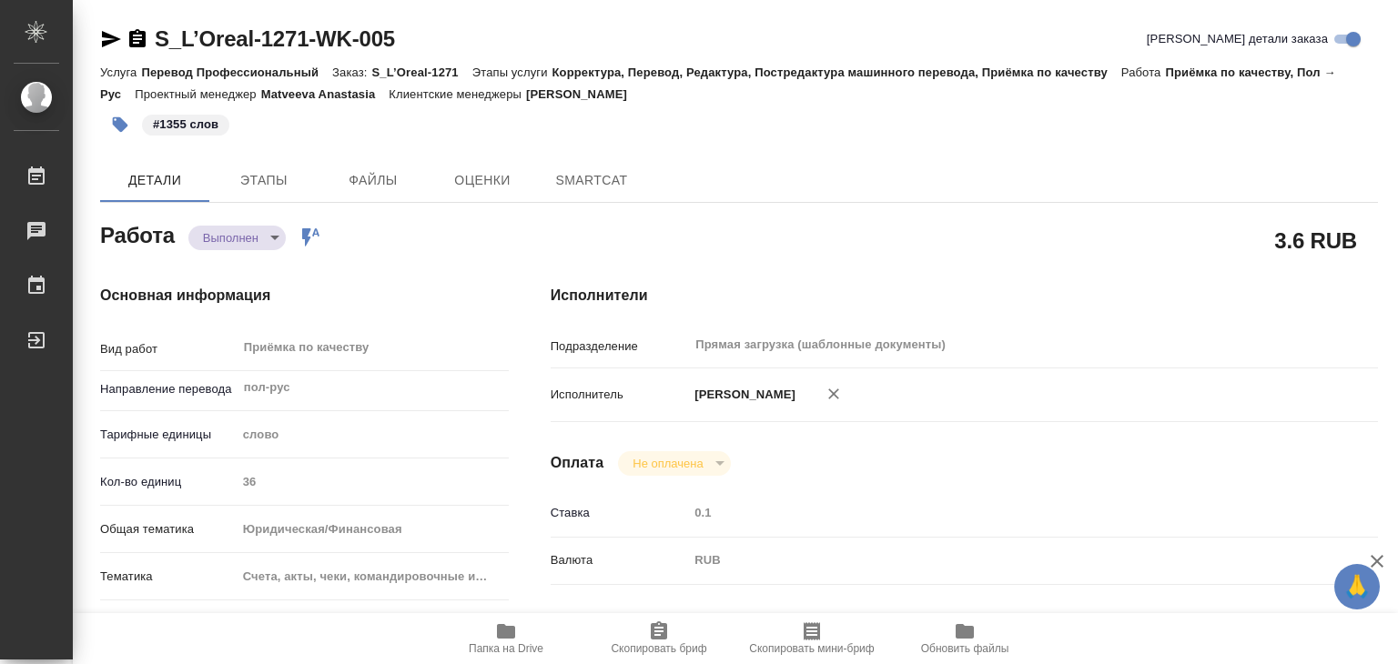
type textarea "x"
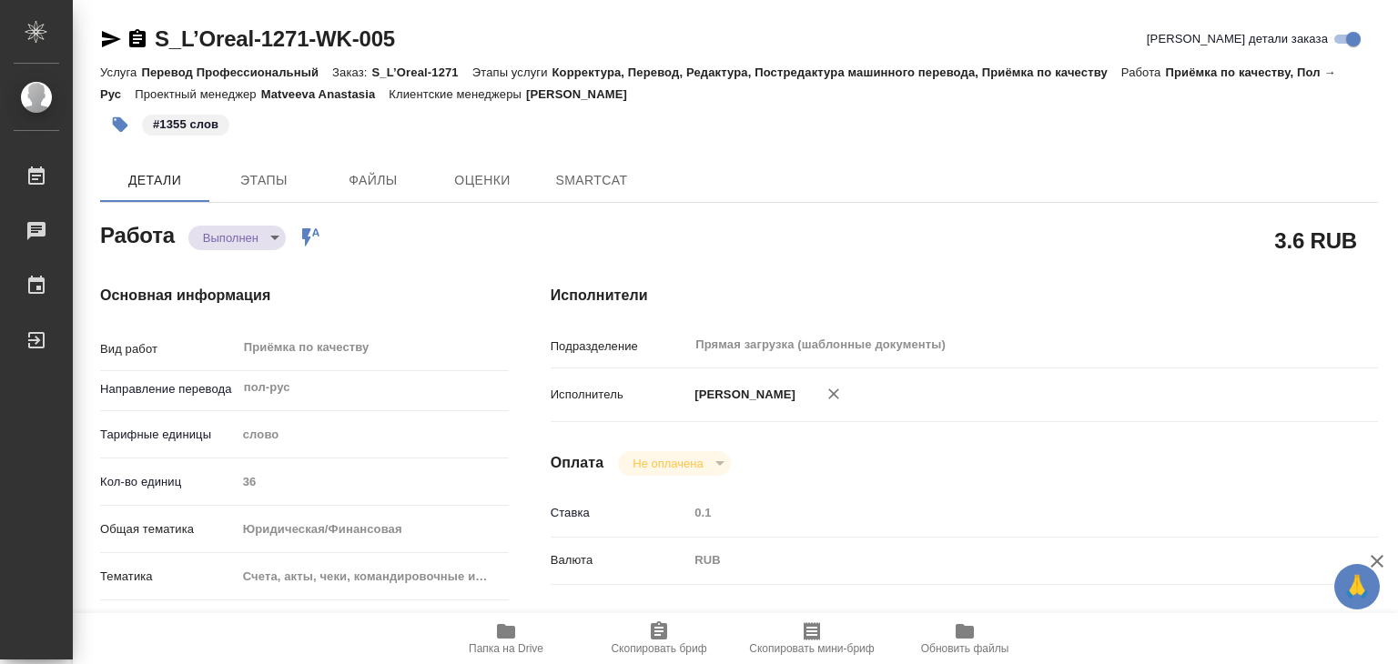
type textarea "x"
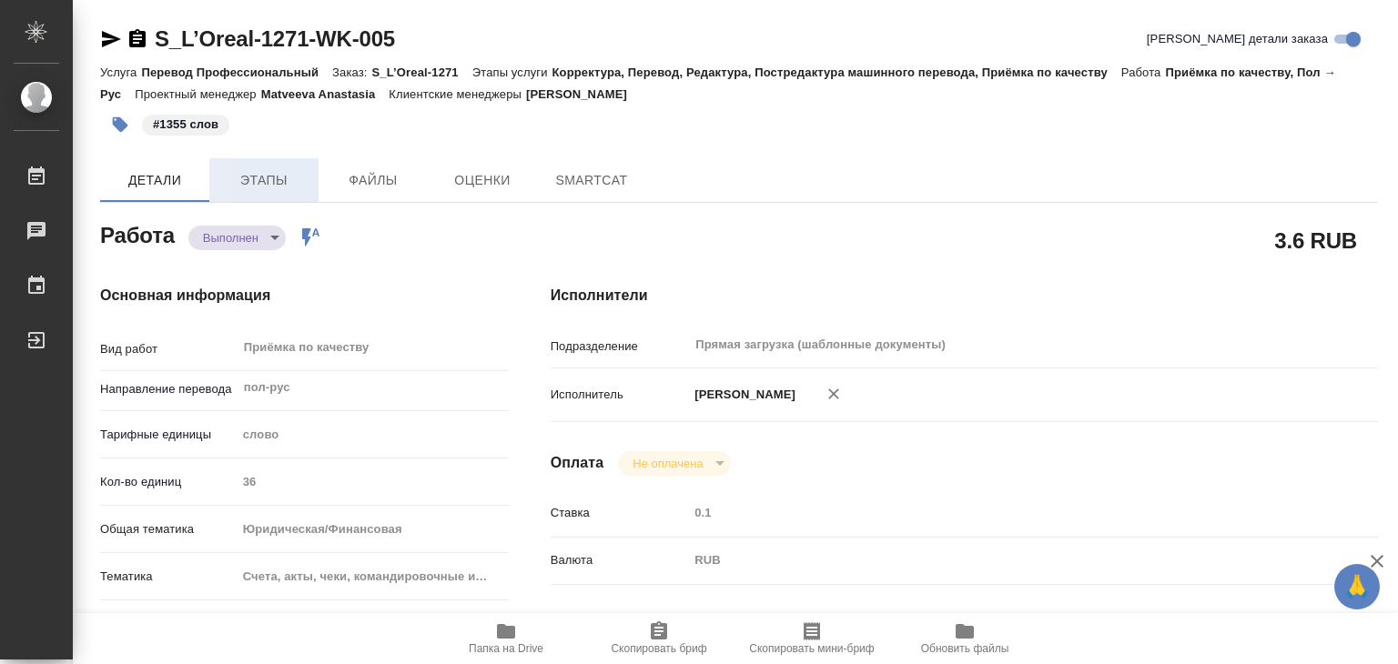
type textarea "x"
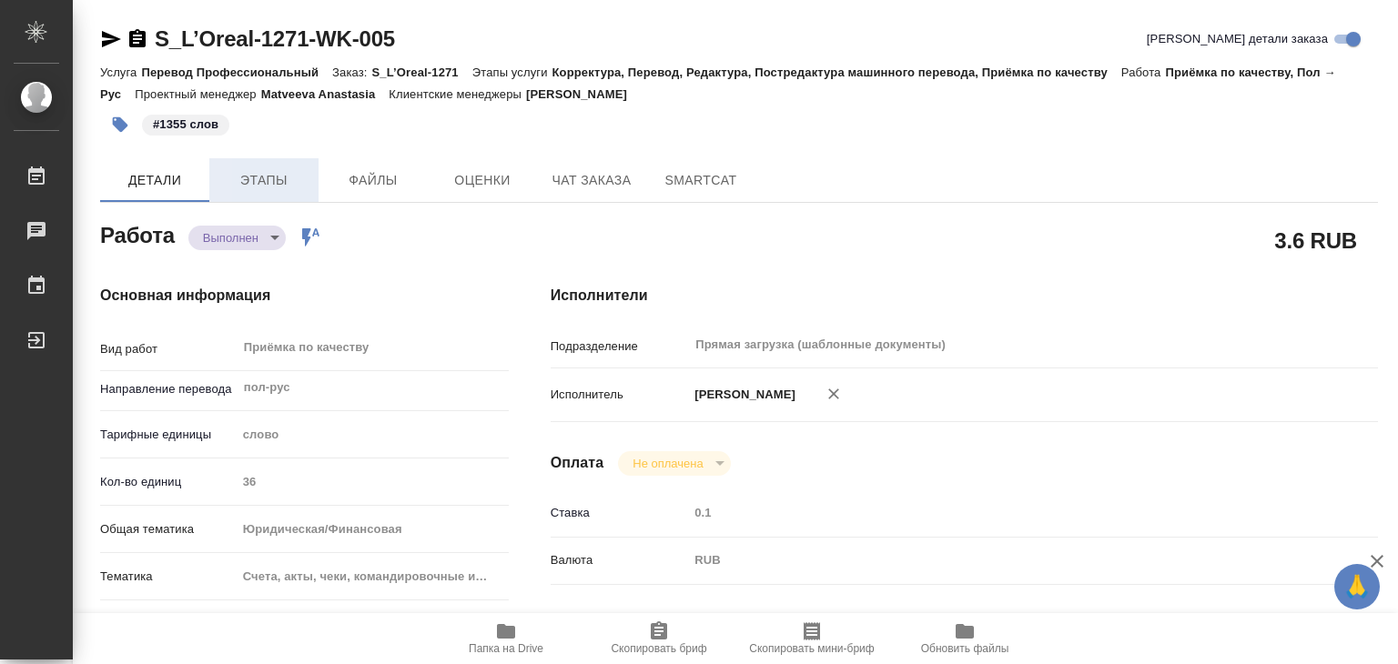
type textarea "x"
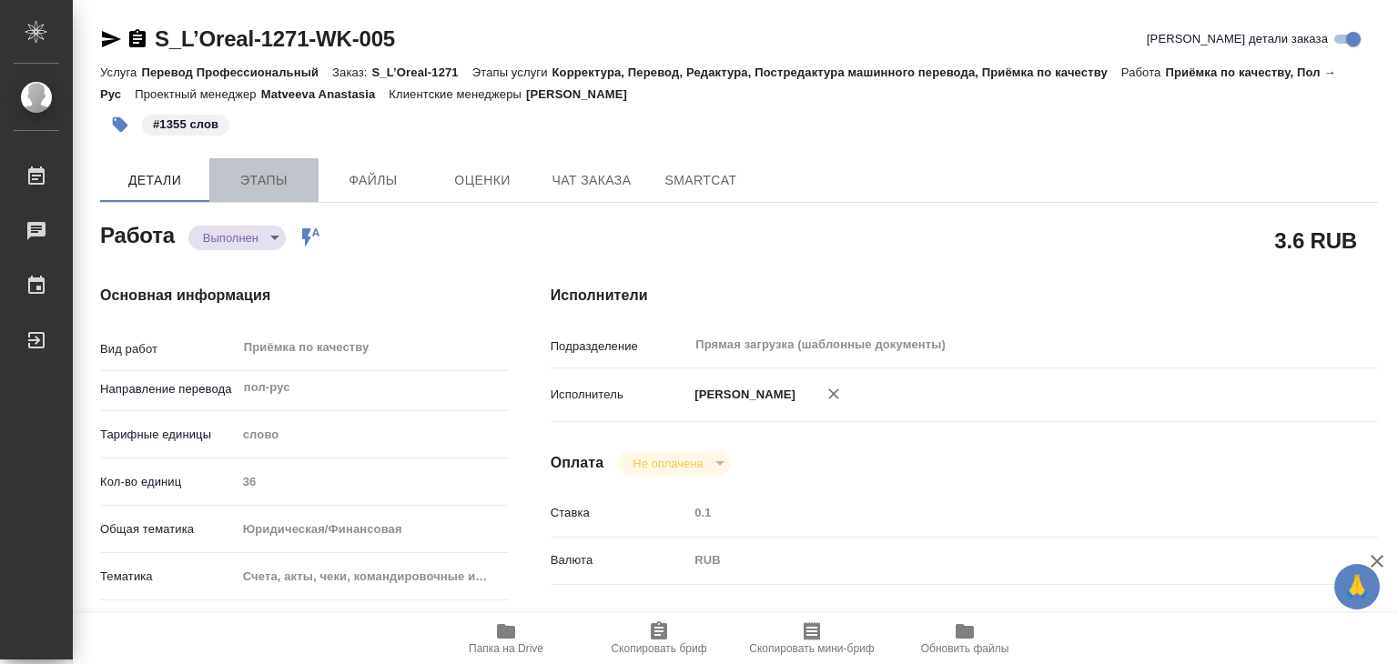
click at [289, 175] on span "Этапы" at bounding box center [263, 180] width 87 height 23
type textarea "x"
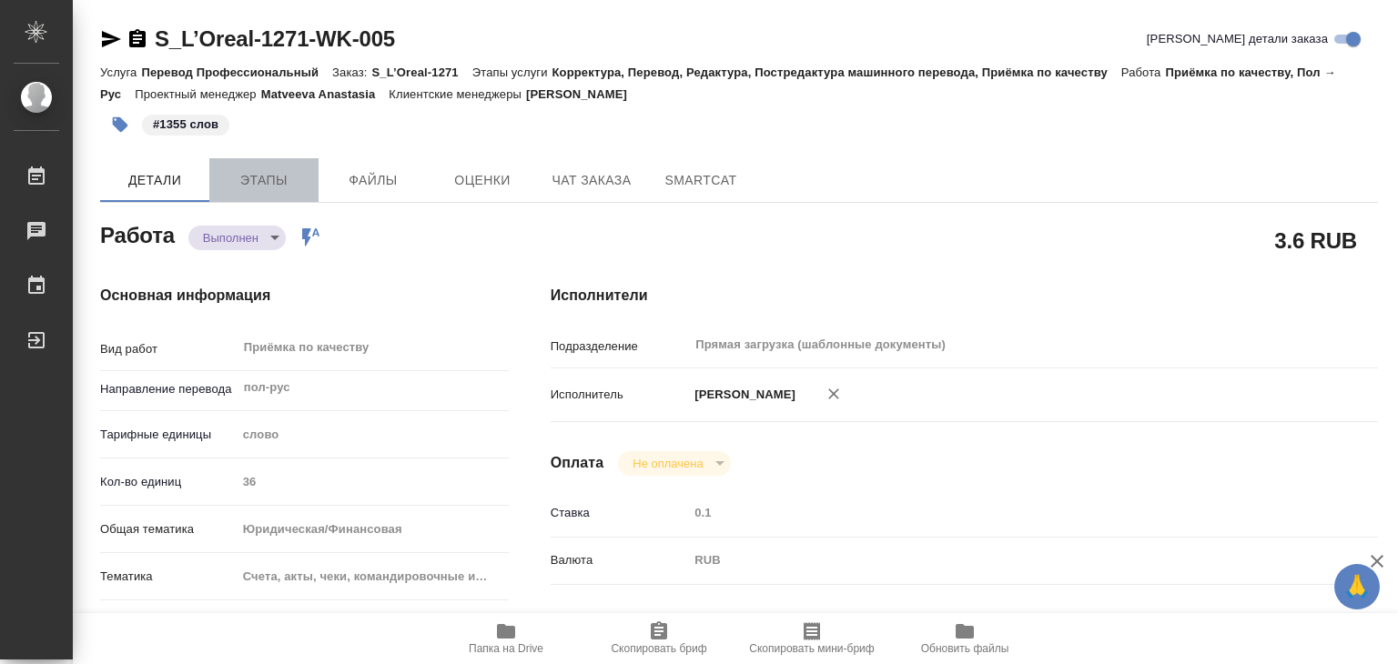
type textarea "x"
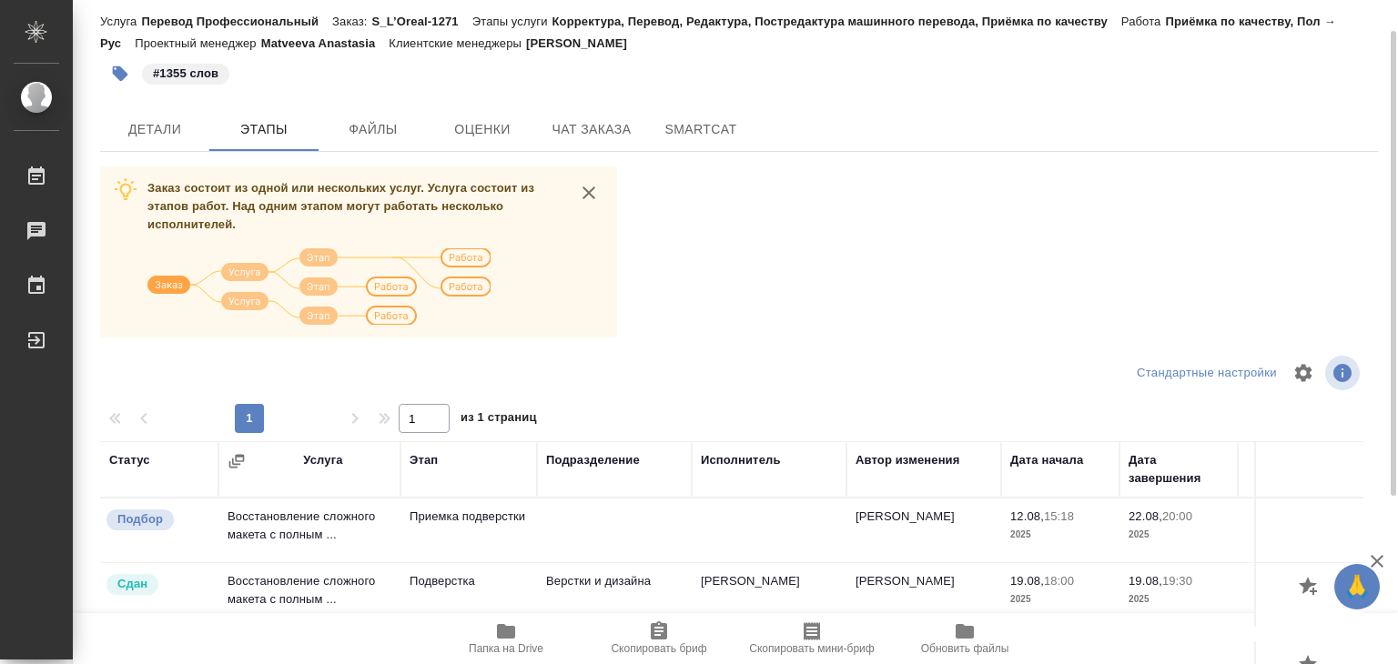
scroll to position [45, 0]
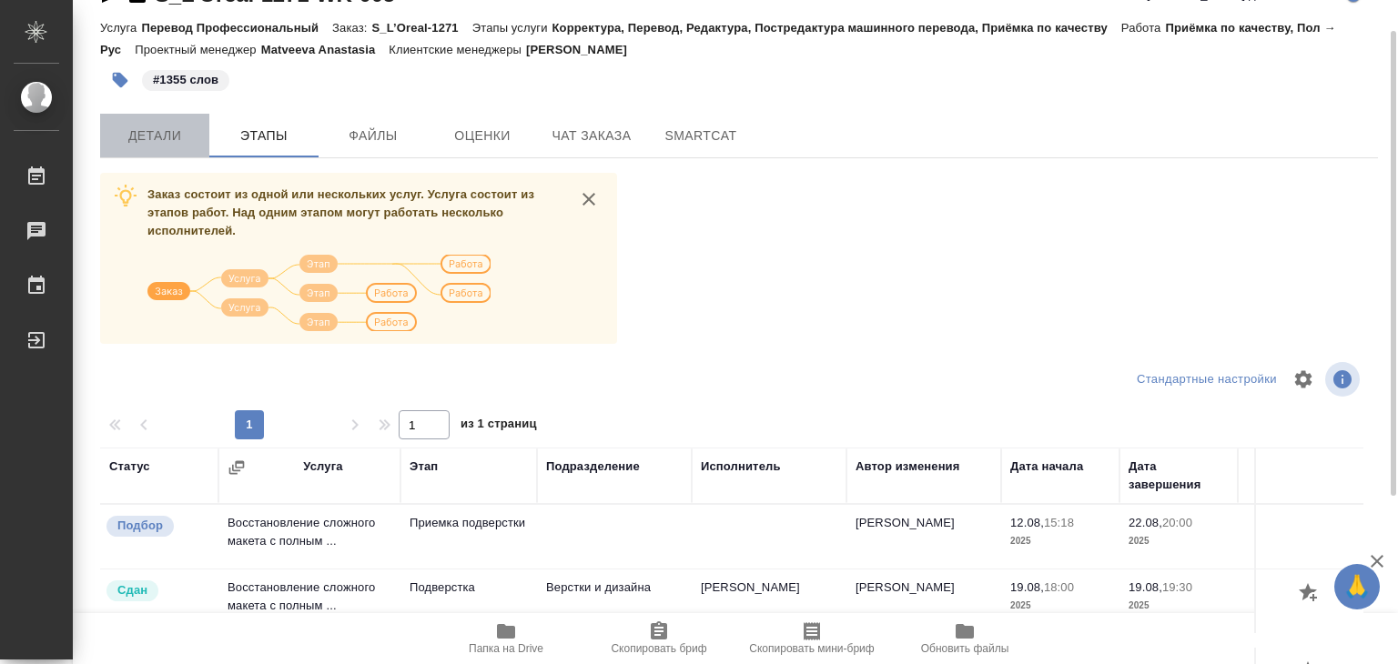
click at [171, 138] on span "Детали" at bounding box center [154, 136] width 87 height 23
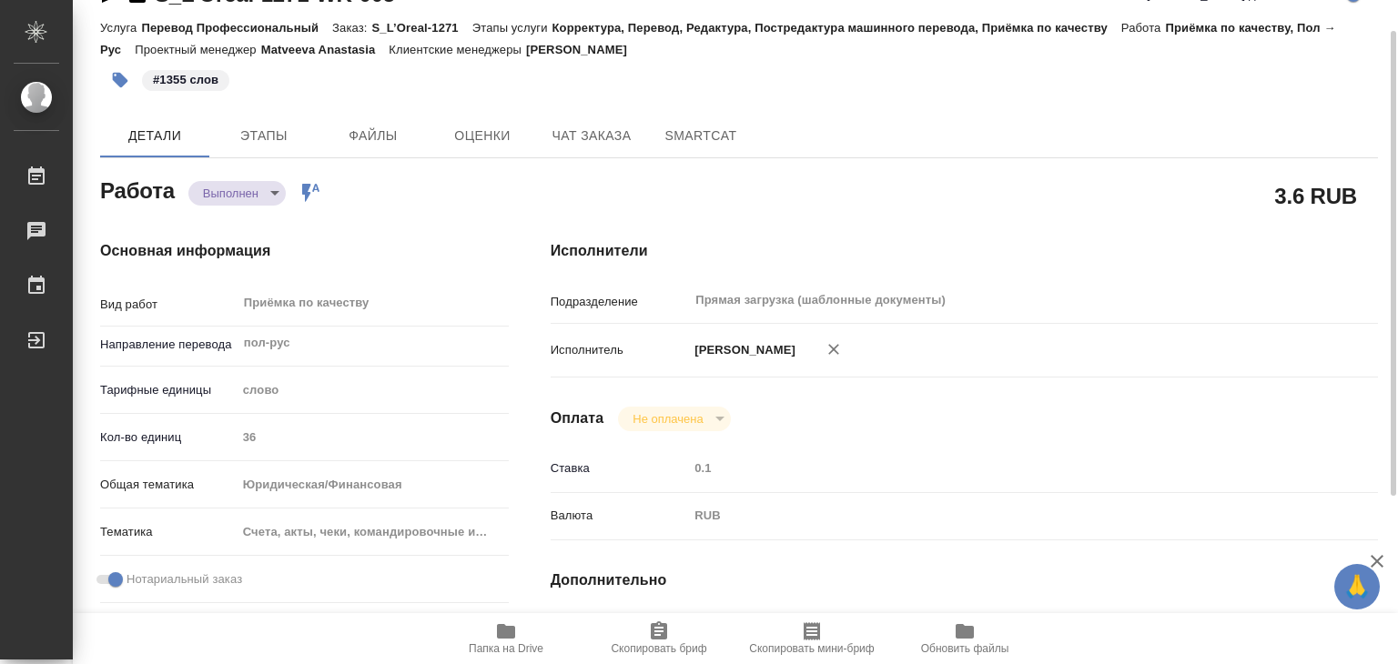
type textarea "x"
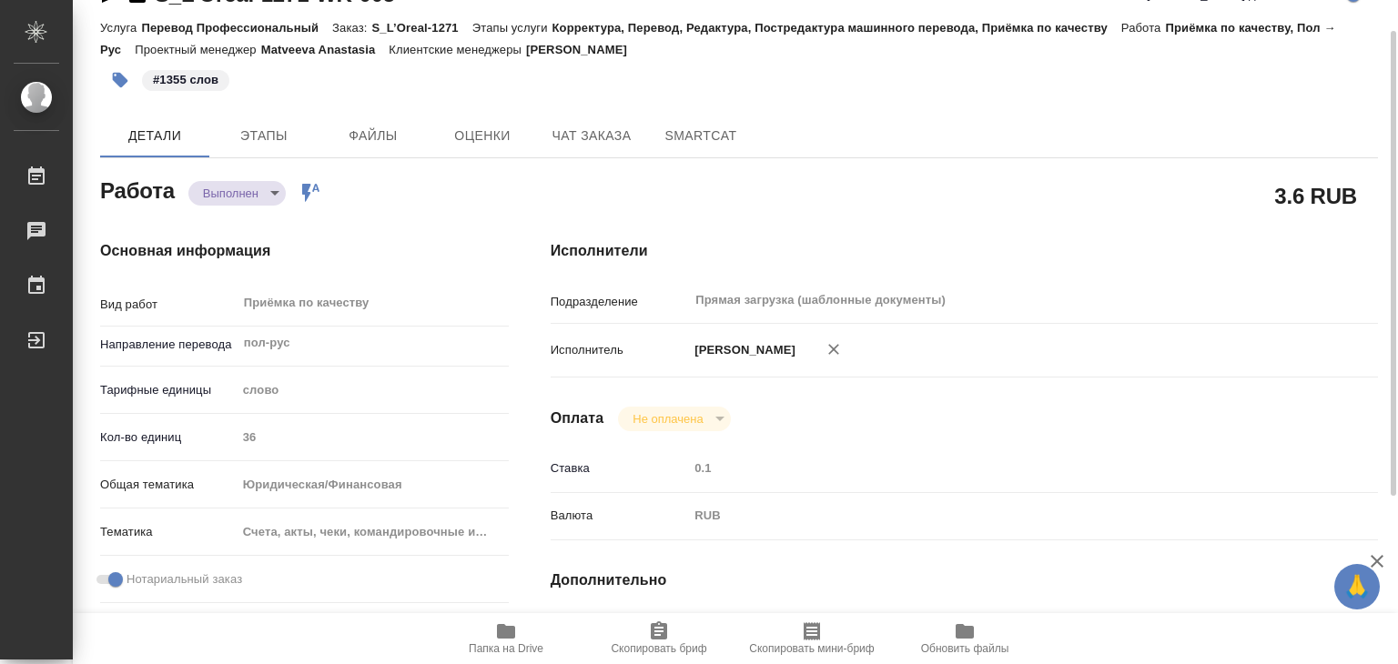
type textarea "x"
